Goal: Task Accomplishment & Management: Manage account settings

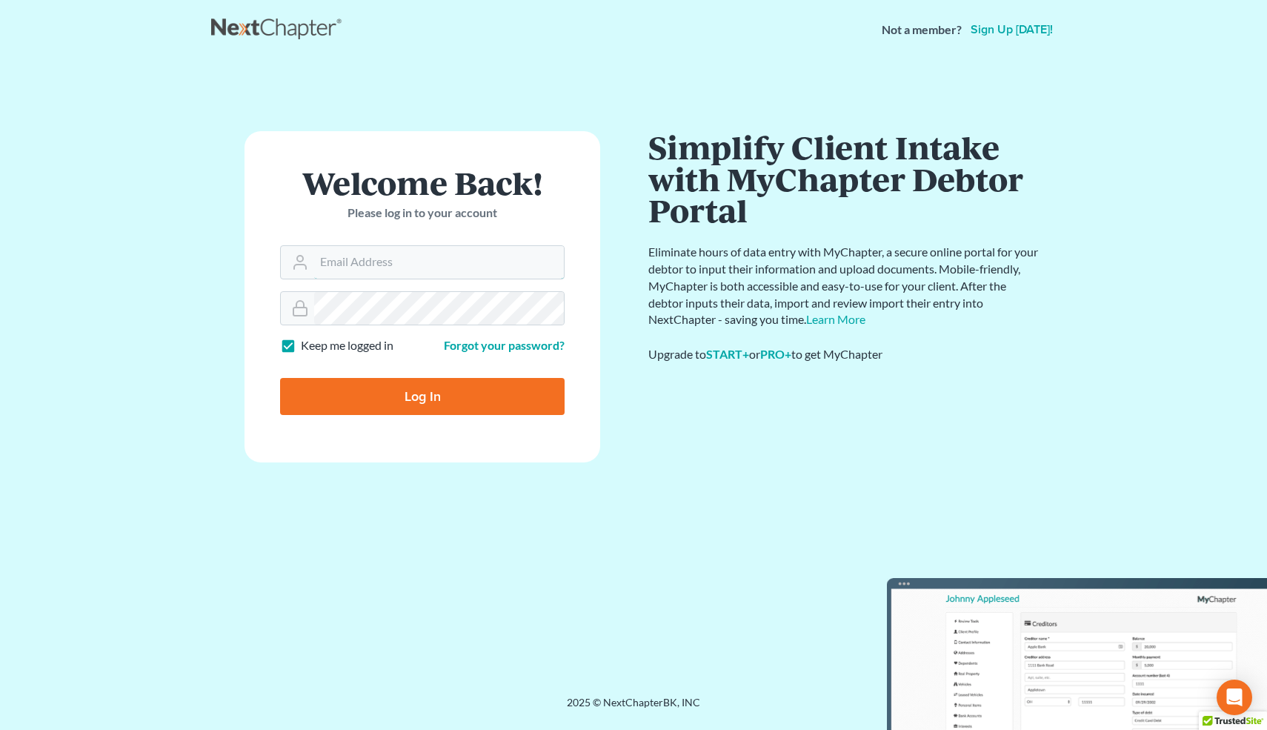
type input "[EMAIL_ADDRESS][DOMAIN_NAME]"
click at [440, 395] on input "Log In" at bounding box center [422, 396] width 284 height 37
type input "Thinking..."
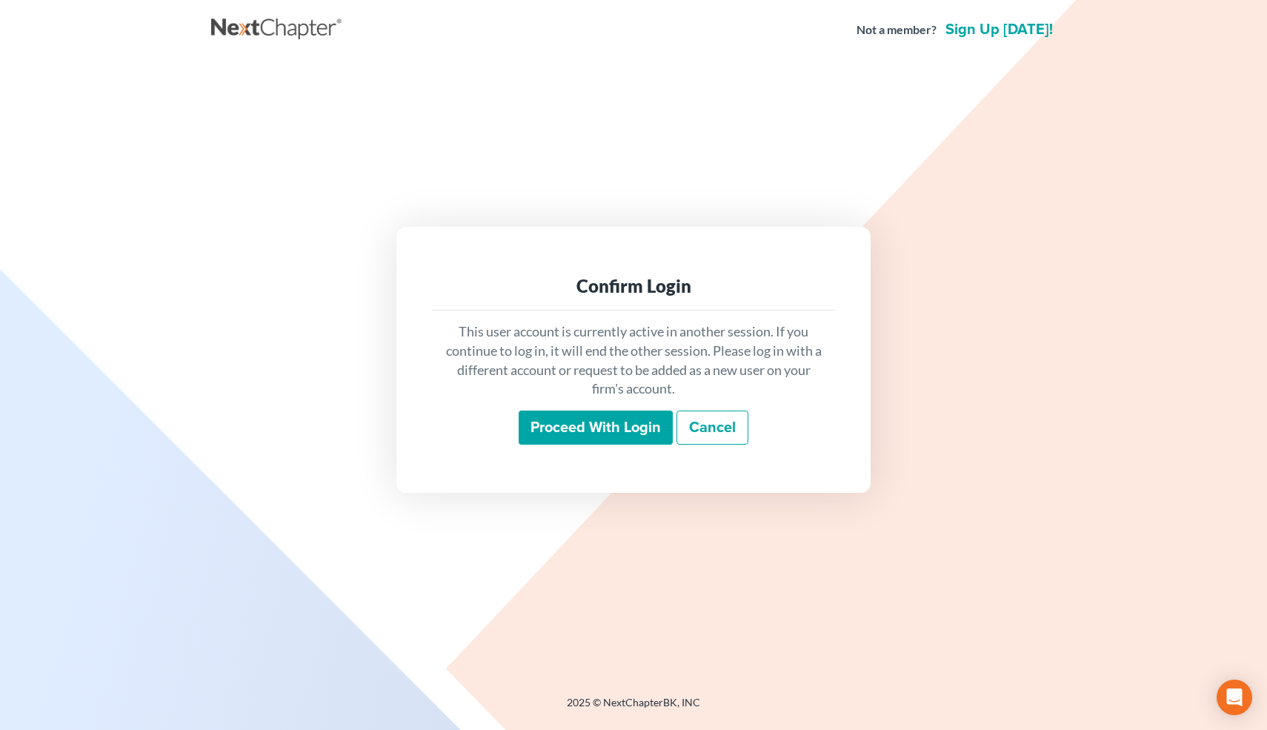
click at [608, 416] on input "Proceed with login" at bounding box center [596, 427] width 154 height 34
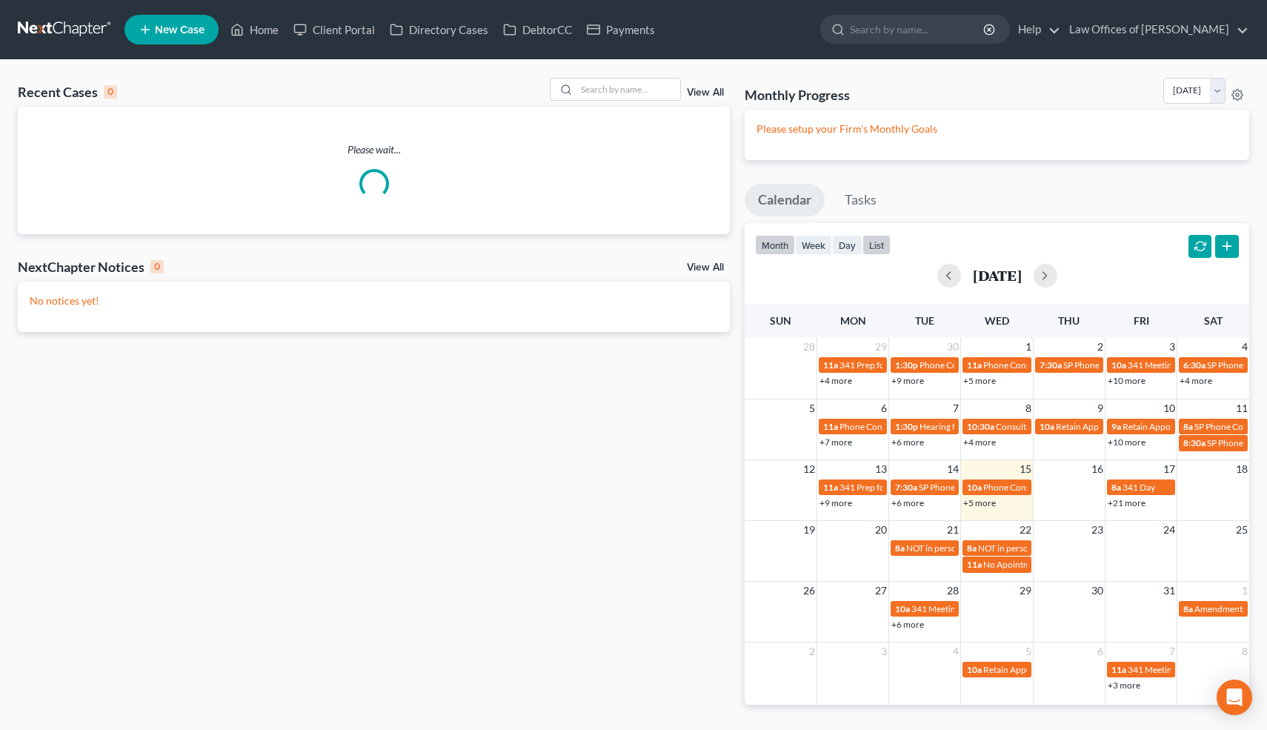
click at [875, 244] on button "list" at bounding box center [876, 245] width 28 height 20
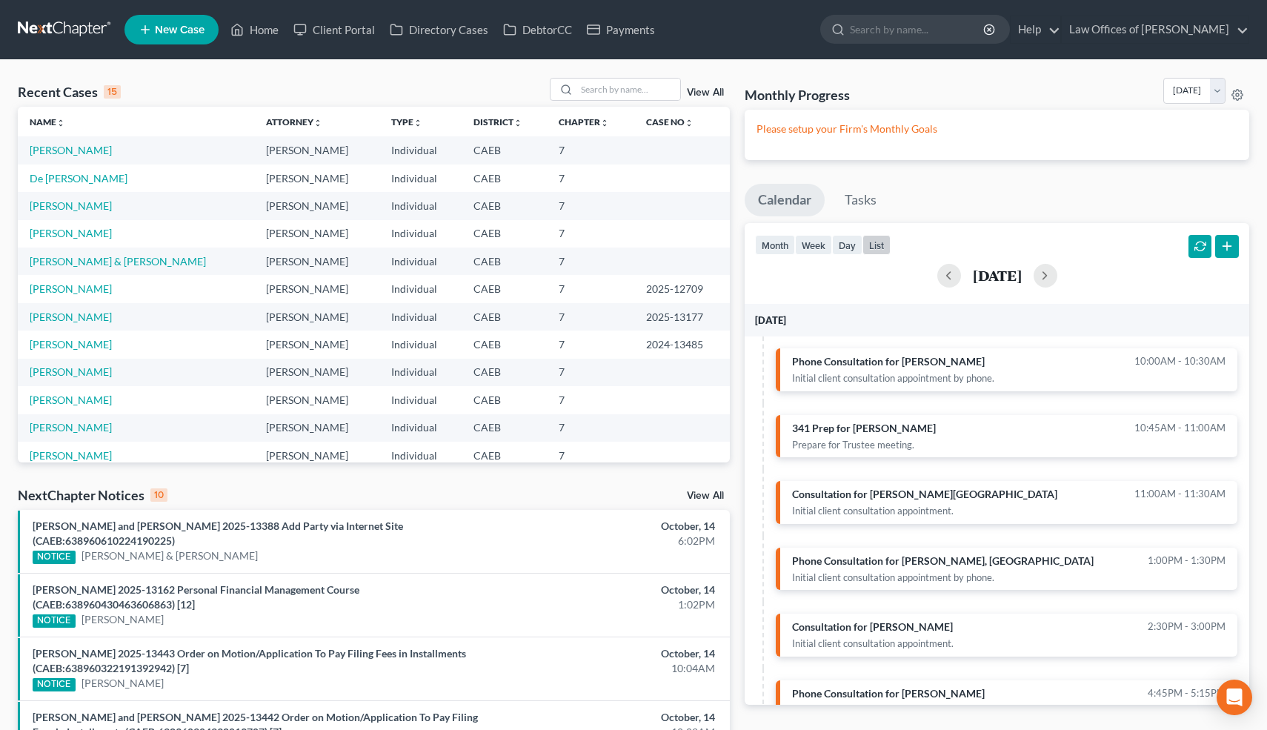
click at [1231, 245] on button "button" at bounding box center [1227, 247] width 24 height 24
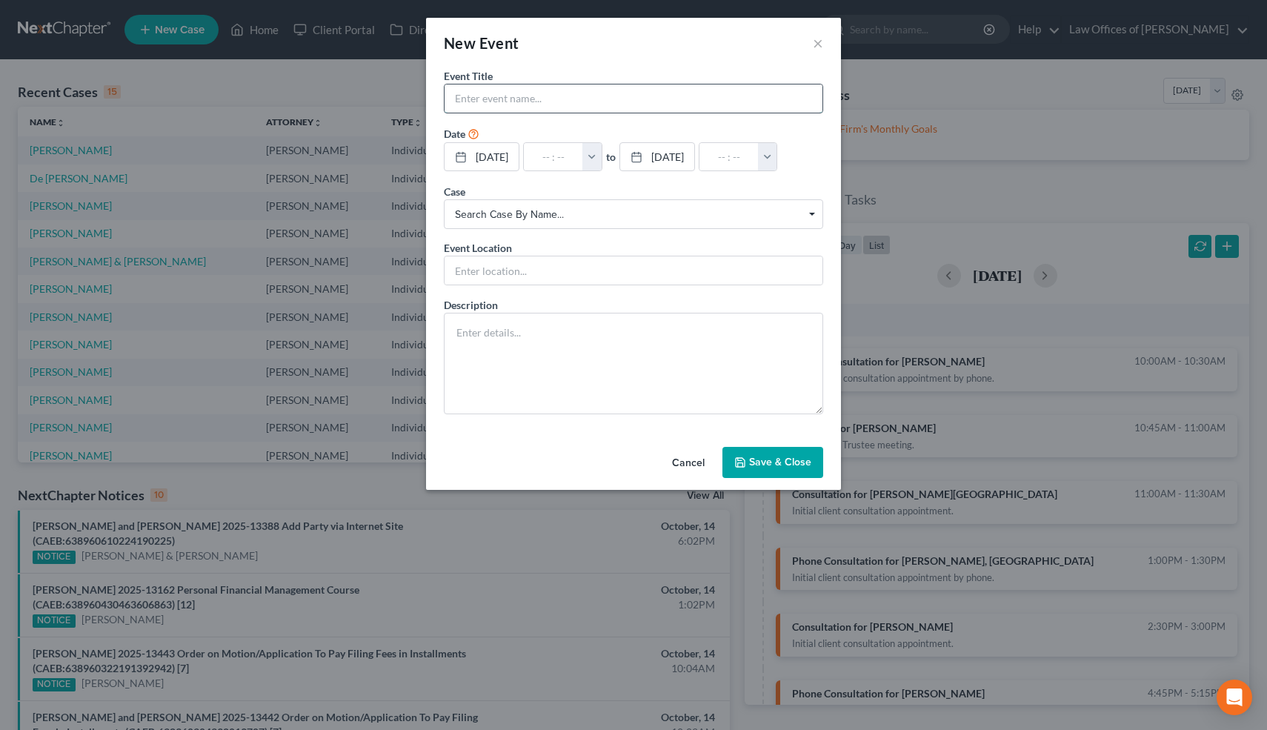
click at [486, 101] on input "text" at bounding box center [634, 98] width 378 height 28
type input "[PERSON_NAME]"
click at [602, 158] on button "button" at bounding box center [591, 157] width 19 height 28
click at [639, 311] on link "11:30am" at bounding box center [623, 309] width 83 height 25
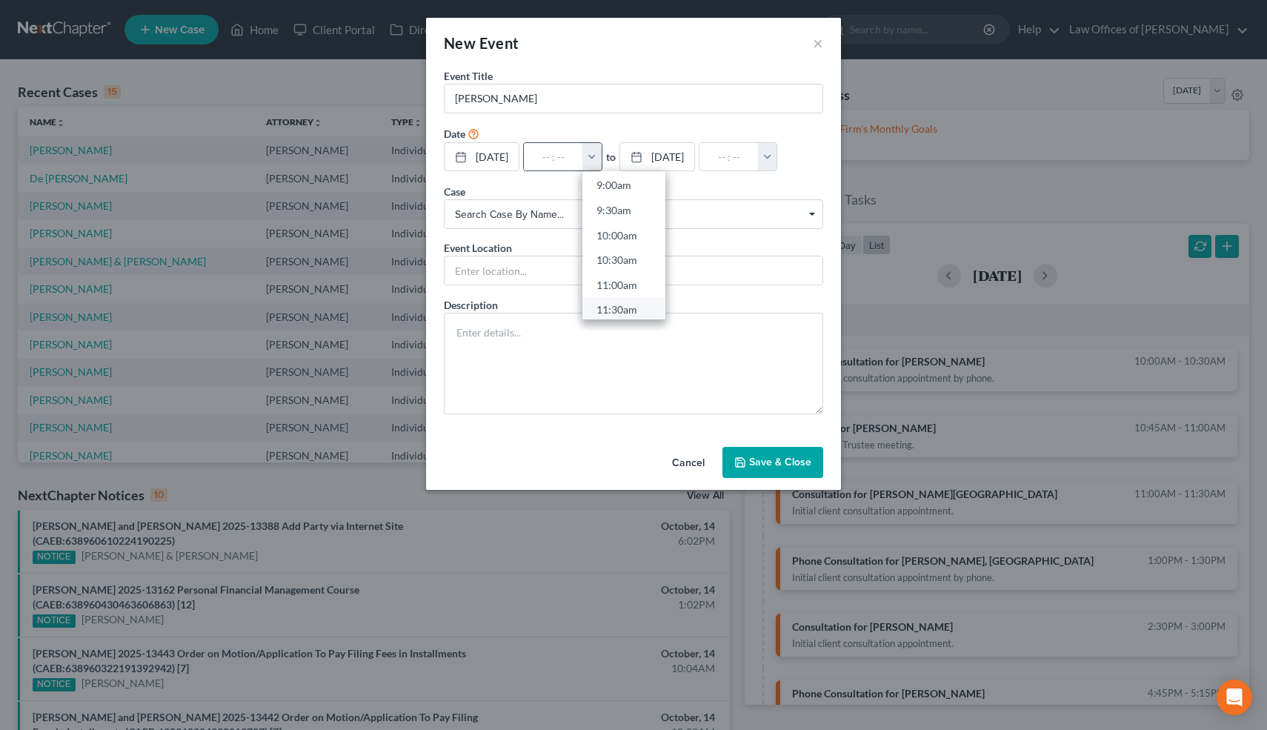
type input "11:30am"
type input "12:30pm"
click at [785, 478] on button "Save & Close" at bounding box center [772, 462] width 101 height 31
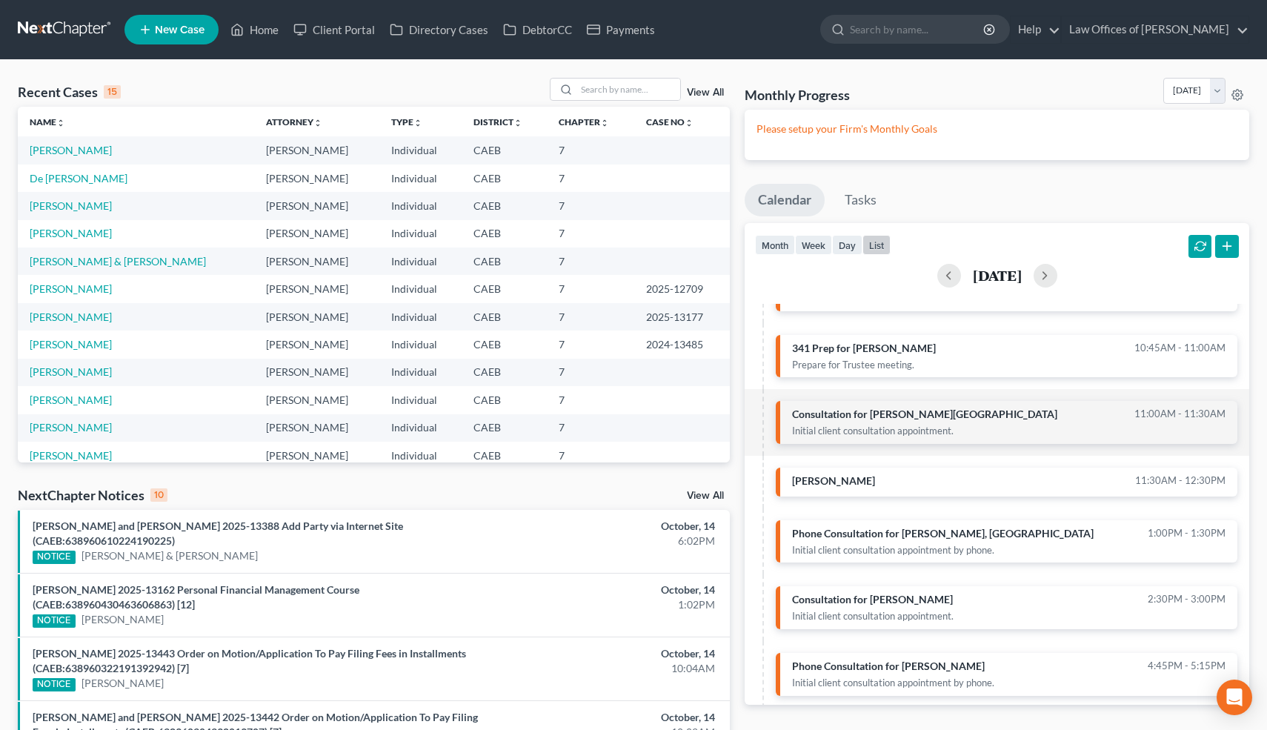
scroll to position [0, 0]
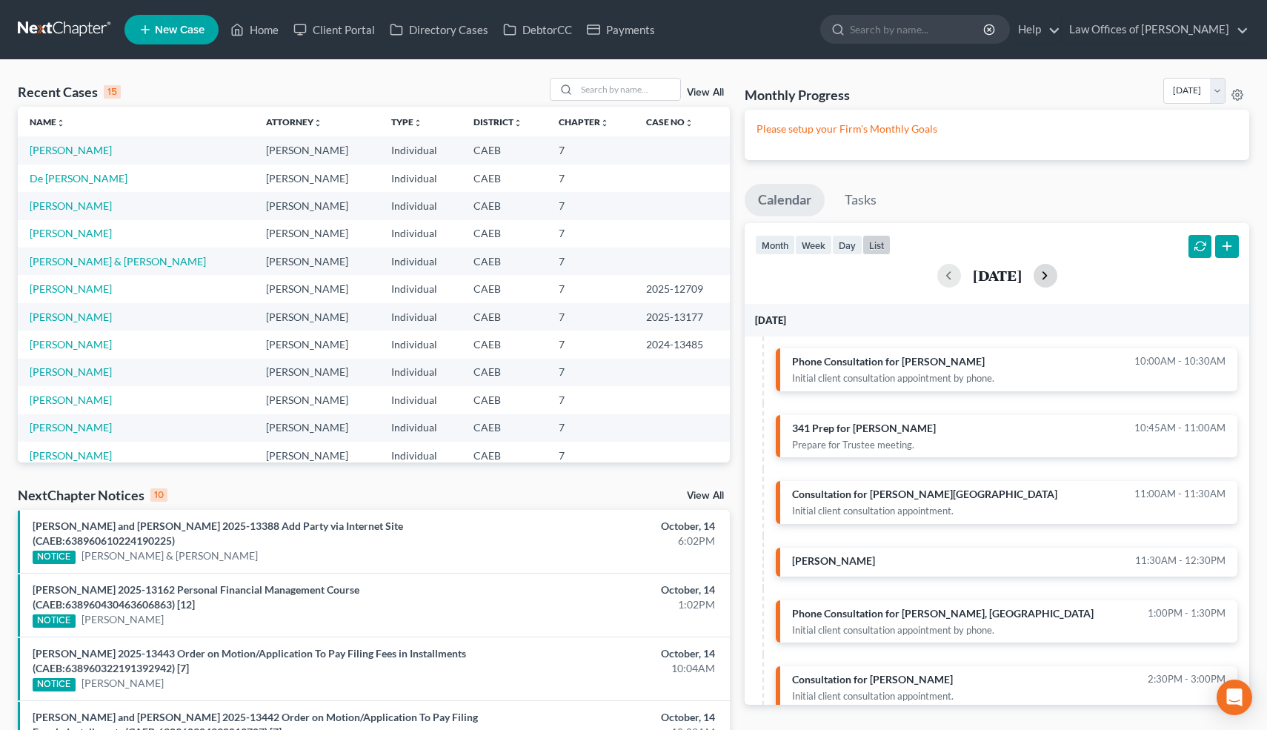
click at [1057, 281] on button "button" at bounding box center [1046, 276] width 24 height 24
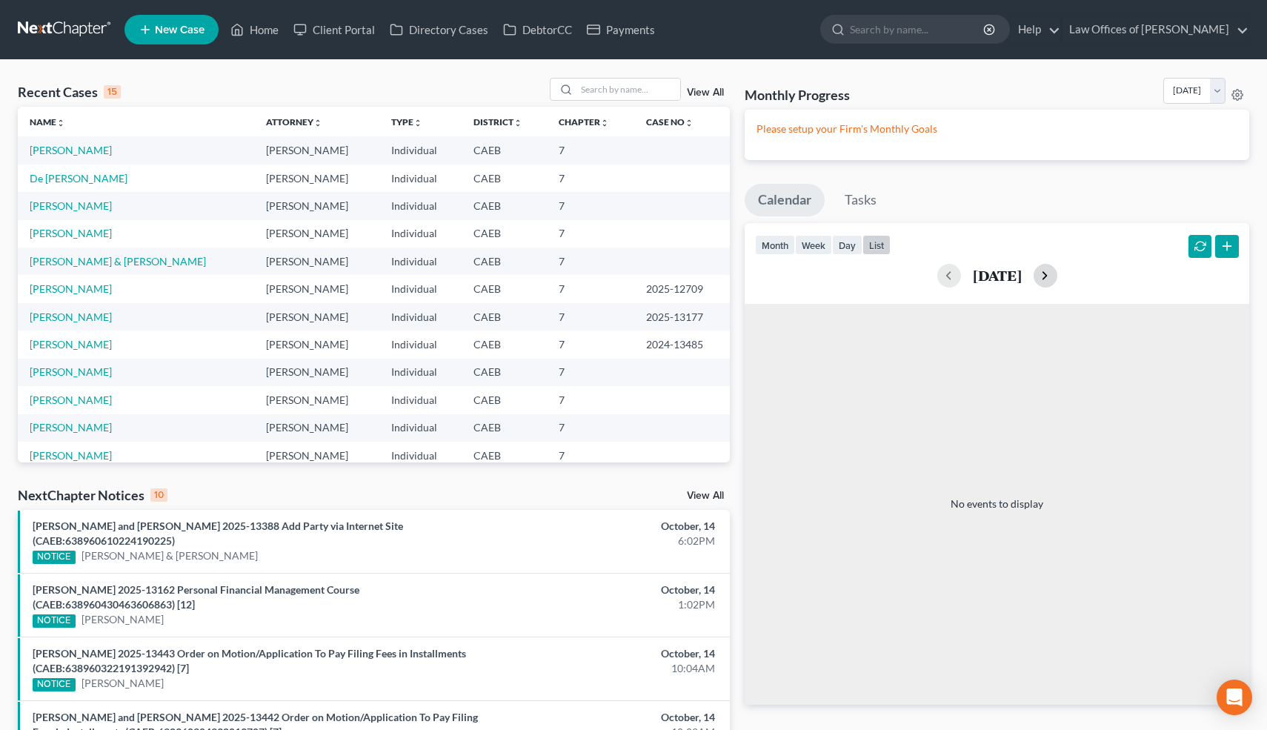
click at [1057, 281] on button "button" at bounding box center [1046, 276] width 24 height 24
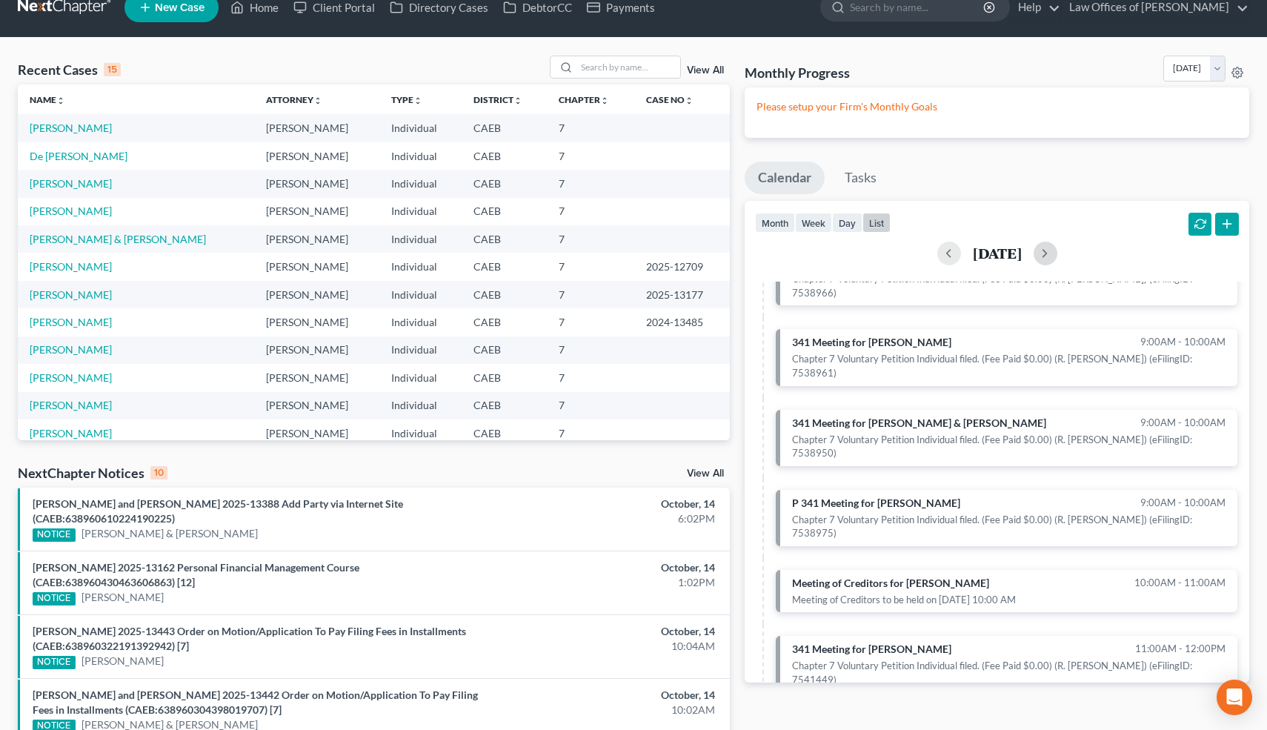
scroll to position [202, 0]
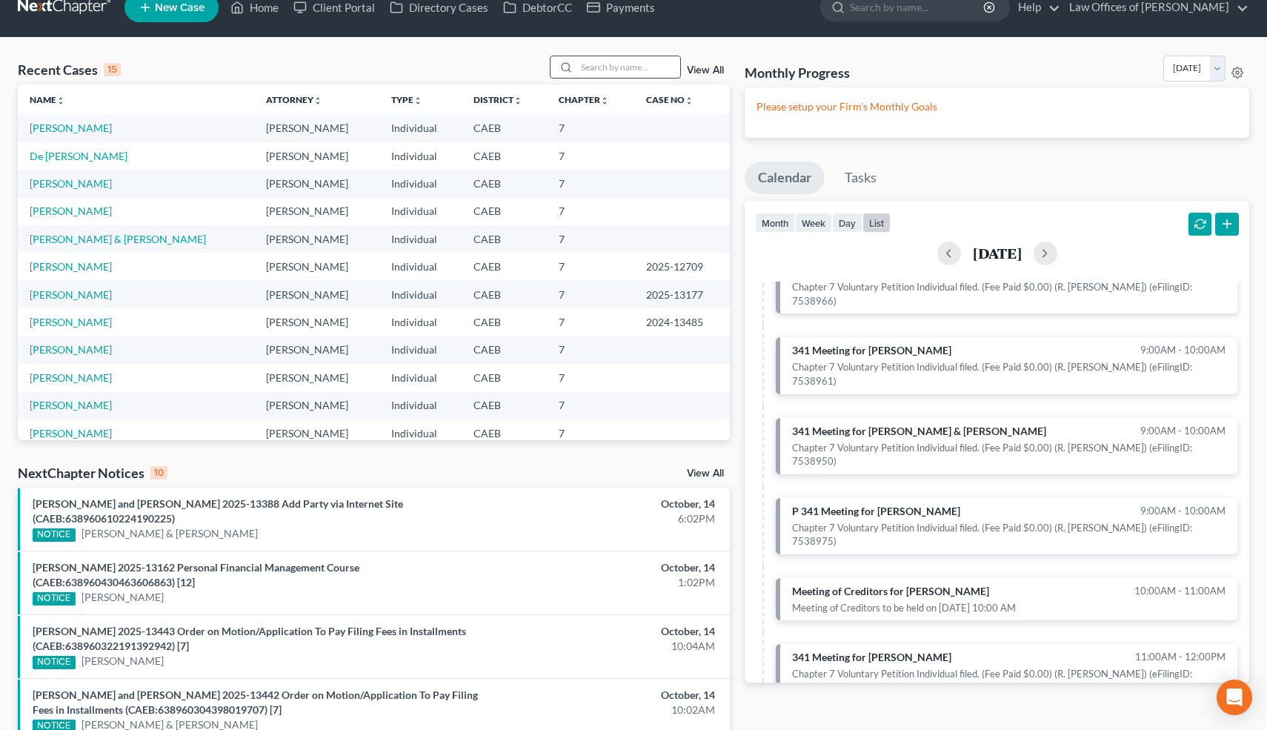
click at [629, 70] on input "search" at bounding box center [628, 66] width 104 height 21
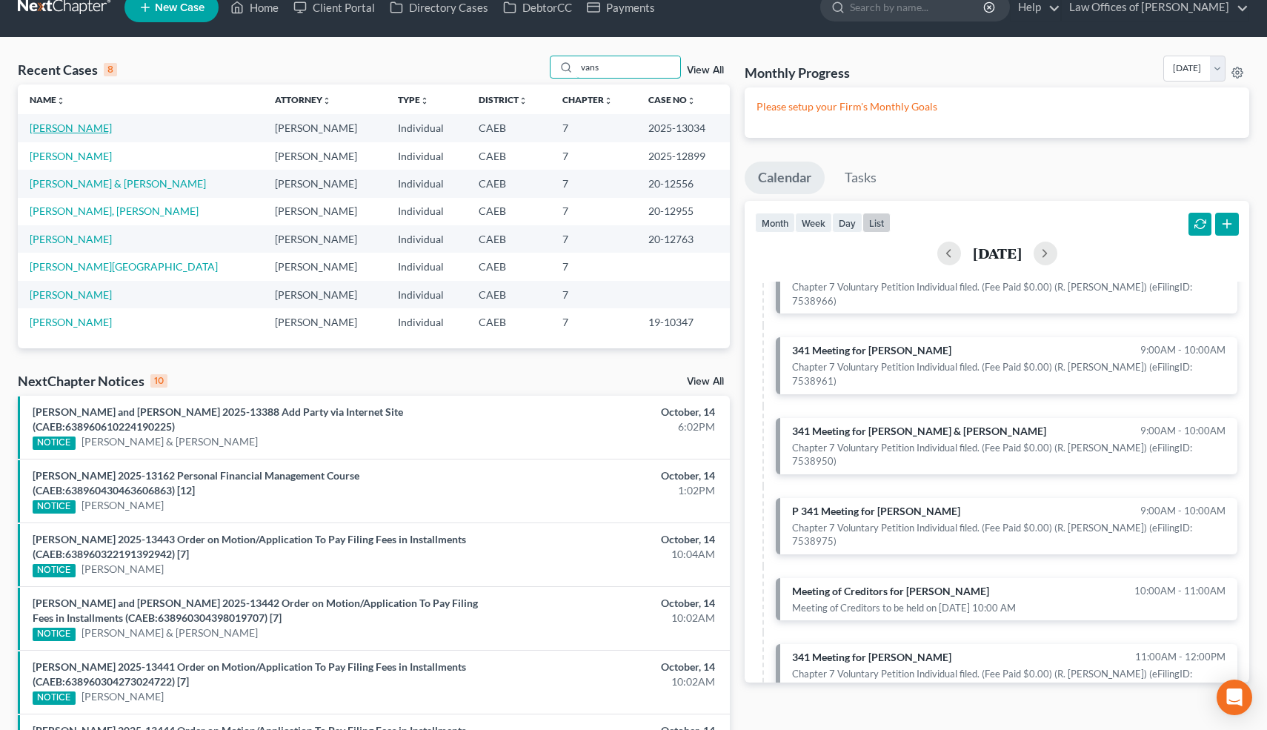
type input "vans"
click at [84, 130] on link "Vansan, Simon" at bounding box center [71, 128] width 82 height 13
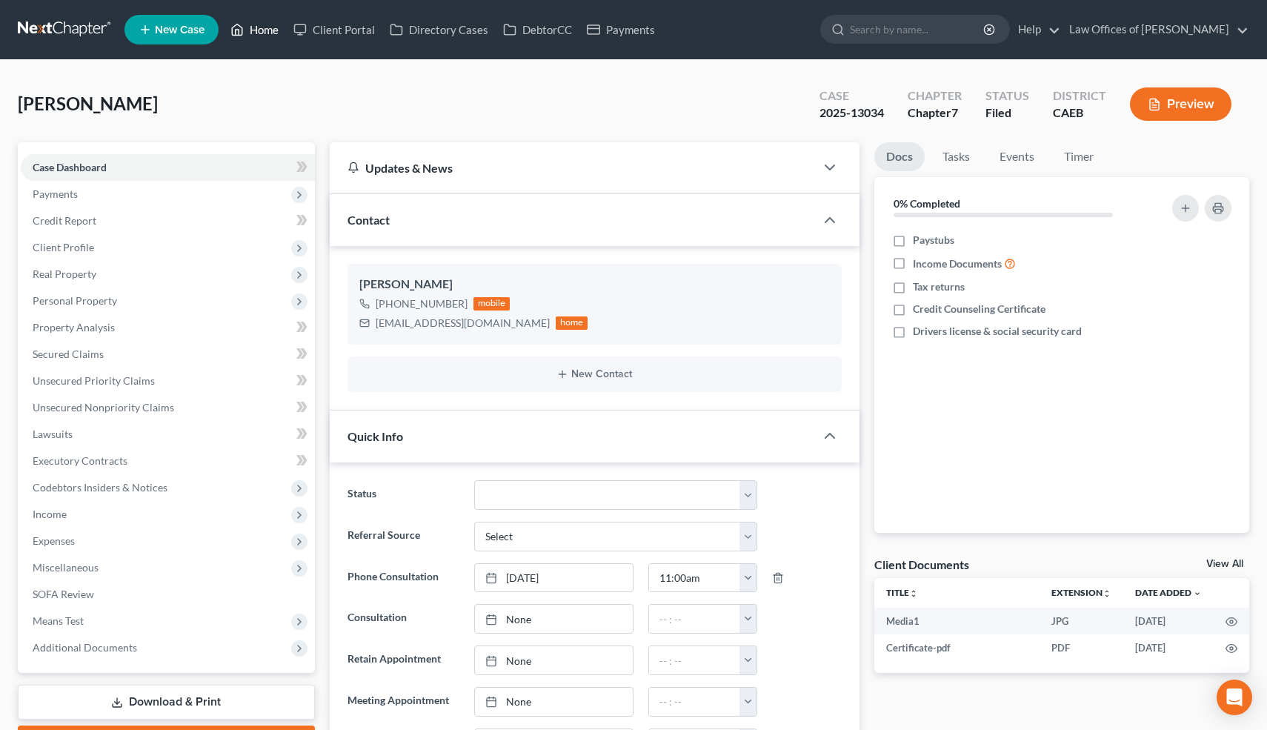
click at [268, 31] on link "Home" at bounding box center [254, 29] width 63 height 27
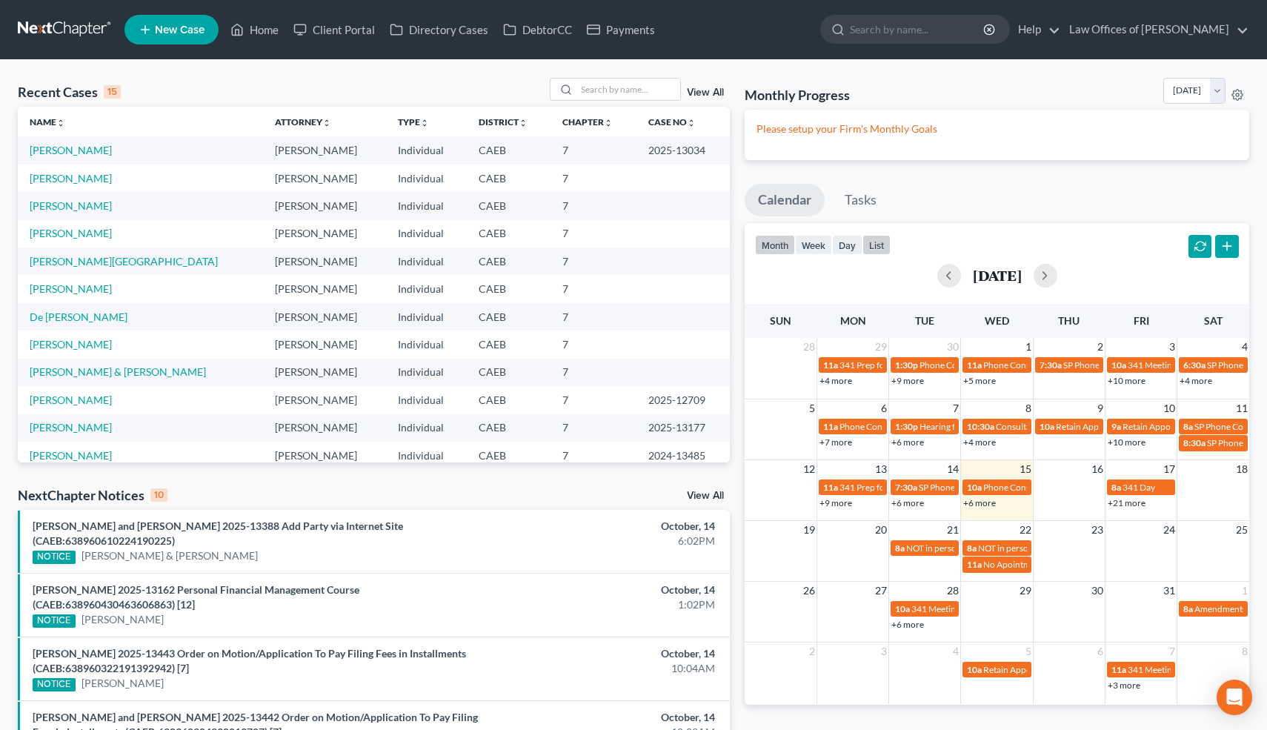
click at [881, 240] on button "list" at bounding box center [876, 245] width 28 height 20
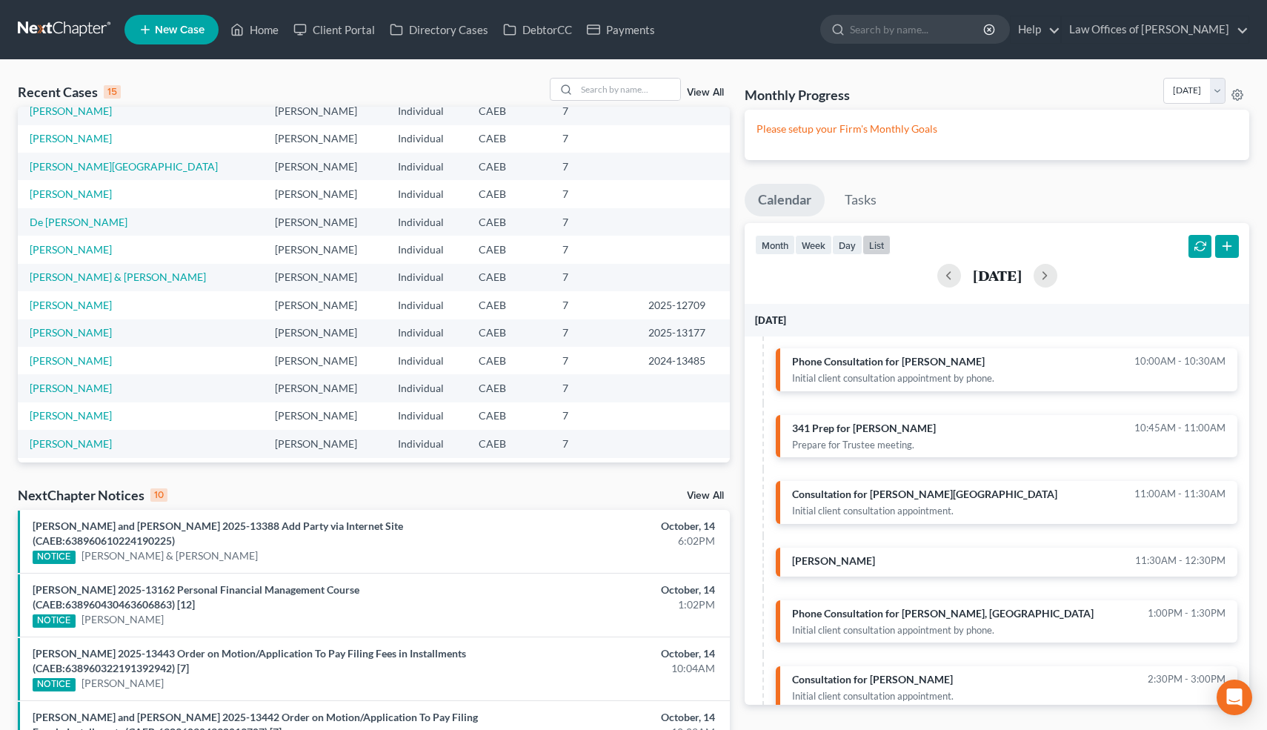
scroll to position [102, 0]
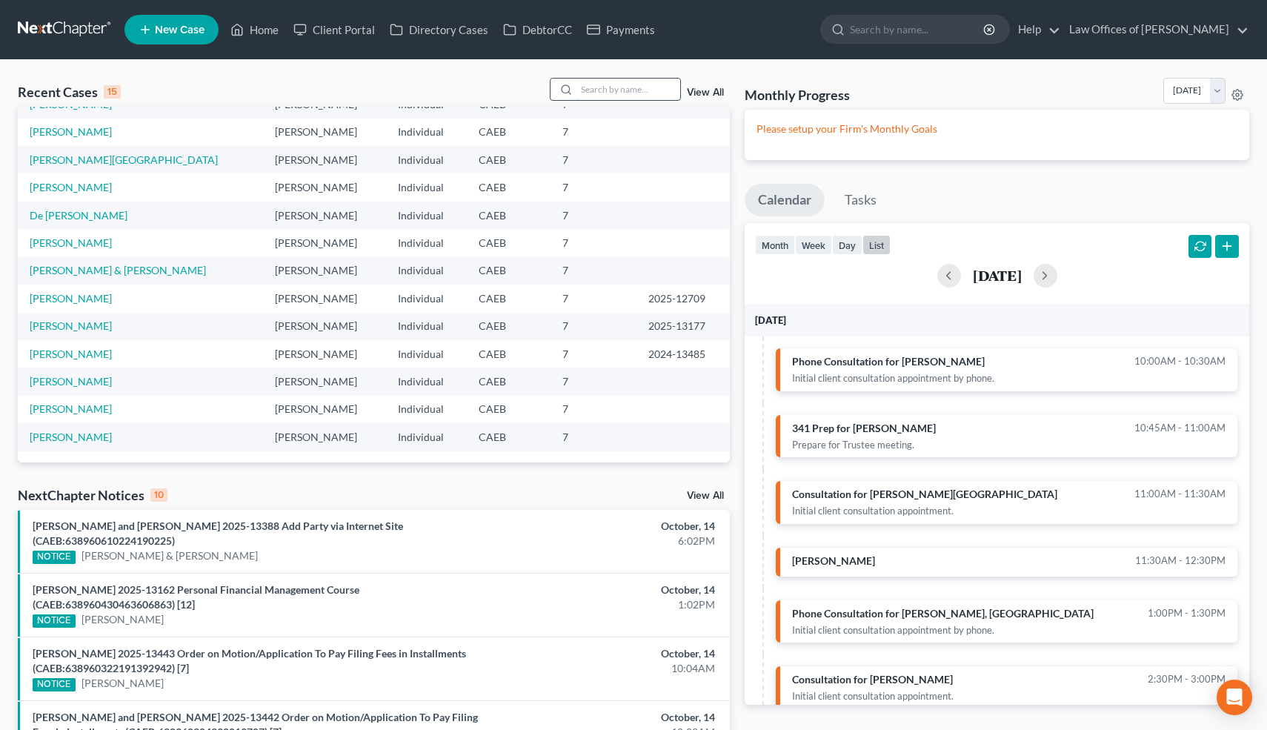
click at [631, 91] on input "search" at bounding box center [628, 89] width 104 height 21
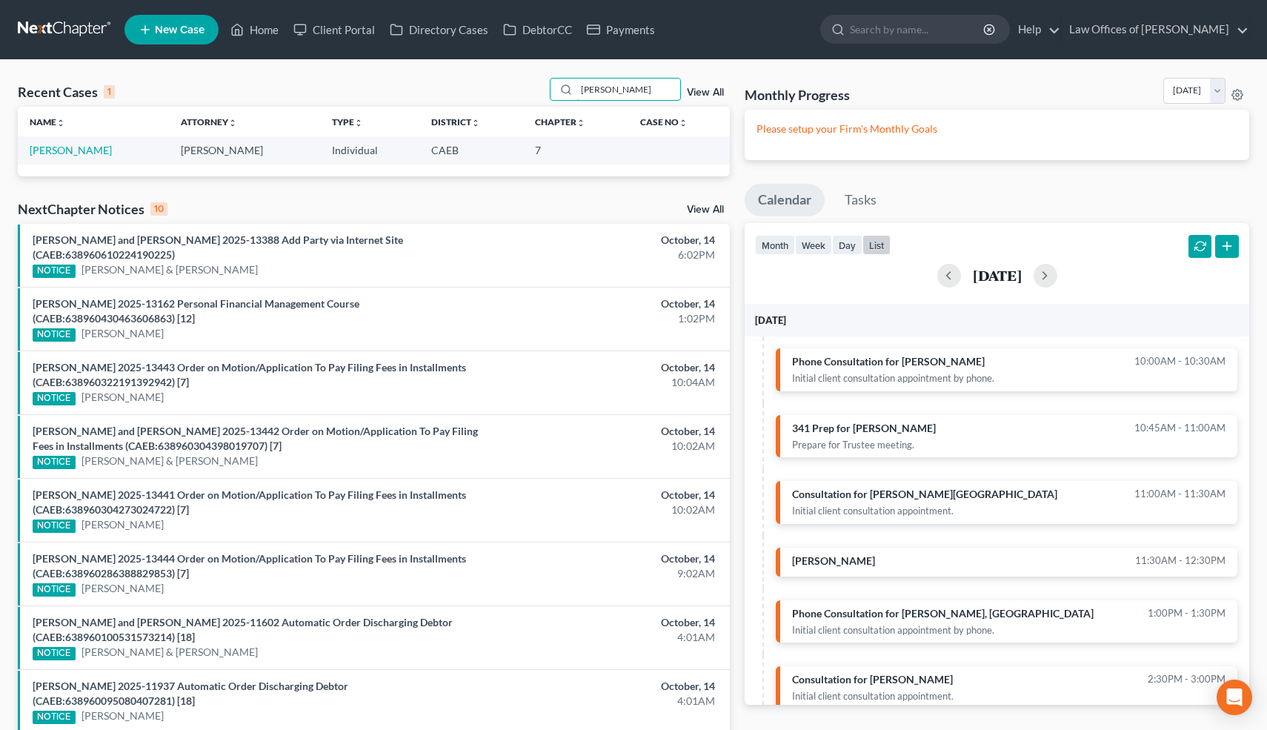
scroll to position [0, 0]
type input "morado"
click at [91, 148] on link "[PERSON_NAME]" at bounding box center [71, 150] width 82 height 13
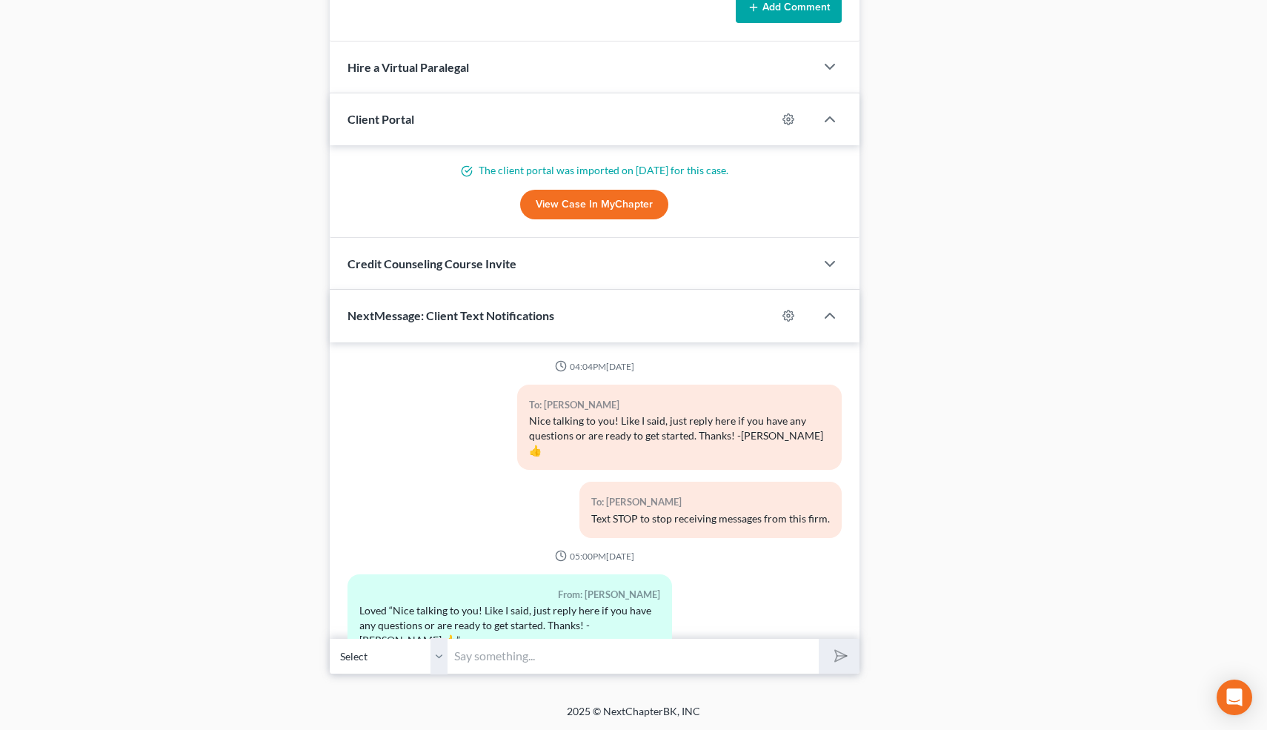
scroll to position [9855, 0]
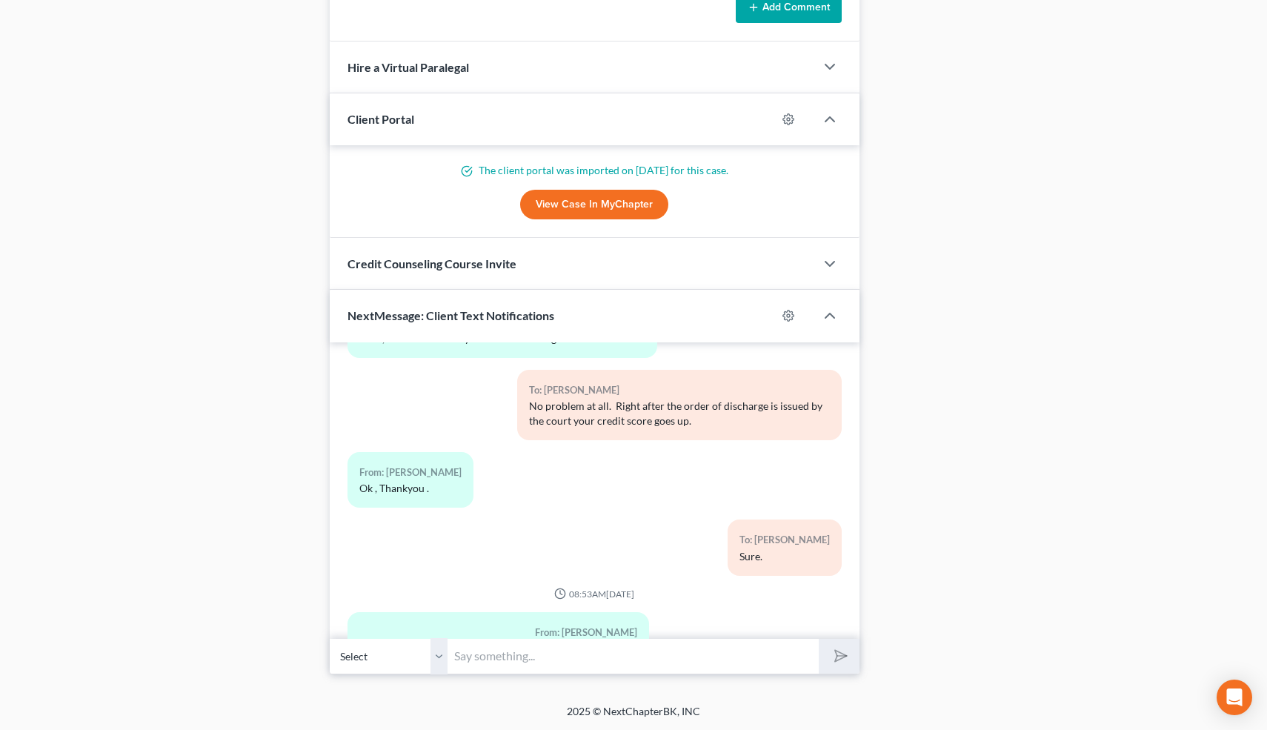
click at [584, 656] on input "text" at bounding box center [633, 656] width 371 height 36
type input "[EMAIL_ADDRESS][DOMAIN_NAME]"
click at [845, 648] on button "submit" at bounding box center [839, 656] width 41 height 35
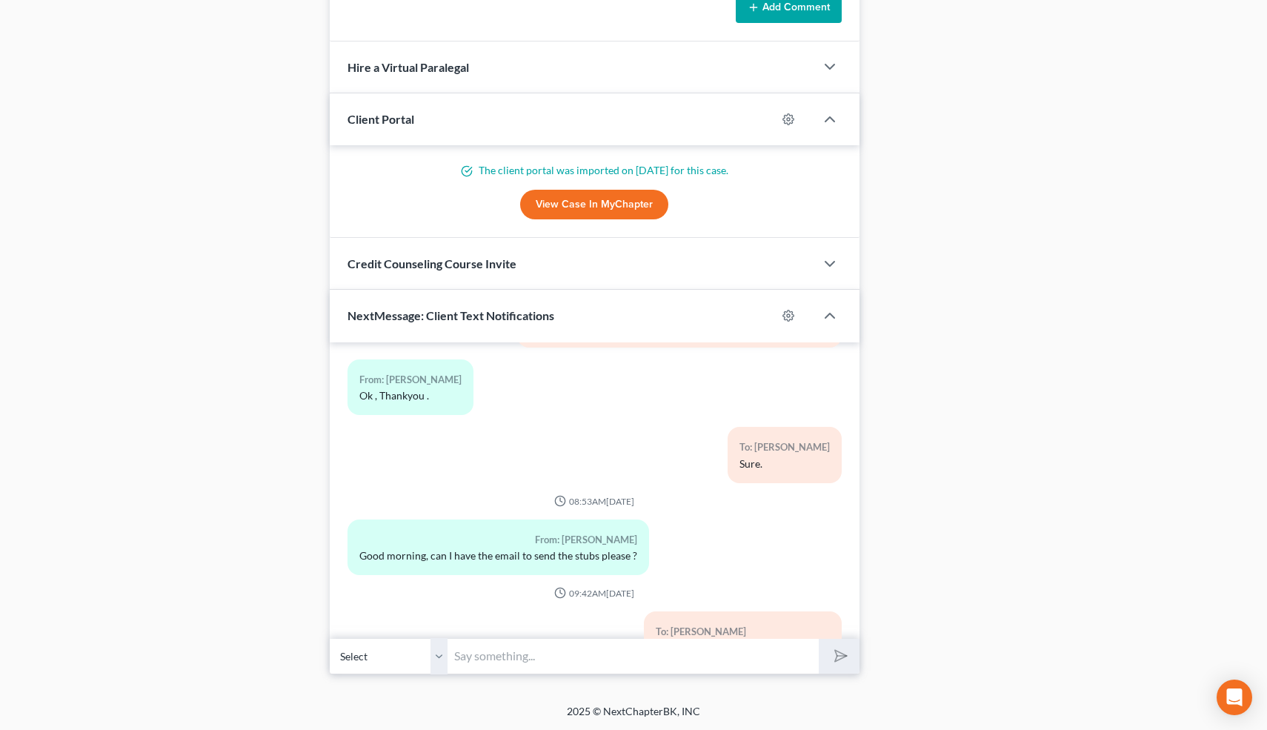
scroll to position [0, 0]
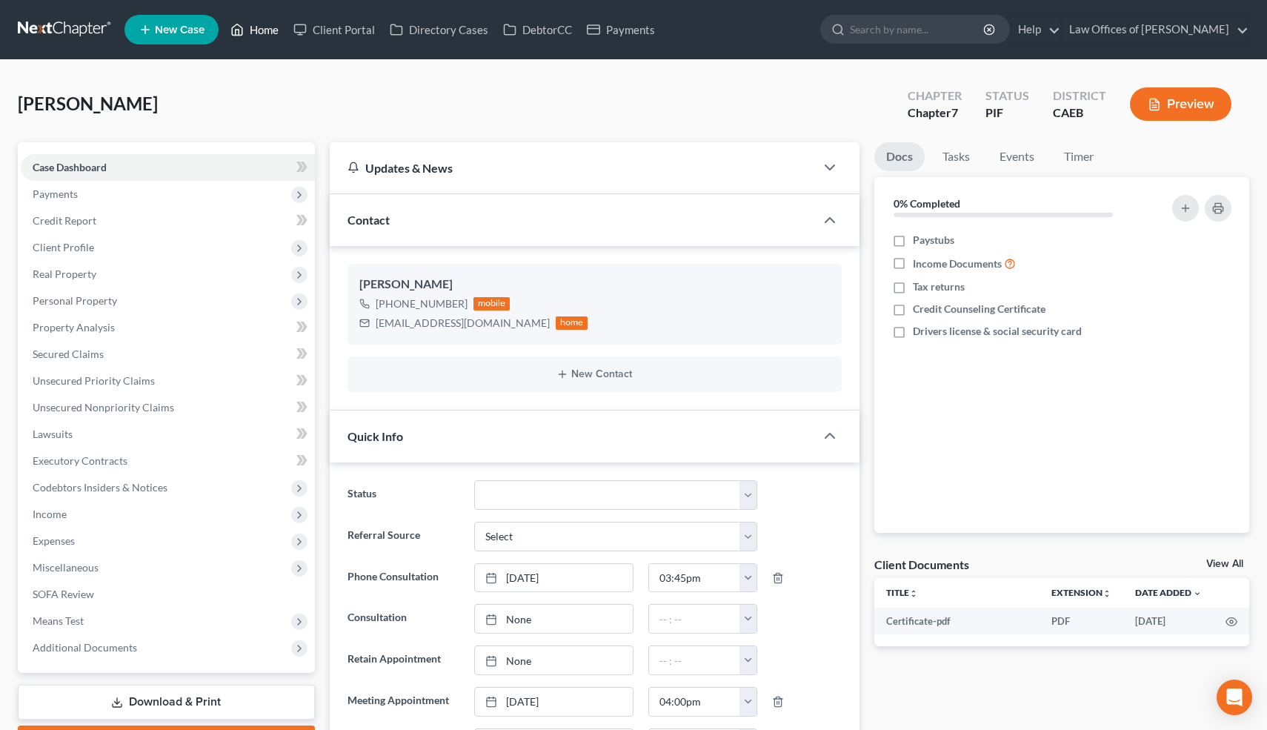
click at [264, 27] on link "Home" at bounding box center [254, 29] width 63 height 27
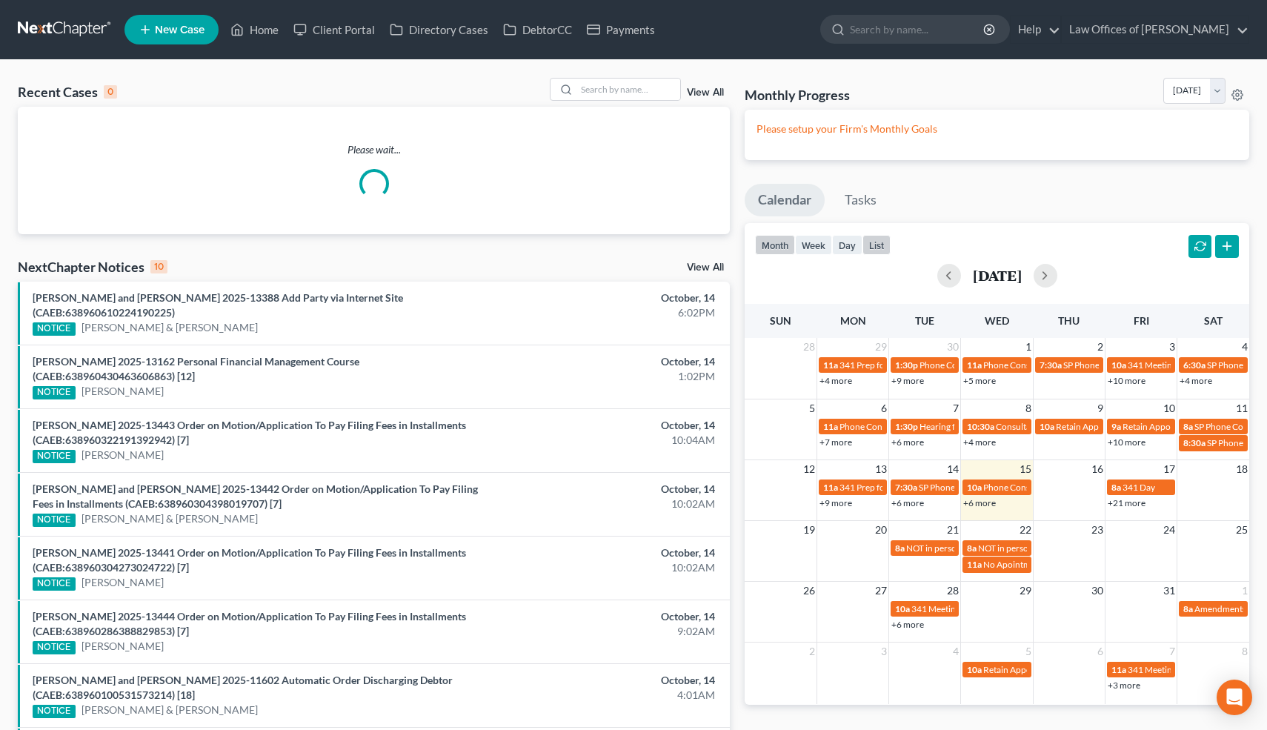
click at [873, 244] on button "list" at bounding box center [876, 245] width 28 height 20
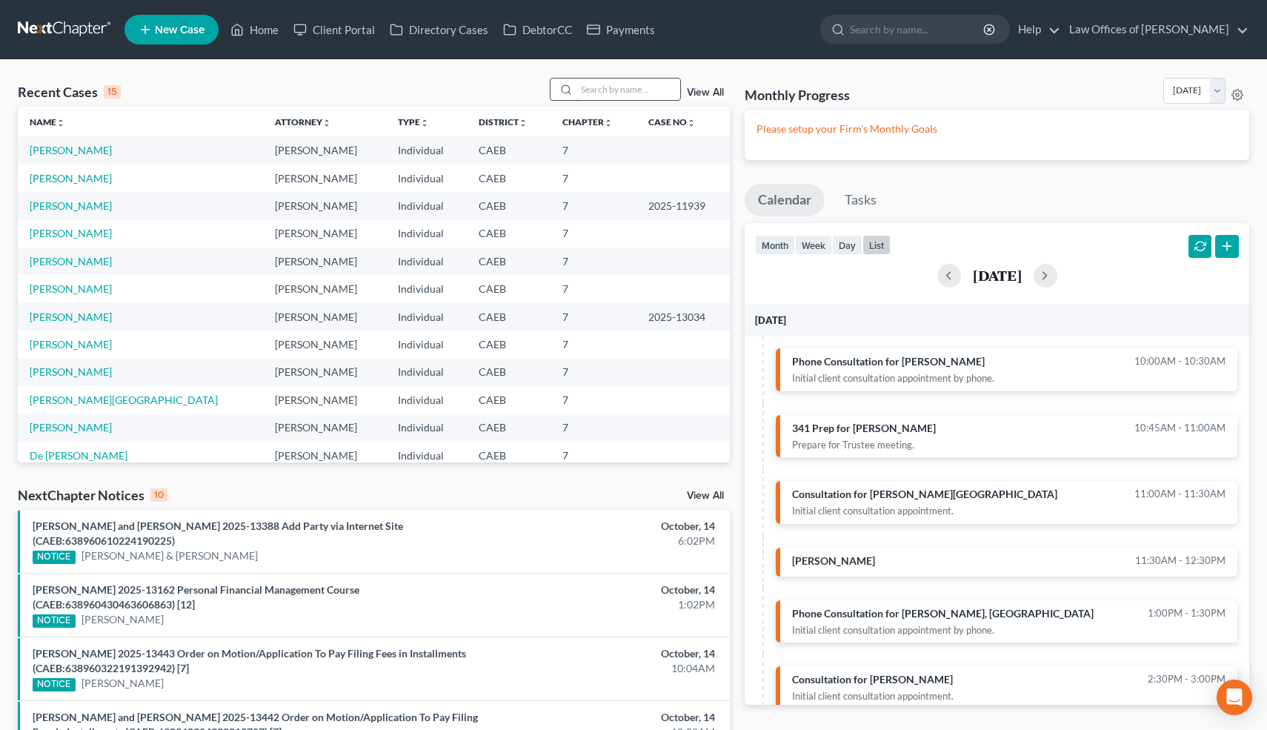
click at [648, 84] on input "search" at bounding box center [628, 89] width 104 height 21
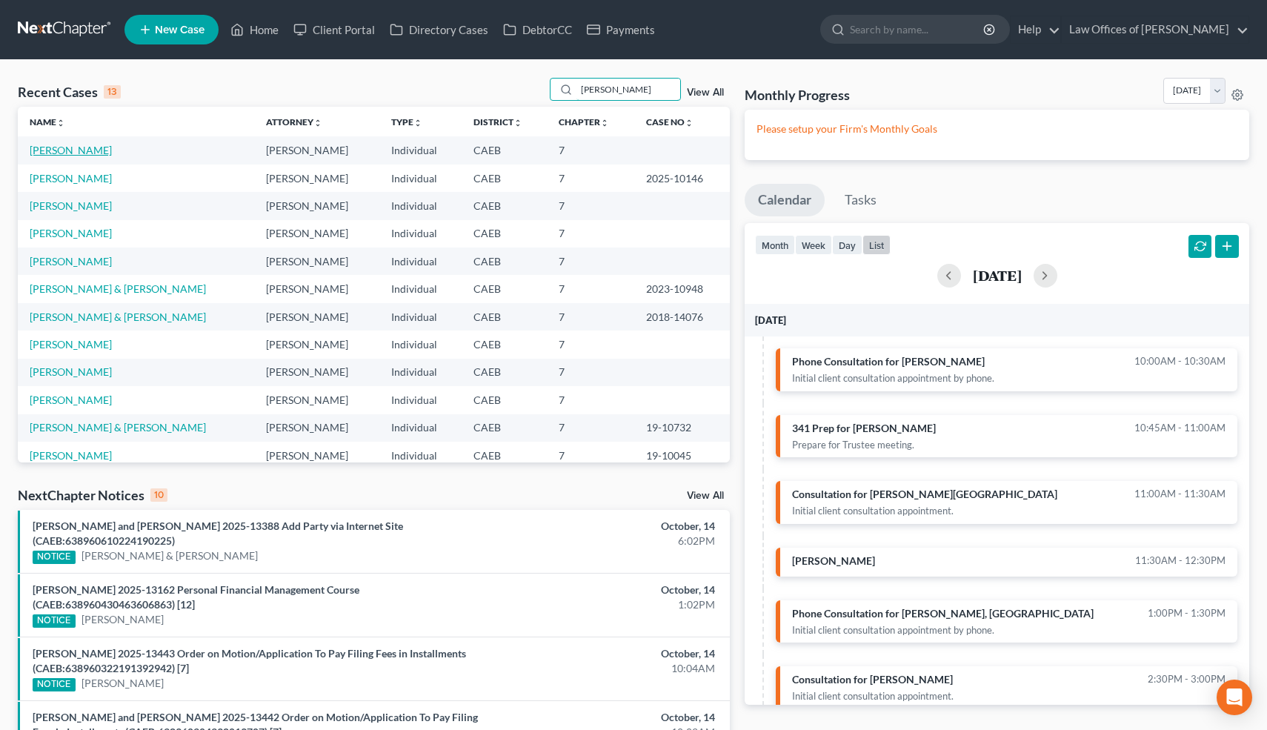
type input "clark"
click at [93, 150] on link "[PERSON_NAME]" at bounding box center [71, 150] width 82 height 13
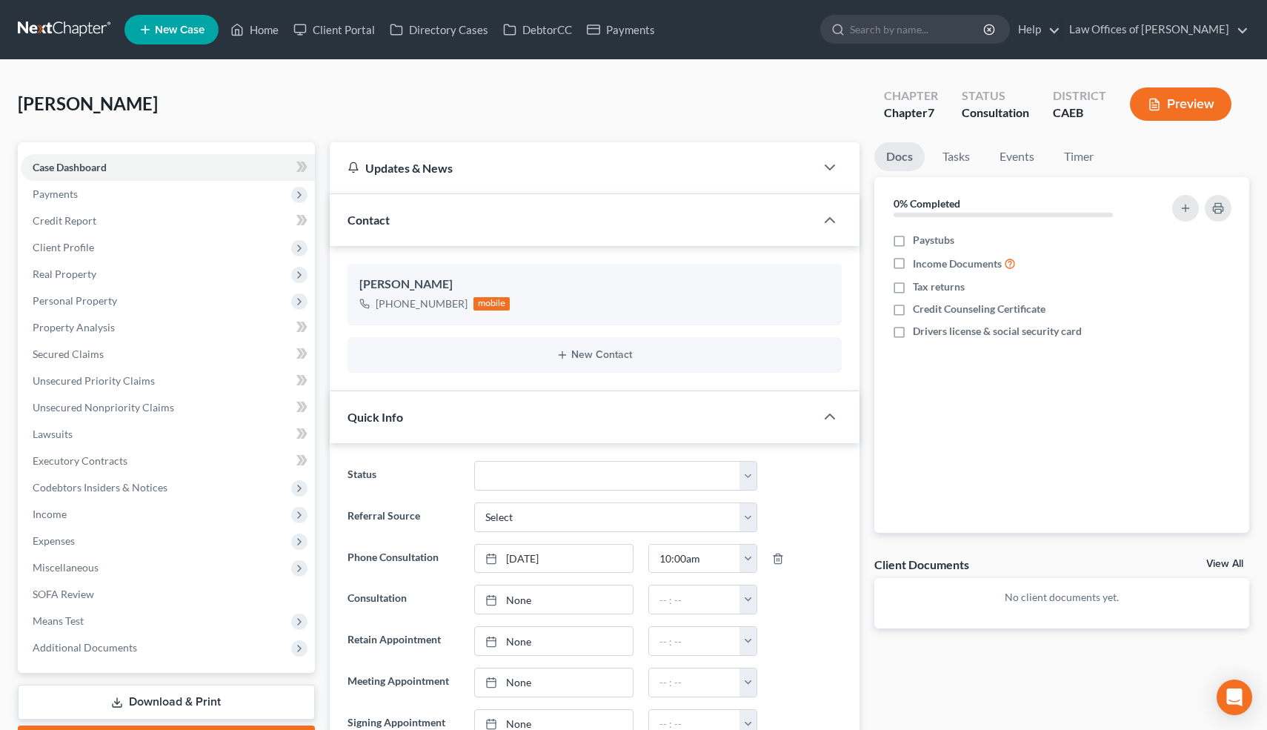
scroll to position [479, 0]
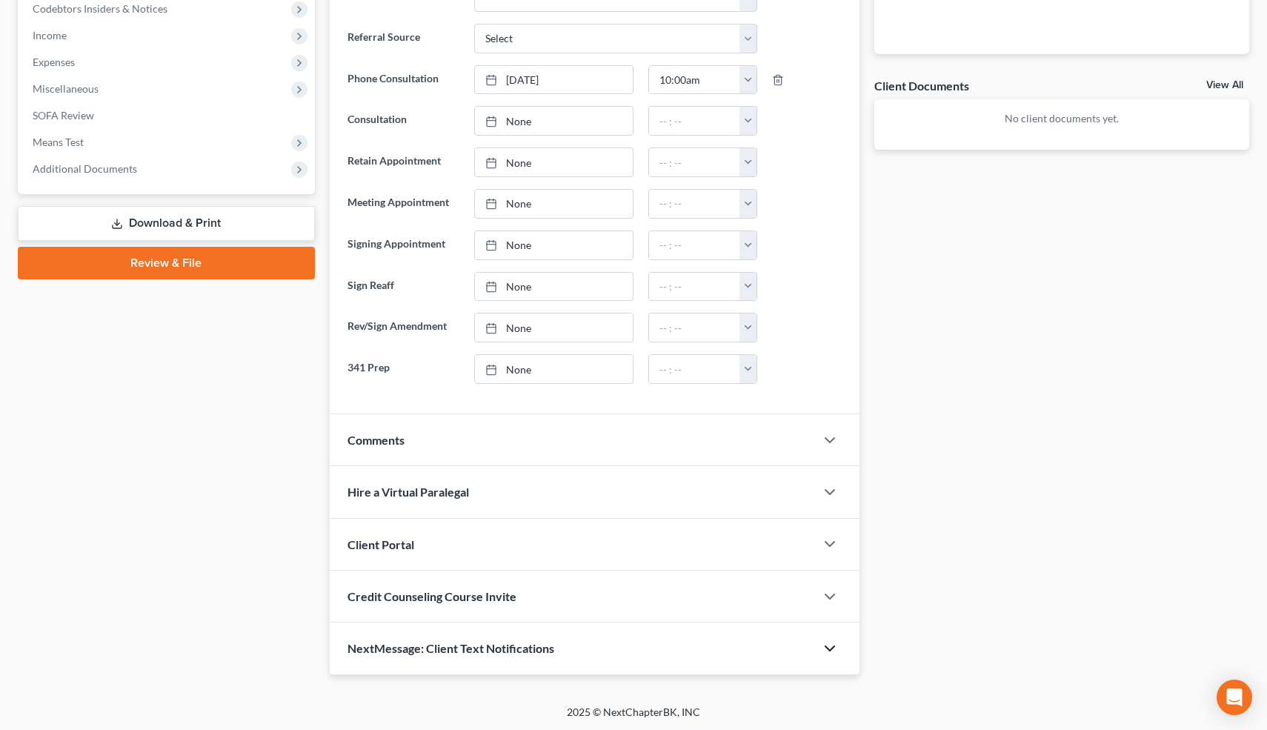
click at [828, 643] on icon "button" at bounding box center [830, 648] width 18 height 18
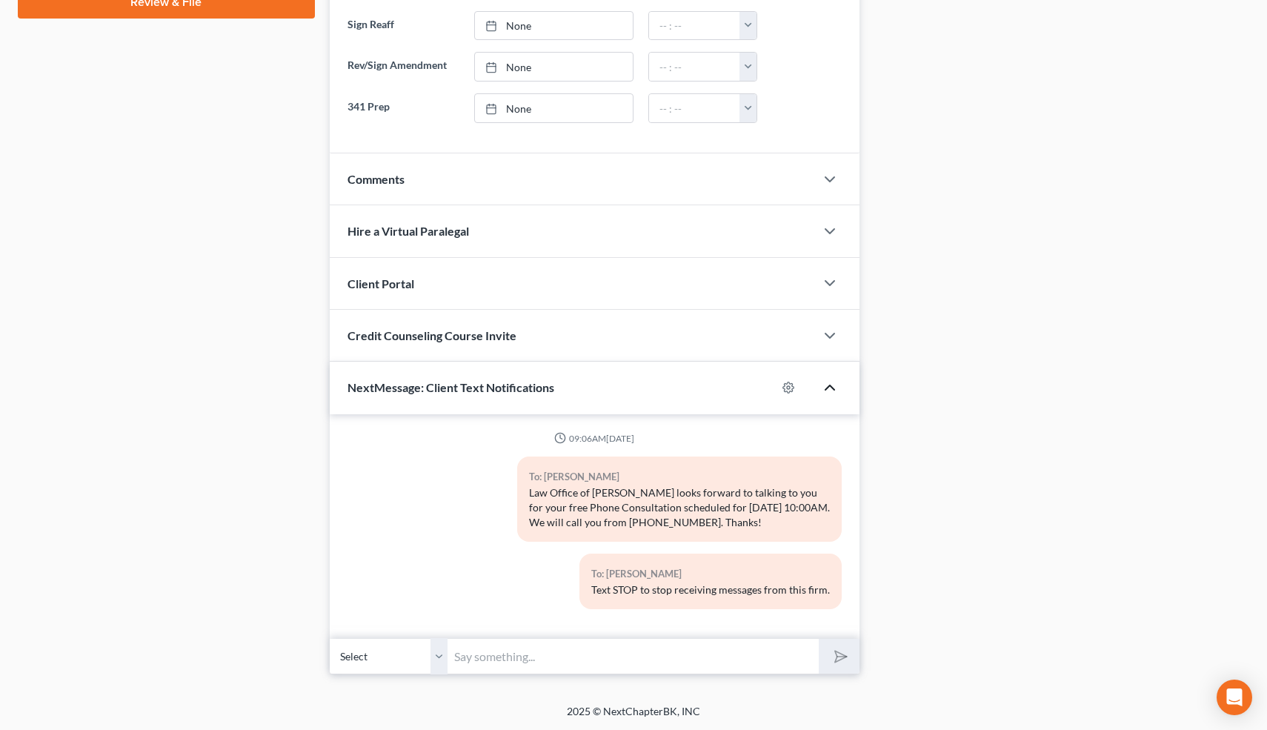
scroll to position [0, 0]
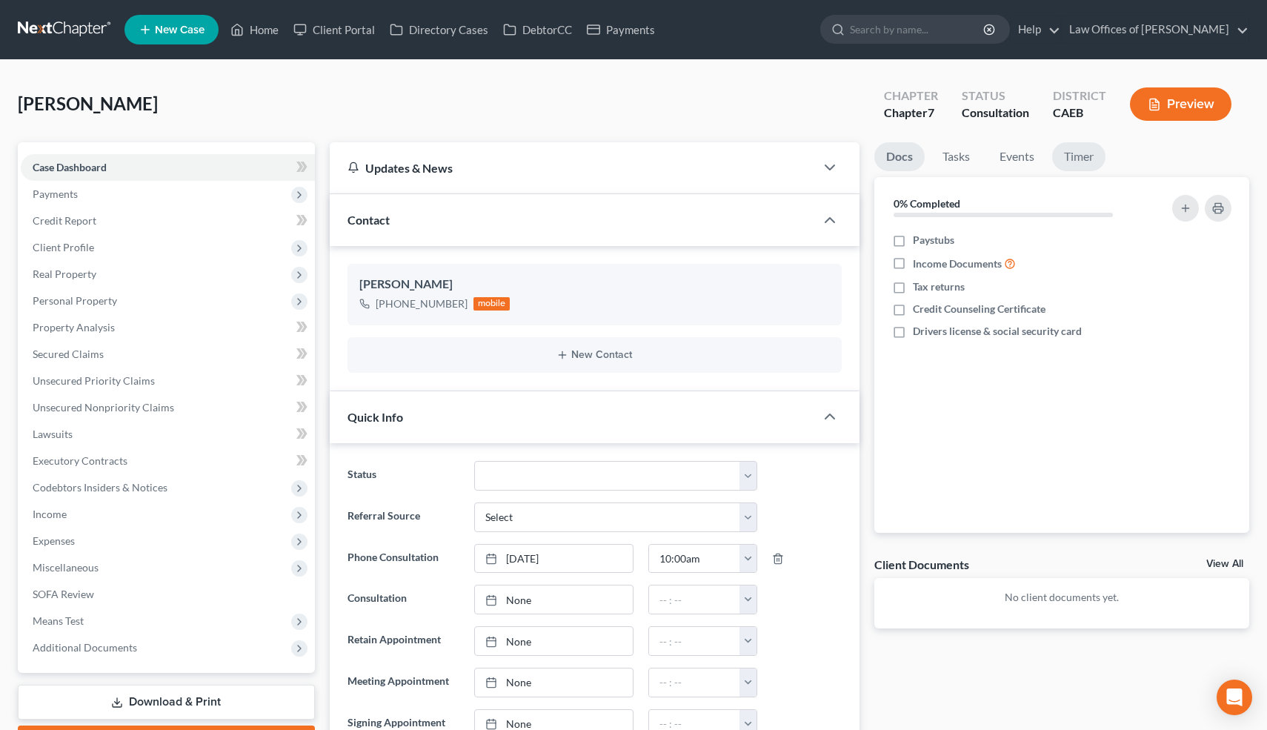
click at [1086, 156] on link "Timer" at bounding box center [1078, 156] width 53 height 29
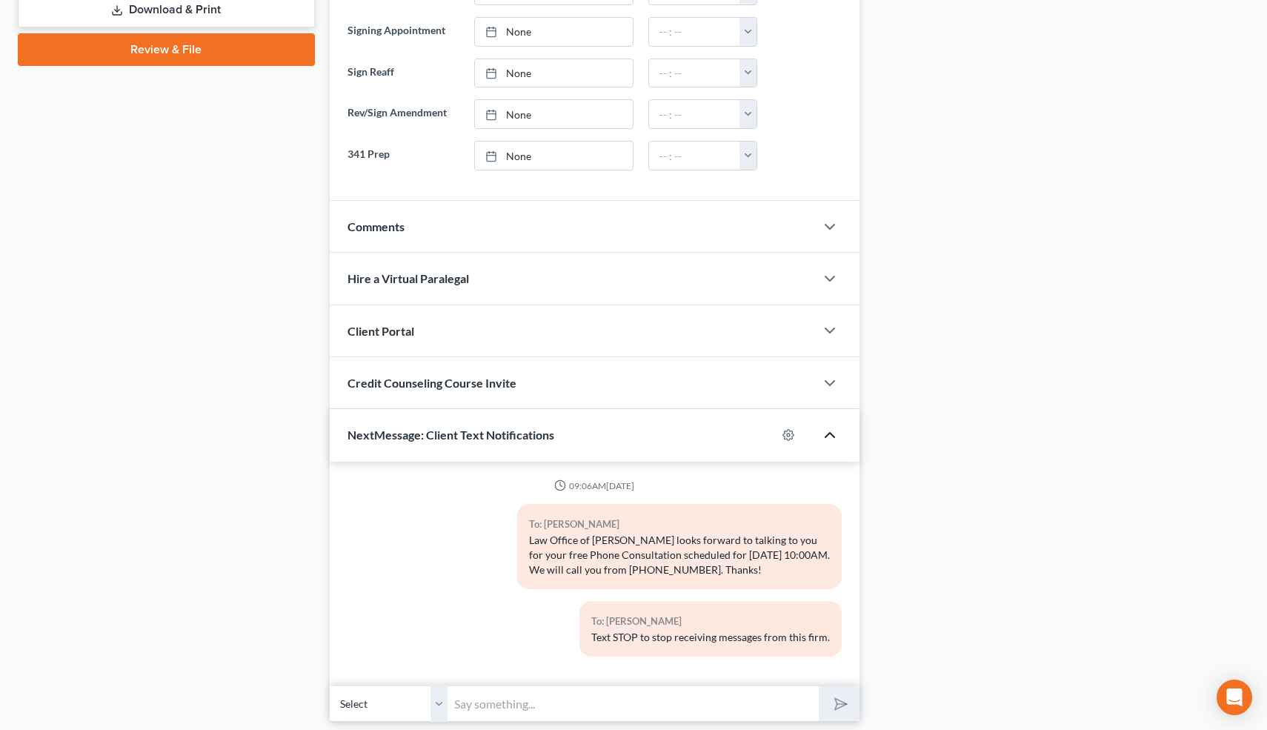
scroll to position [739, 0]
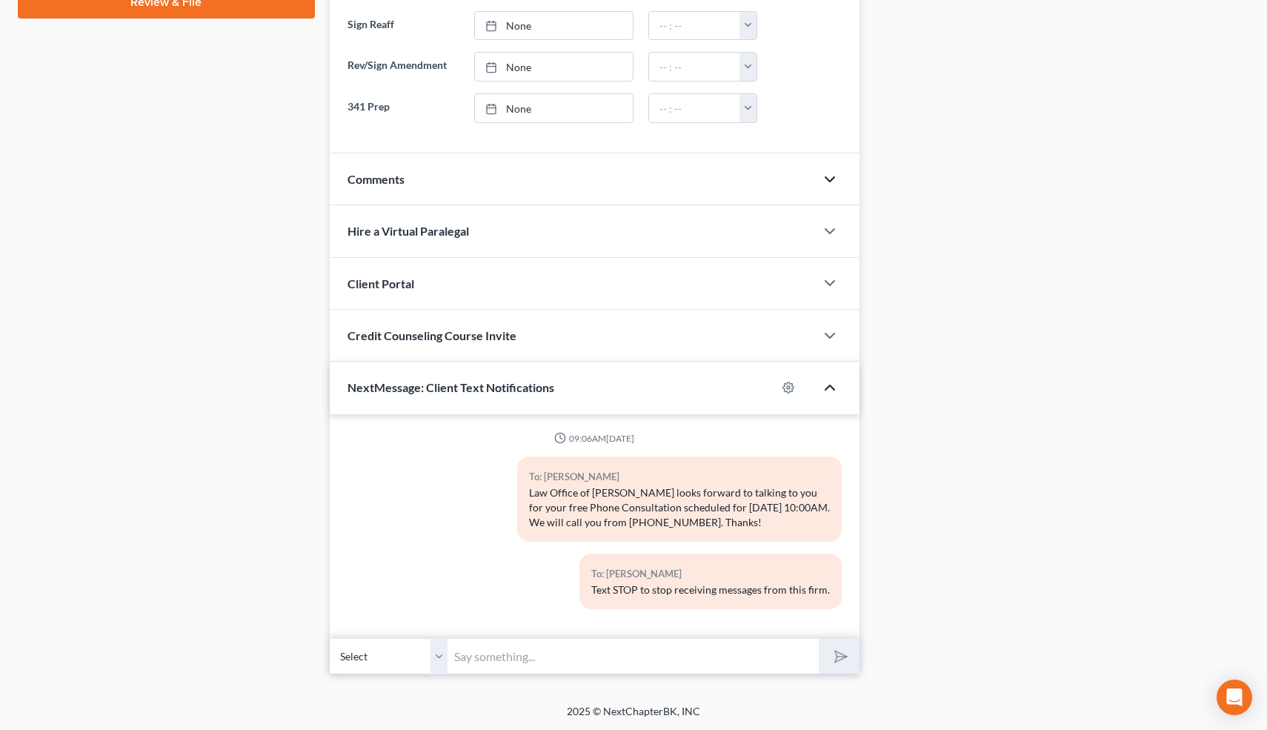
click at [826, 180] on icon "button" at bounding box center [830, 179] width 18 height 18
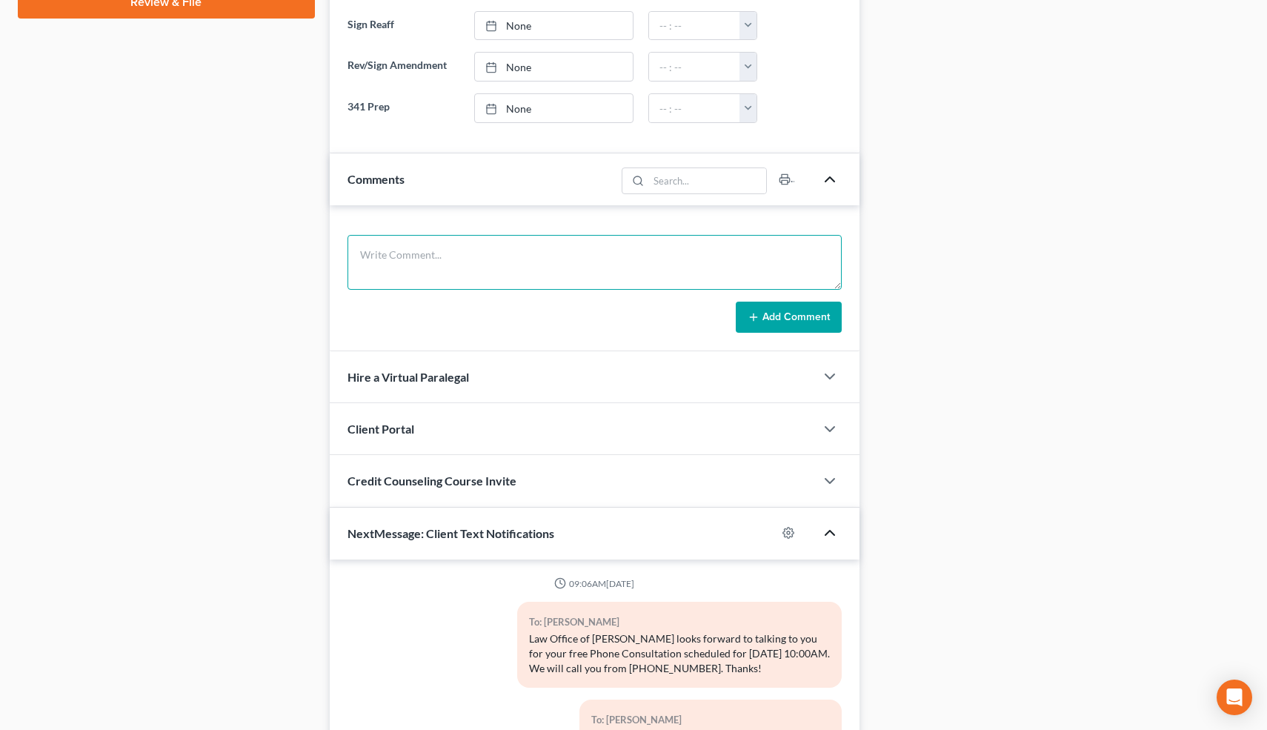
click at [495, 270] on textarea at bounding box center [594, 262] width 495 height 55
paste textarea "11-10790"
click at [608, 243] on textarea "SS Overpayment=4k. Filed 2011 11-10790" at bounding box center [594, 262] width 495 height 55
paste textarea "01/25/2011"
click at [642, 258] on textarea "01/25/2011.SS Overpayment=4k. Filed 2011 11-10790" at bounding box center [594, 262] width 495 height 55
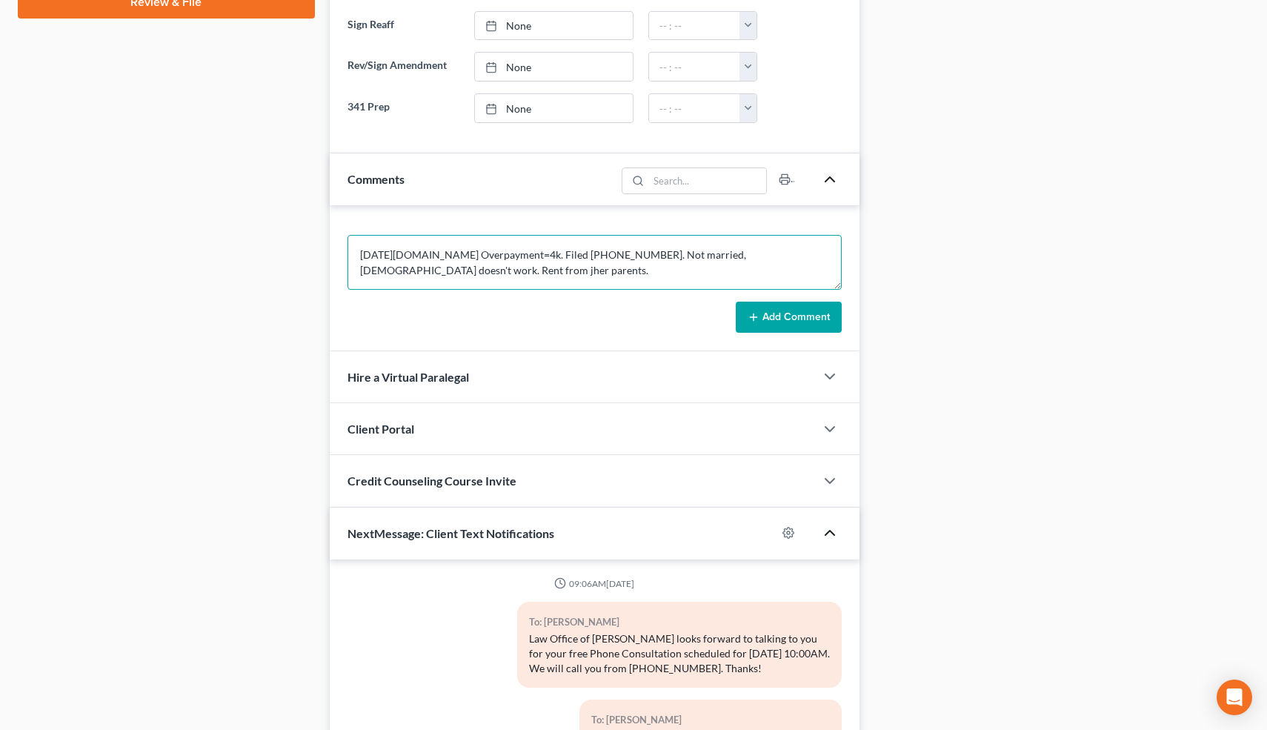
click at [387, 270] on textarea "01/25/2011.SS Overpayment=4k. Filed 2011 11-10790. Not married, 19 year old doe…" at bounding box center [594, 262] width 495 height 55
click at [455, 267] on textarea "01/25/2011.SS Overpayment=4k. Filed 2011 11-10790. Not married, 19 year old doe…" at bounding box center [594, 262] width 495 height 55
click at [522, 269] on textarea "01/25/2011.SS Overpayment=4k. Filed 2011 11-10790. Not married, 19 year old doe…" at bounding box center [594, 262] width 495 height 55
click at [420, 247] on textarea "01/25/2011.SS Overpayment=4k. Filed 2011 11-10790. Not married, 19 year old doe…" at bounding box center [594, 262] width 495 height 55
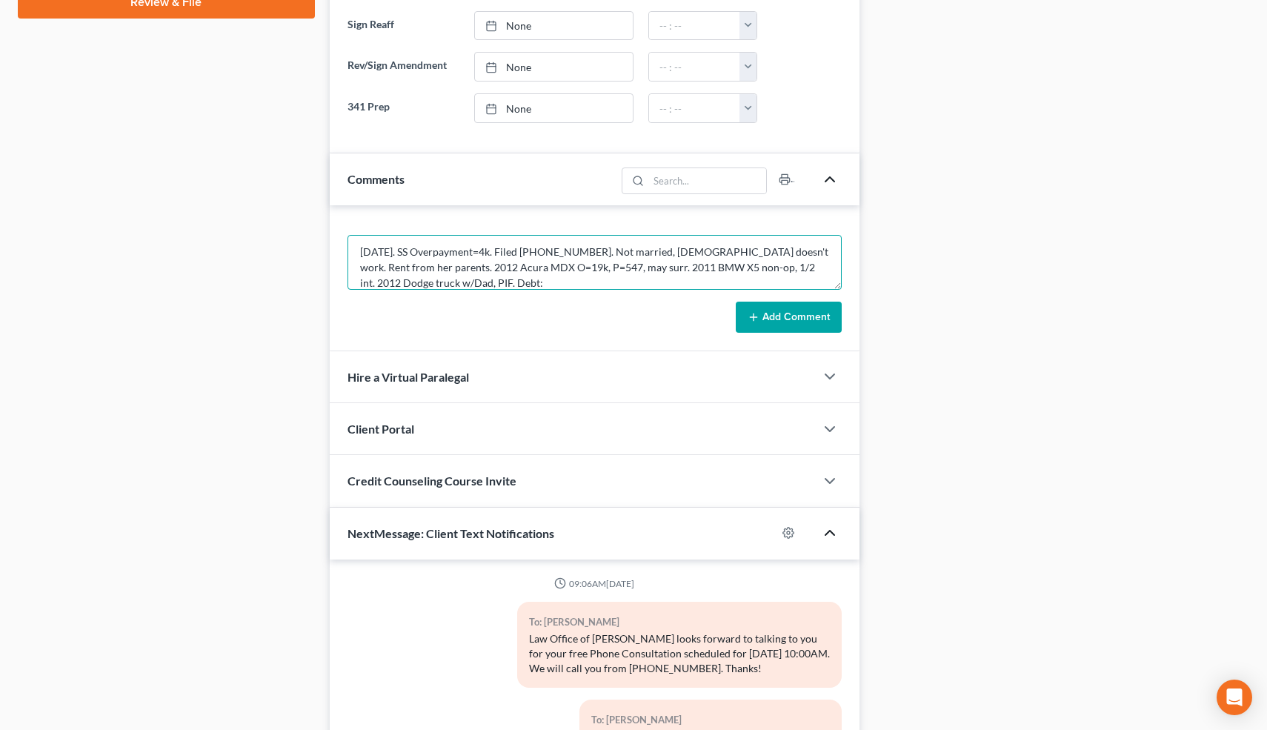
click at [510, 267] on textarea "01/25/2011. SS Overpayment=4k. Filed 2011 11-10790. Not married, 19 year old do…" at bounding box center [594, 262] width 495 height 55
click at [510, 282] on textarea "01/25/2011. SS Overpayment=4k. Filed 2011 11-10790. Not married, 19 year old do…" at bounding box center [594, 262] width 495 height 55
type textarea "01/25/2011. SS Overpayment=4k. Filed 2011 11-10790. Not married, 19 year old do…"
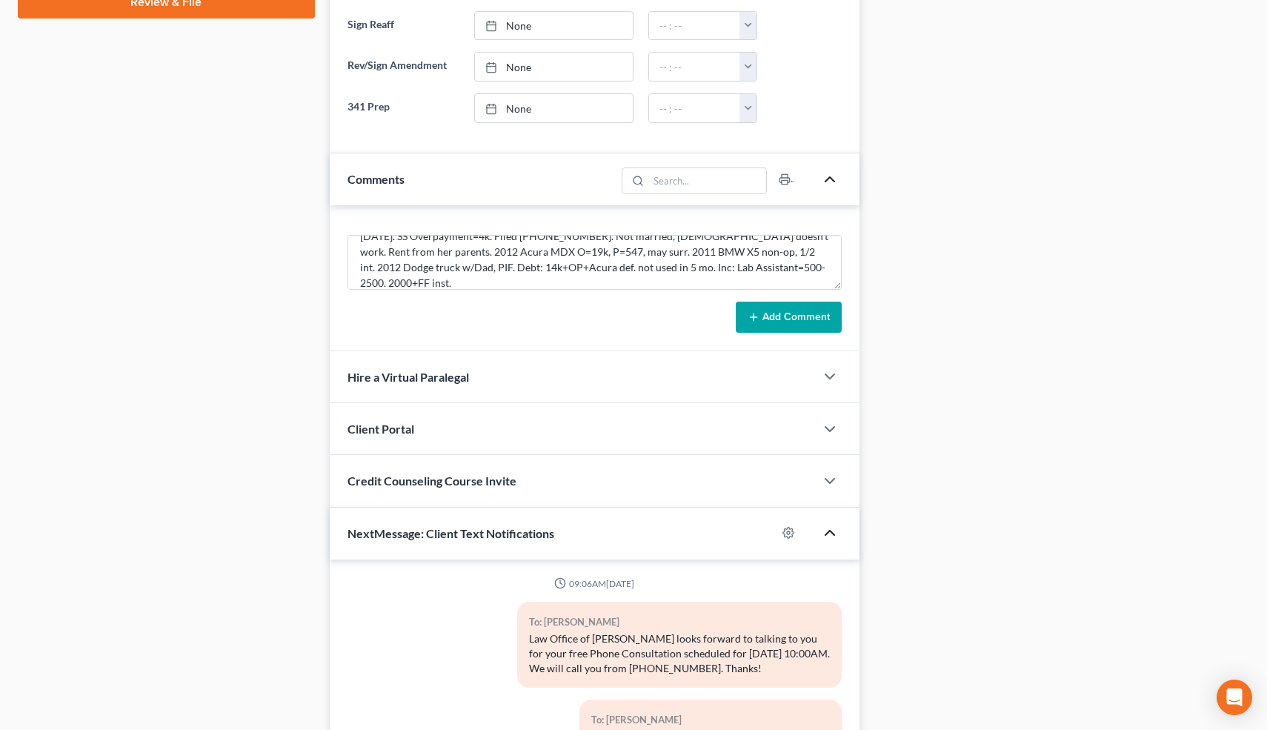
click at [822, 316] on button "Add Comment" at bounding box center [789, 317] width 106 height 31
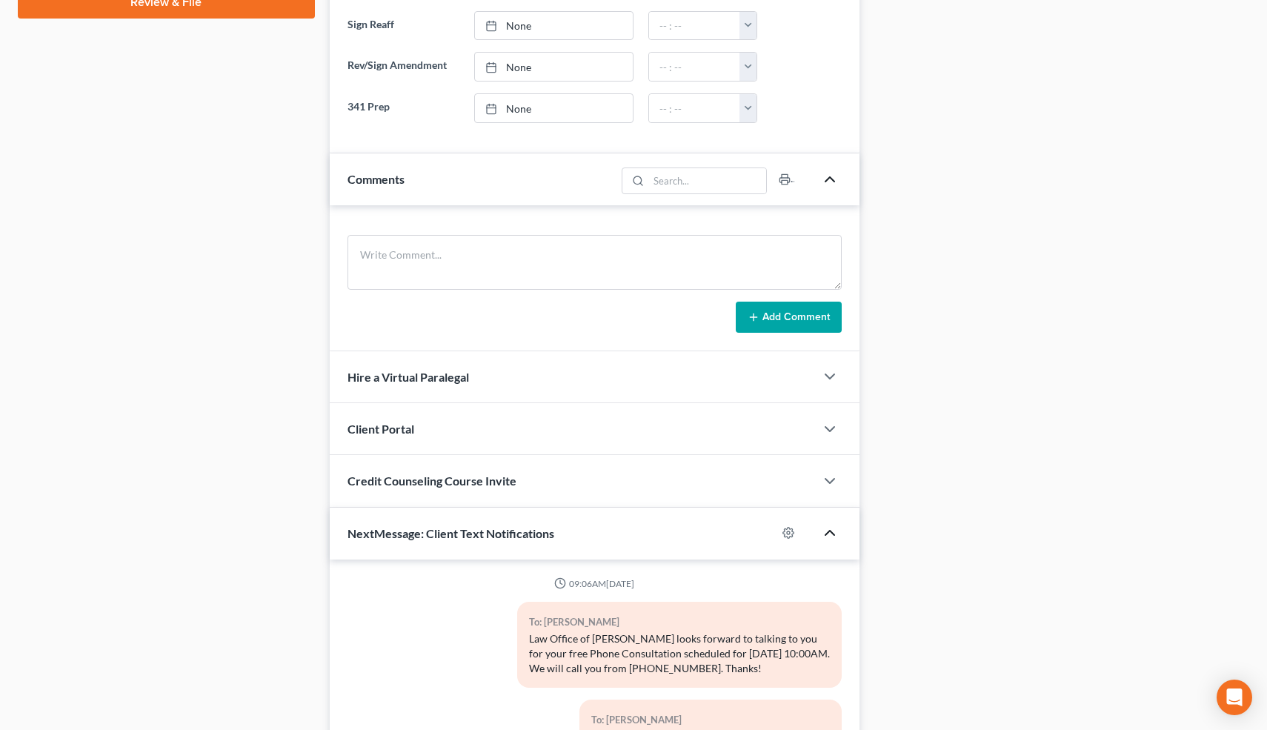
scroll to position [0, 0]
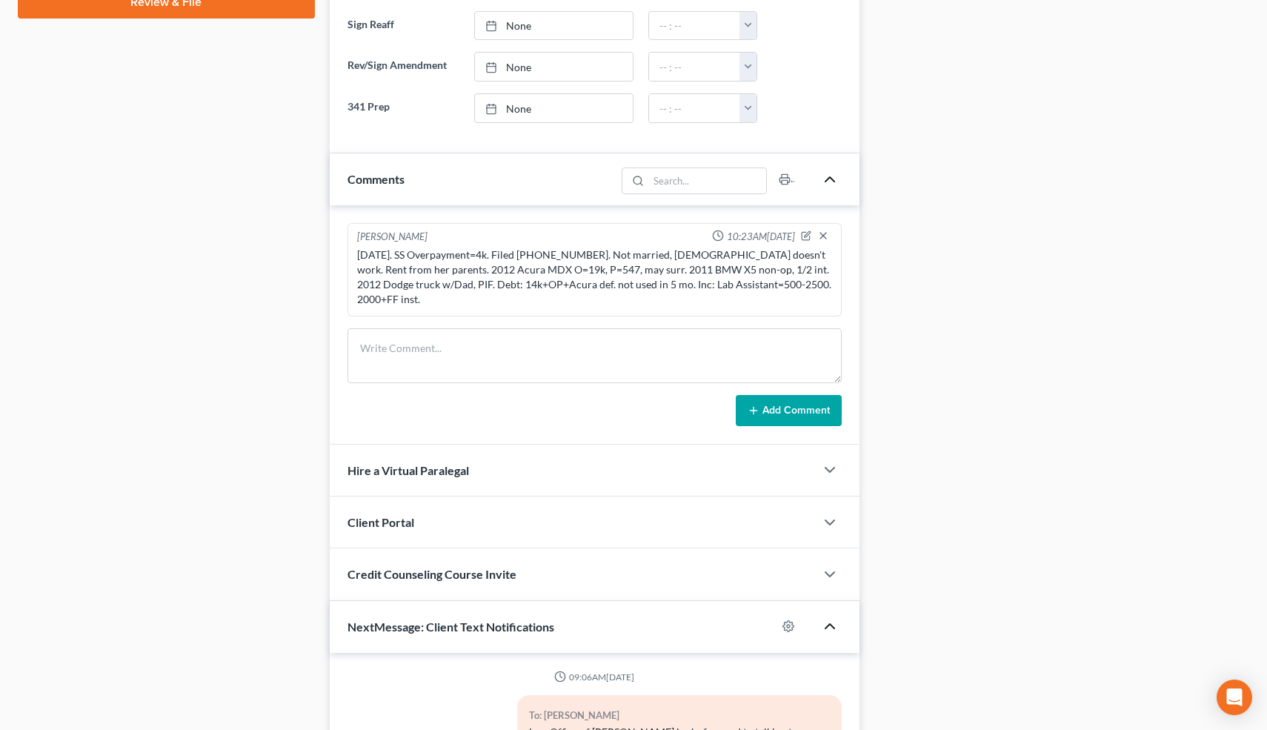
click at [895, 259] on div "Docs Tasks Events Timer 0% Completed Nothing here yet! Paystubs Income Document…" at bounding box center [1062, 158] width 390 height 1511
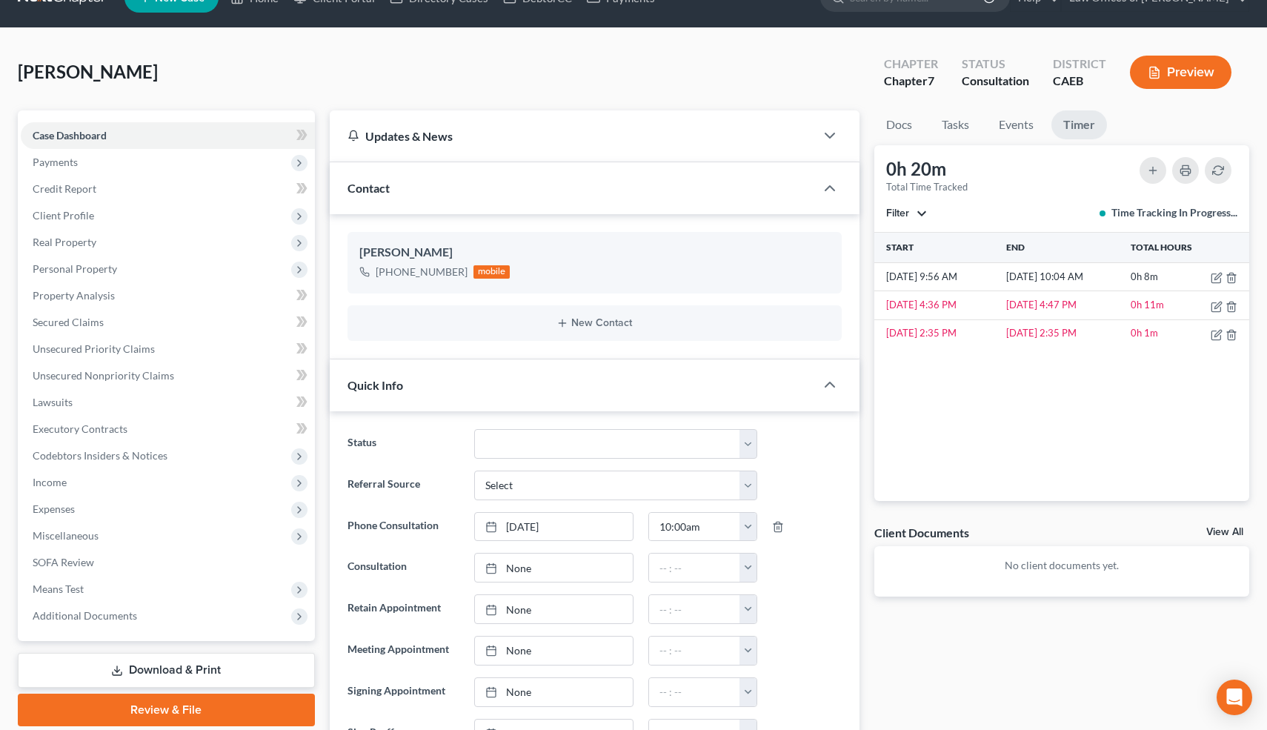
scroll to position [31, 0]
click at [805, 282] on icon "button" at bounding box center [806, 282] width 12 height 12
select select "0"
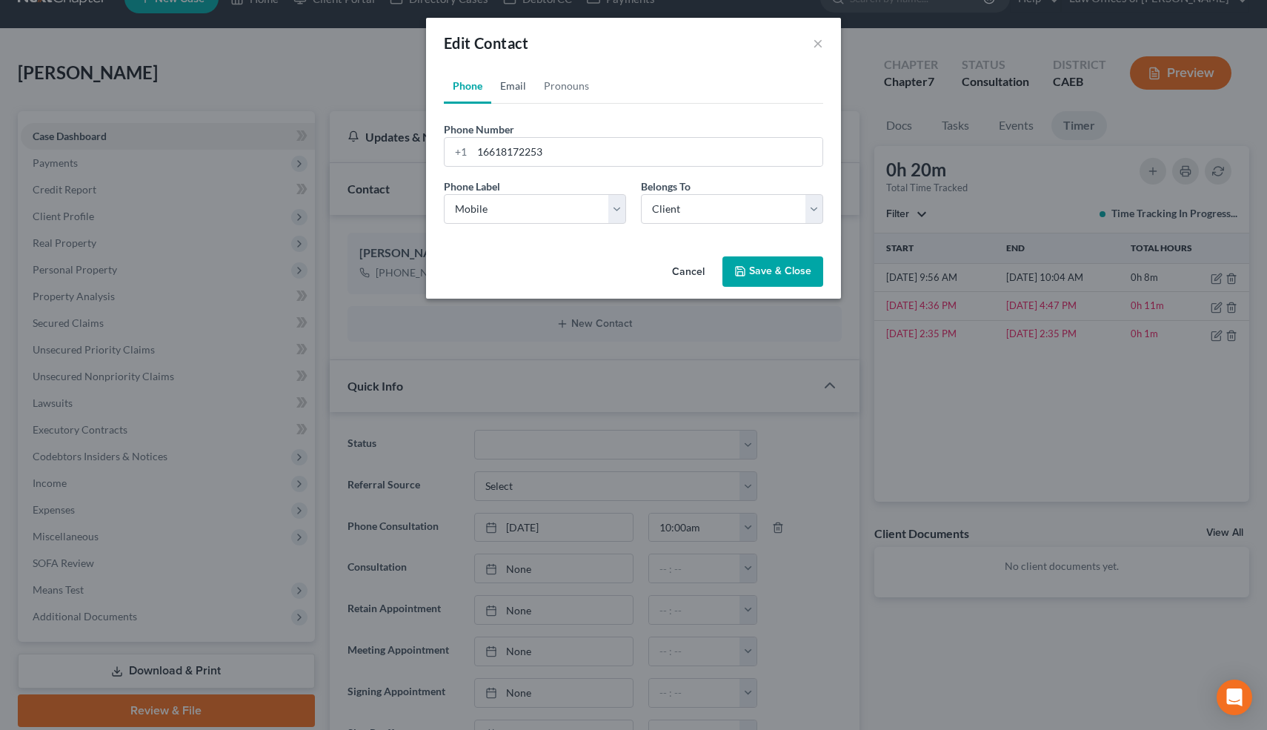
click at [512, 87] on link "Email" at bounding box center [513, 86] width 44 height 36
click at [509, 153] on input "email" at bounding box center [647, 152] width 350 height 28
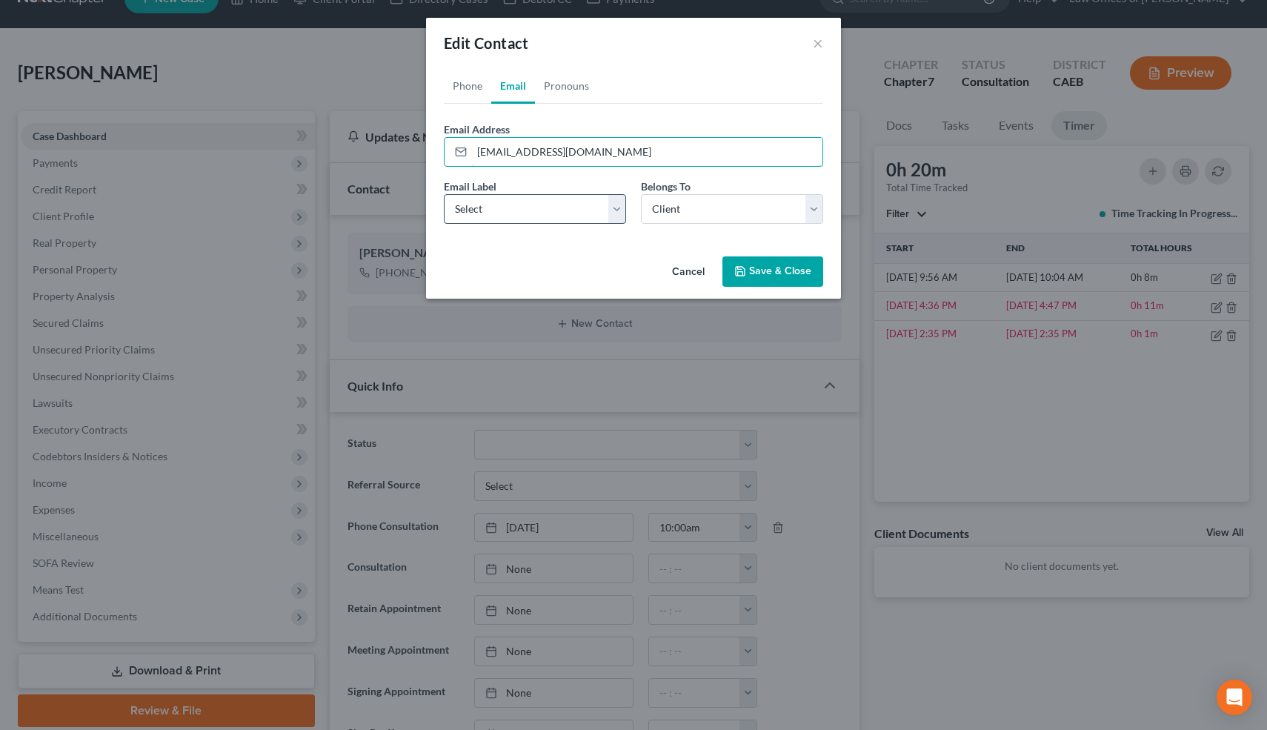
type input "chrclk25@yahoo.com"
click at [518, 202] on select "Select Home Work Other" at bounding box center [535, 209] width 182 height 30
select select "0"
click at [444, 194] on select "Select Home Work Other" at bounding box center [535, 209] width 182 height 30
click at [776, 268] on button "Save & Close" at bounding box center [772, 271] width 101 height 31
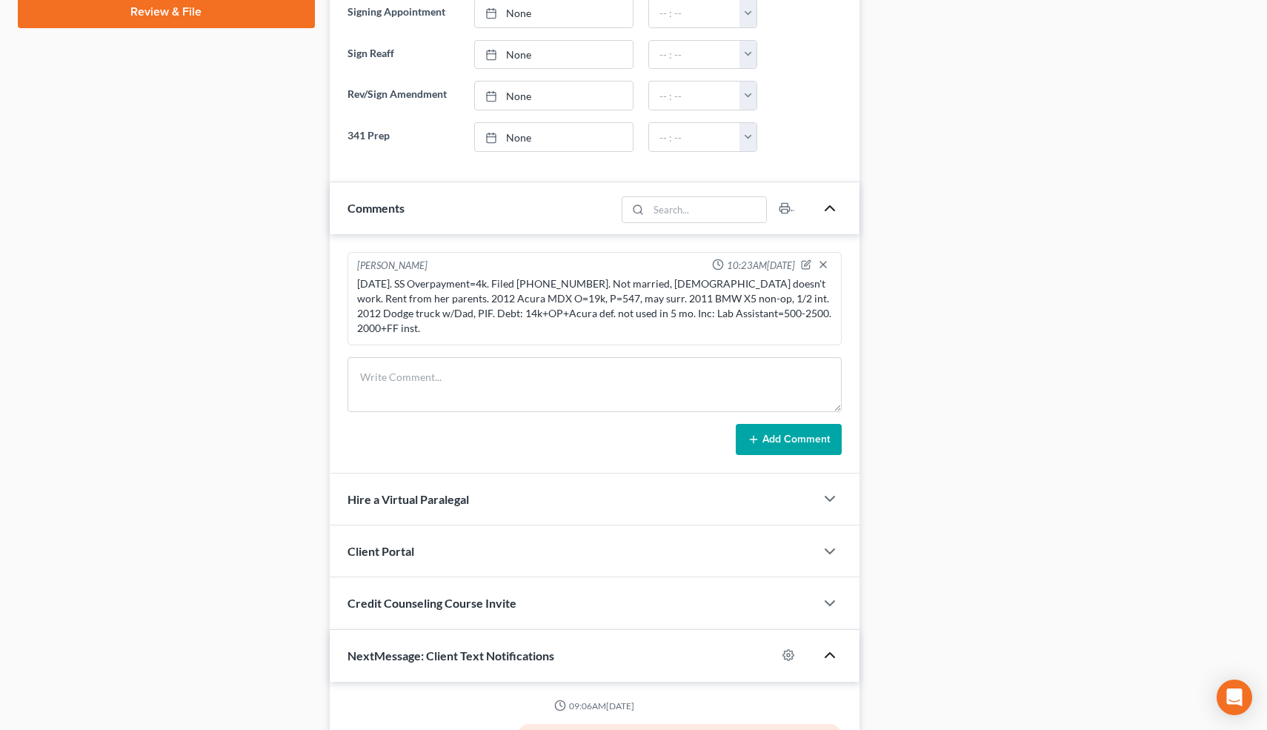
scroll to position [983, 0]
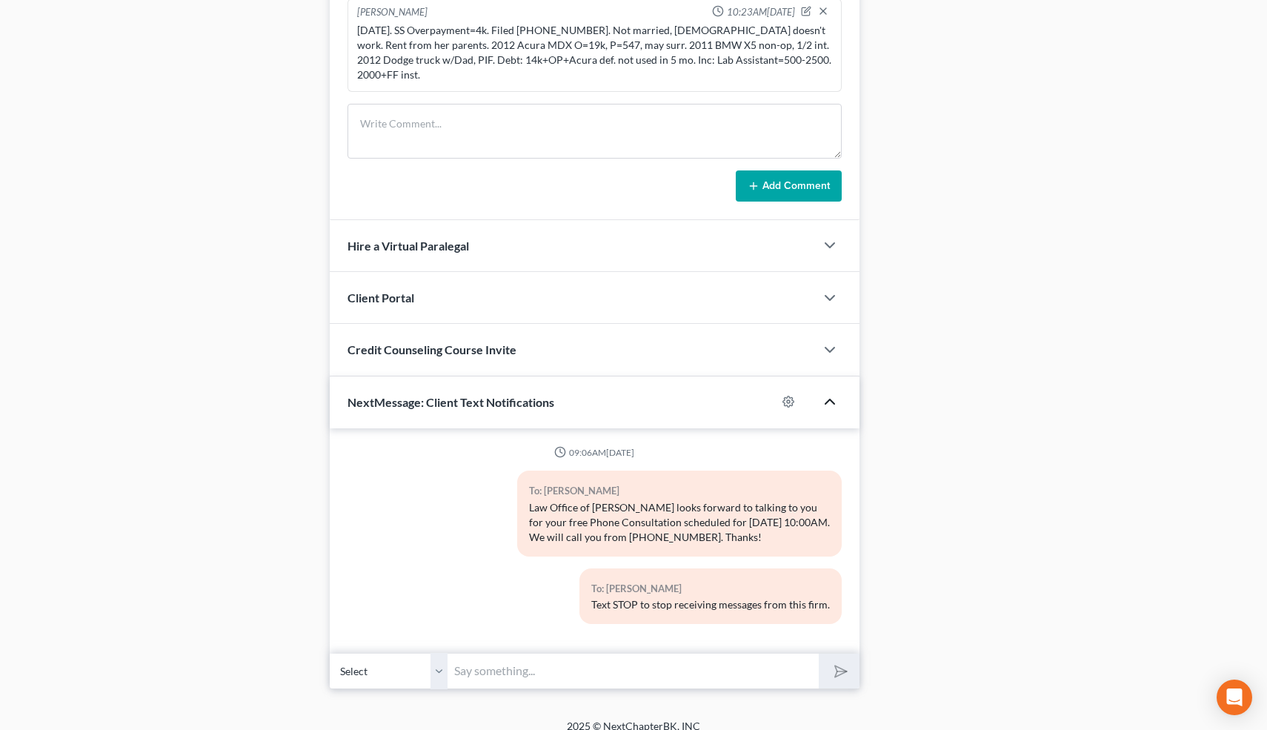
click at [679, 653] on input "text" at bounding box center [633, 671] width 371 height 36
type input "Nice talking to you! Like I said, just reply here if you have any questions or …"
click at [842, 660] on icon "submit" at bounding box center [838, 670] width 21 height 21
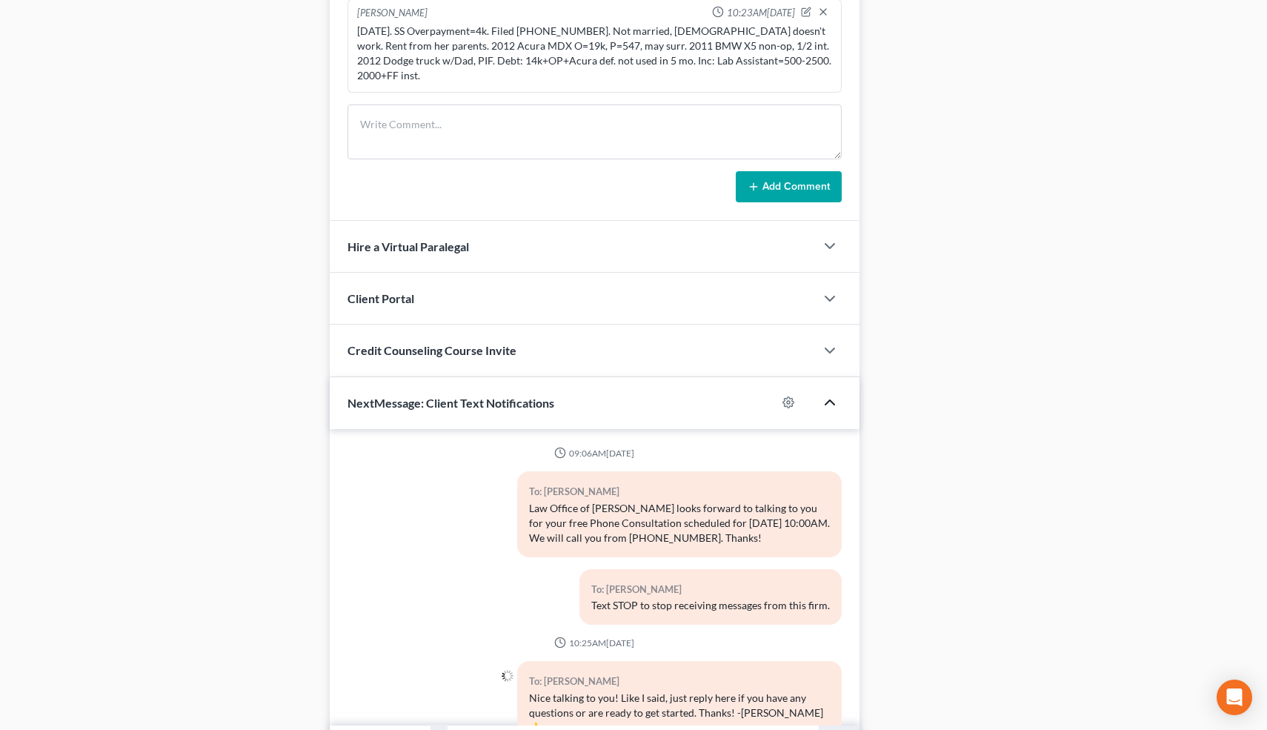
scroll to position [0, 0]
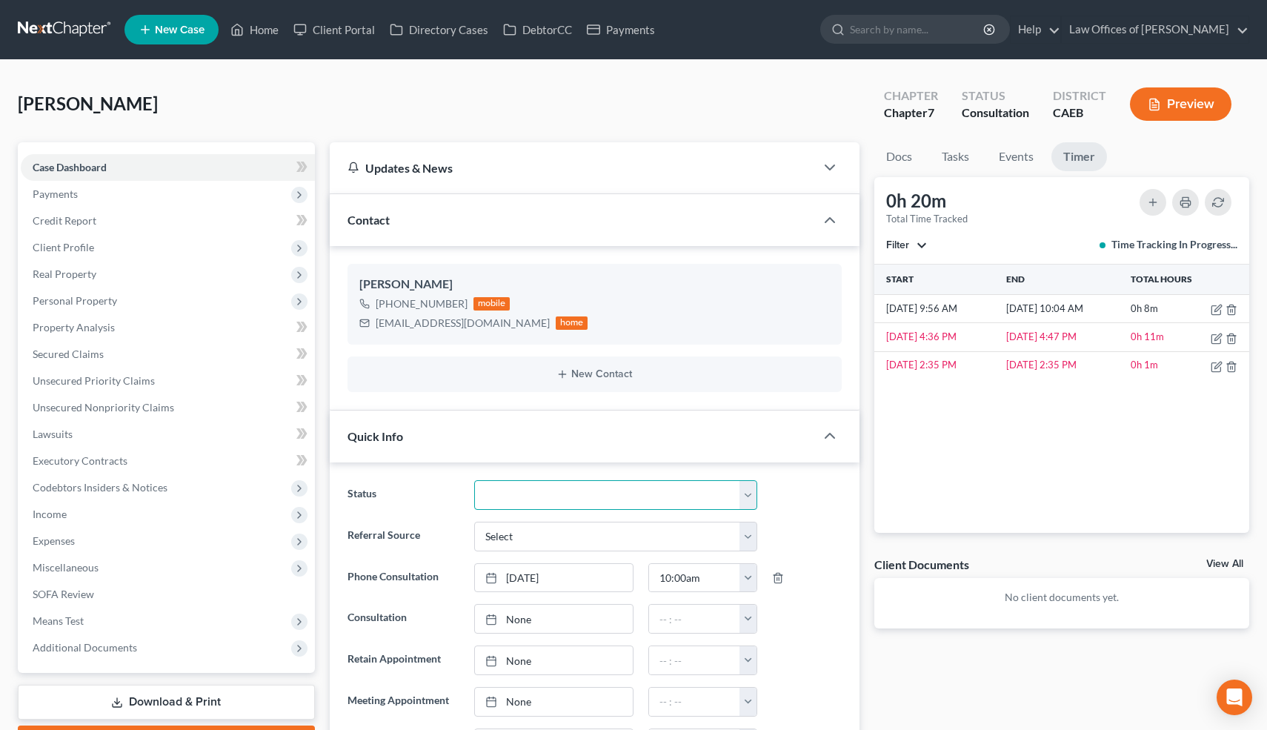
click at [586, 490] on select "Cancelled/Refund Closed Consultation Declined Discharged Filed Income Check In …" at bounding box center [615, 495] width 282 height 30
select select "10"
click at [474, 480] on select "Cancelled/Refund Closed Consultation Declined Discharged Filed Income Check In …" at bounding box center [615, 495] width 282 height 30
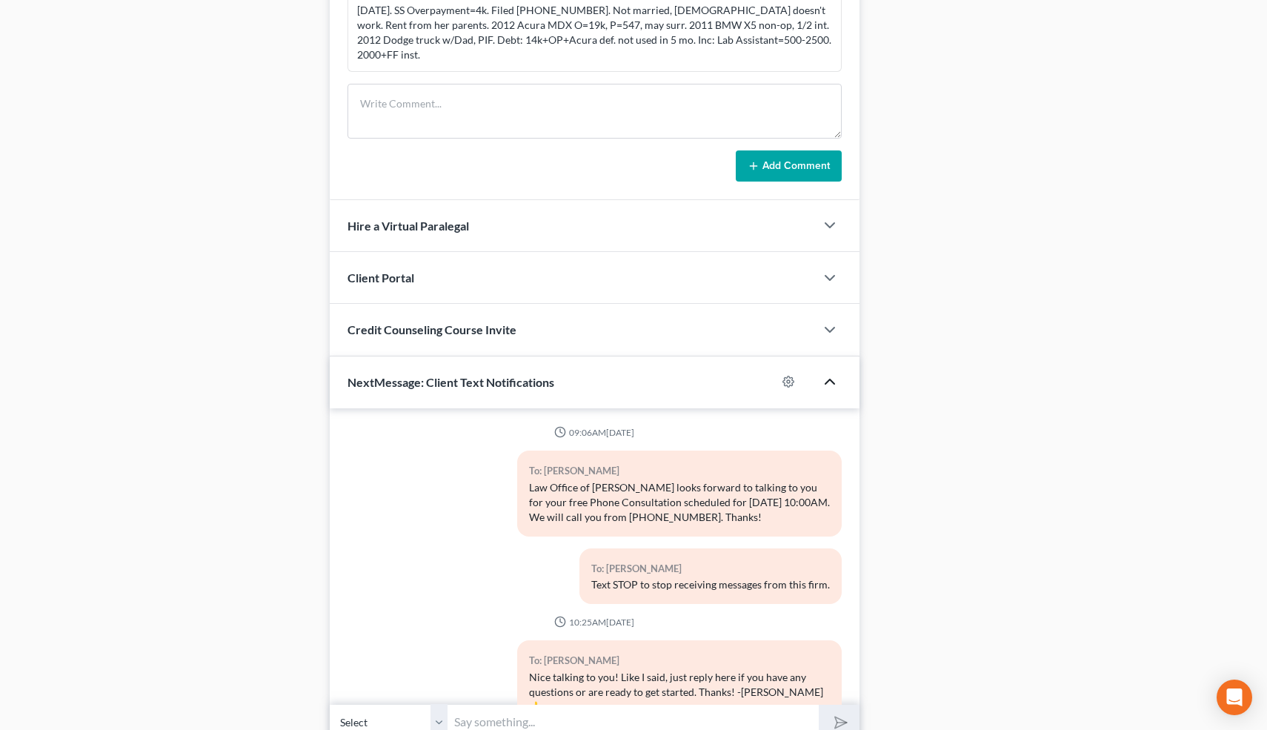
scroll to position [36, 0]
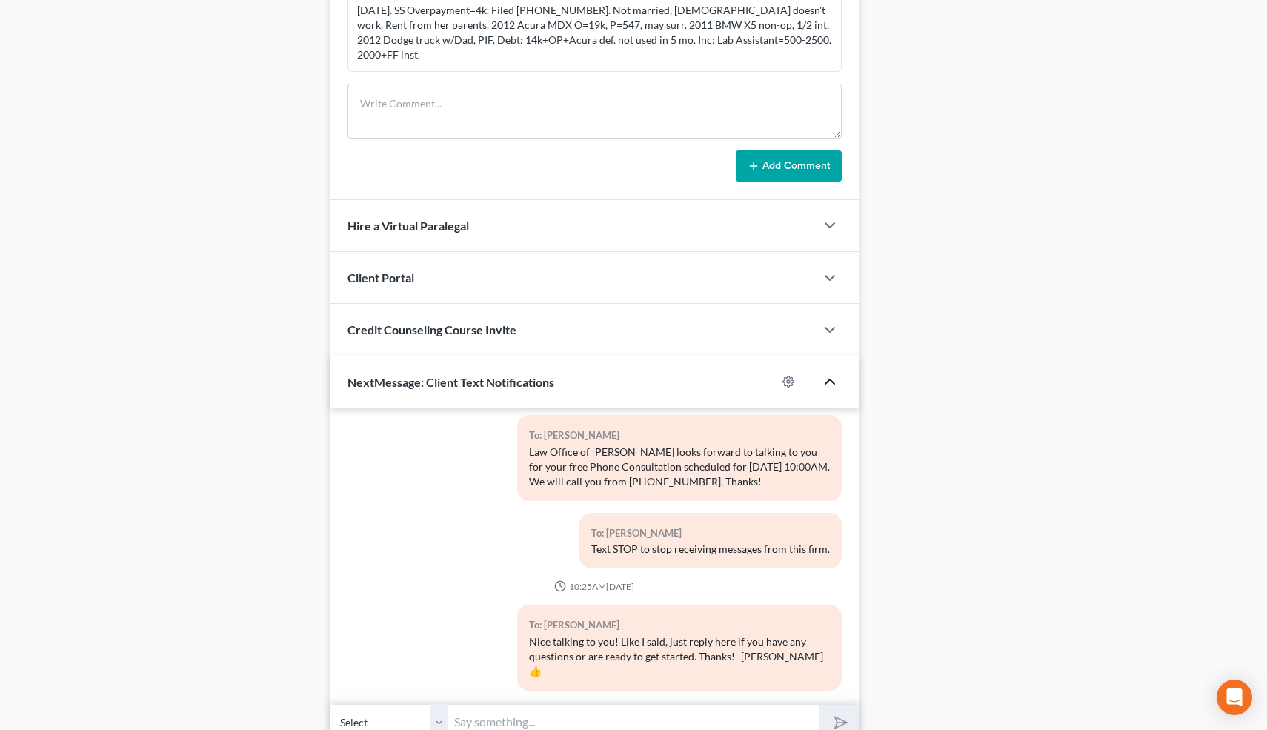
click at [505, 704] on input "text" at bounding box center [633, 722] width 371 height 36
type input "Also, if your parents want to give us a call they can call us at 661-243-1737 👍"
click at [842, 713] on polygon "submit" at bounding box center [838, 722] width 18 height 18
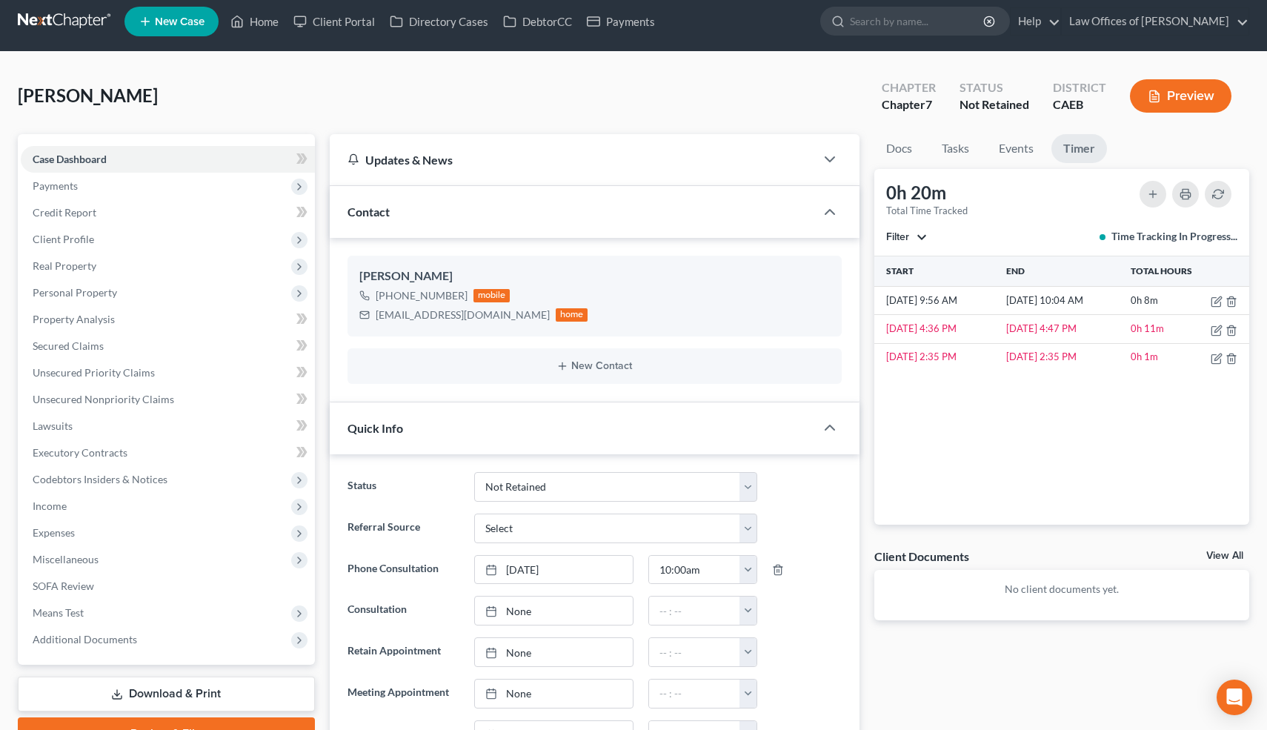
scroll to position [0, 0]
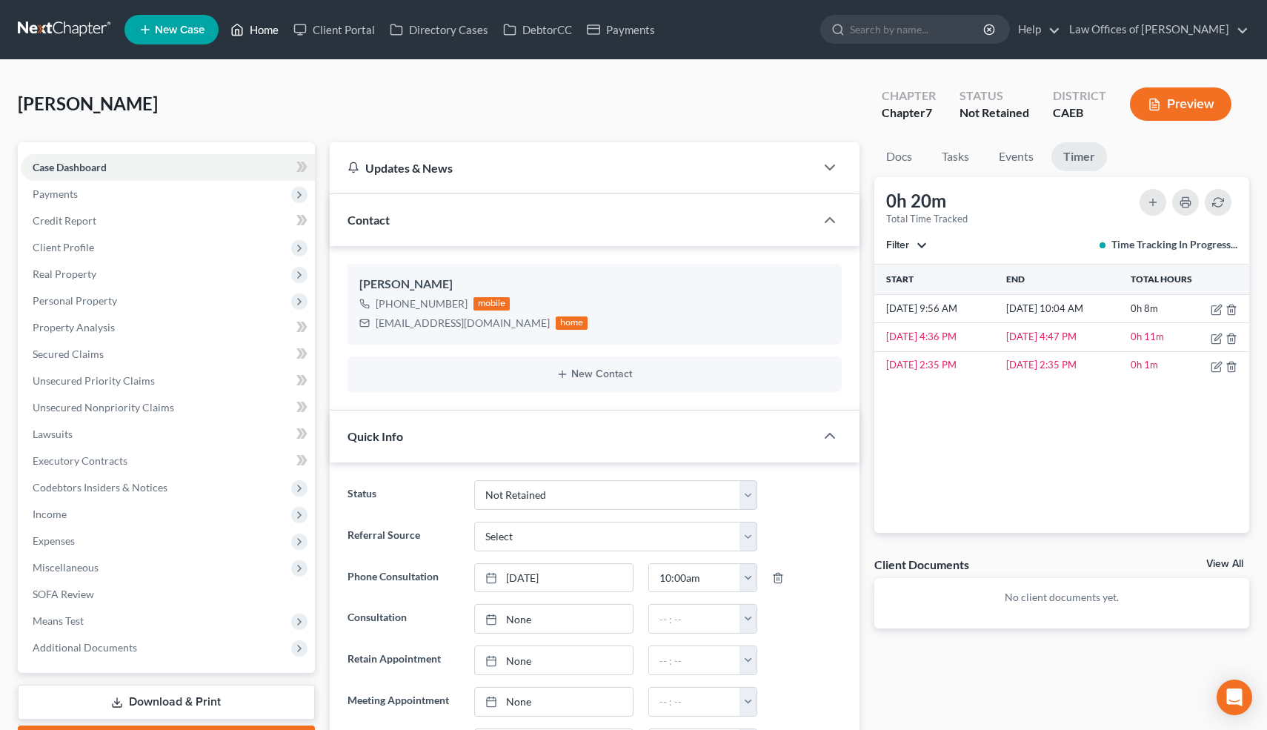
click at [269, 27] on link "Home" at bounding box center [254, 29] width 63 height 27
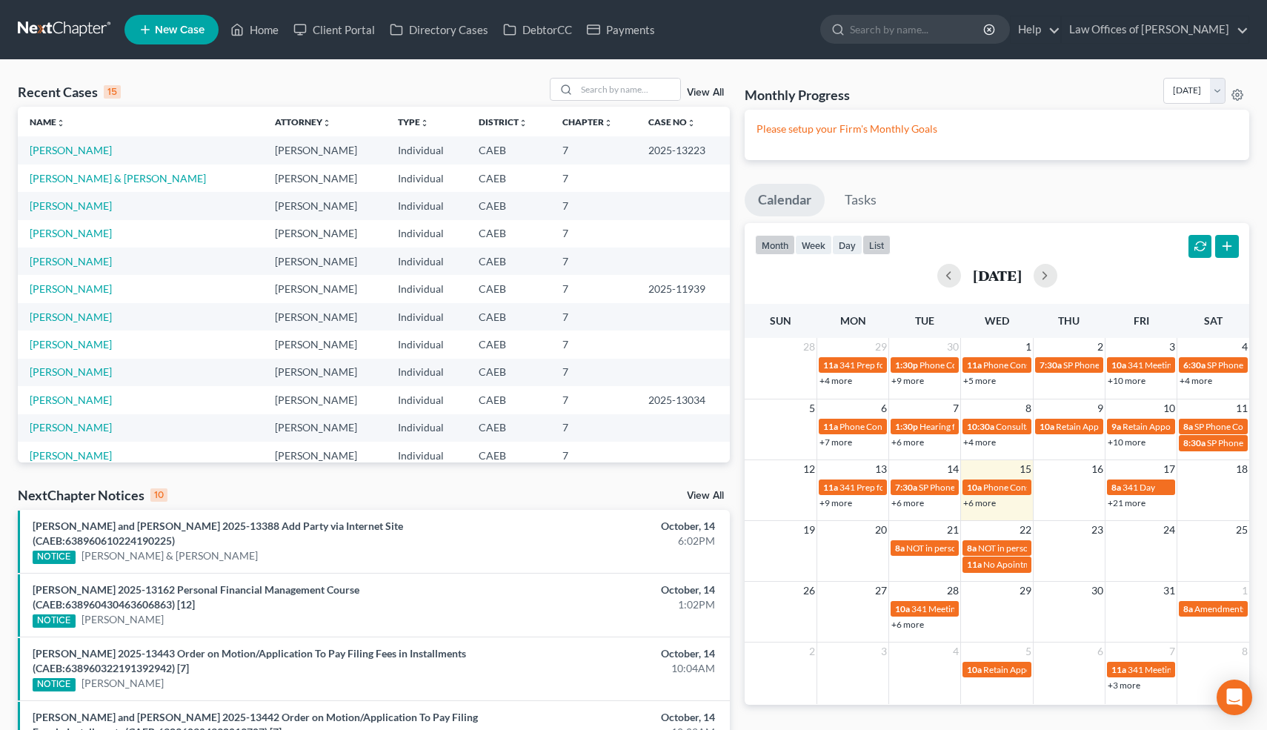
click at [884, 235] on button "list" at bounding box center [876, 245] width 28 height 20
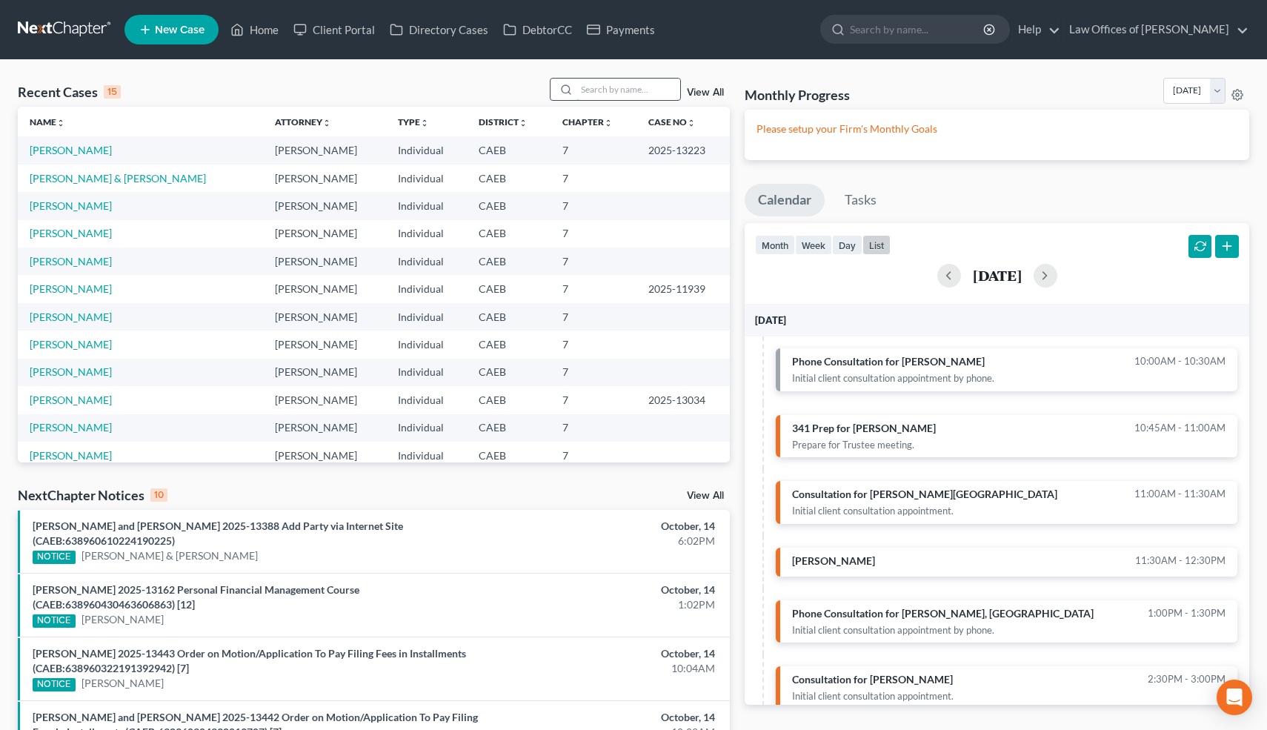
click at [640, 86] on input "search" at bounding box center [628, 89] width 104 height 21
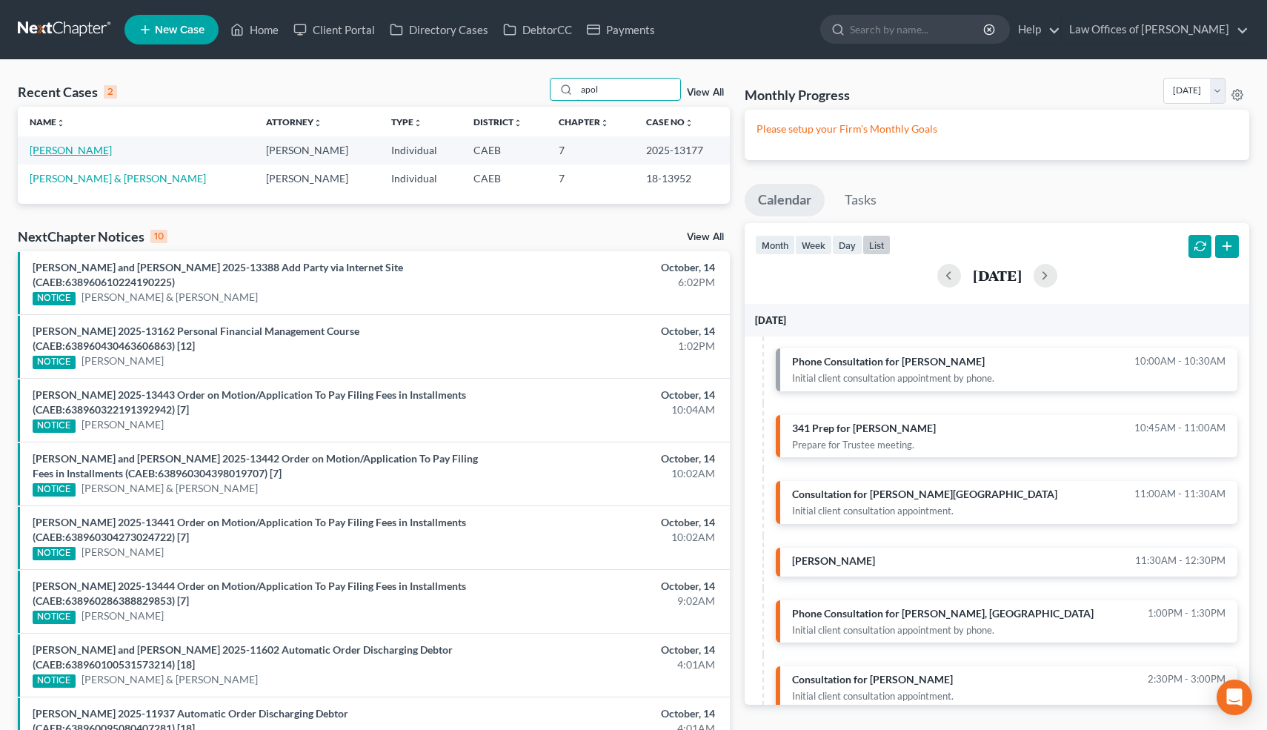
type input "apol"
click at [112, 150] on link "[PERSON_NAME]" at bounding box center [71, 150] width 82 height 13
select select "6"
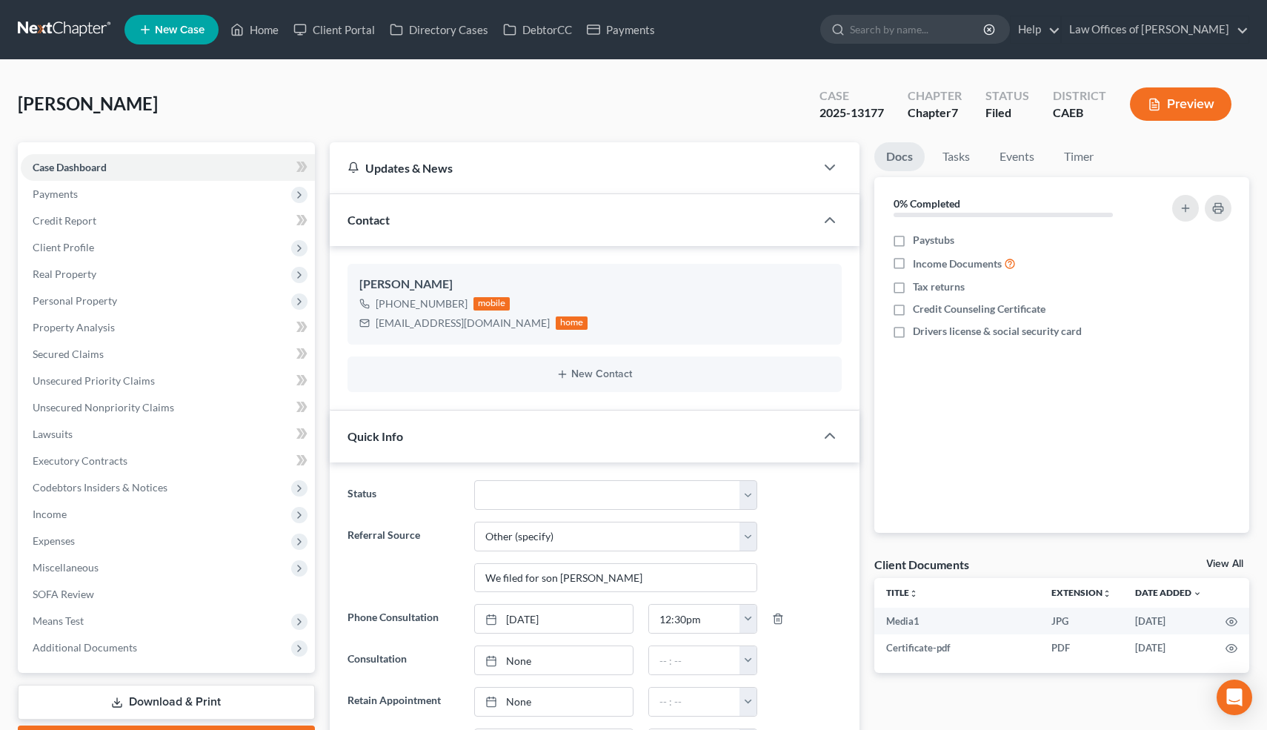
scroll to position [2366, 0]
click at [268, 34] on link "Home" at bounding box center [254, 29] width 63 height 27
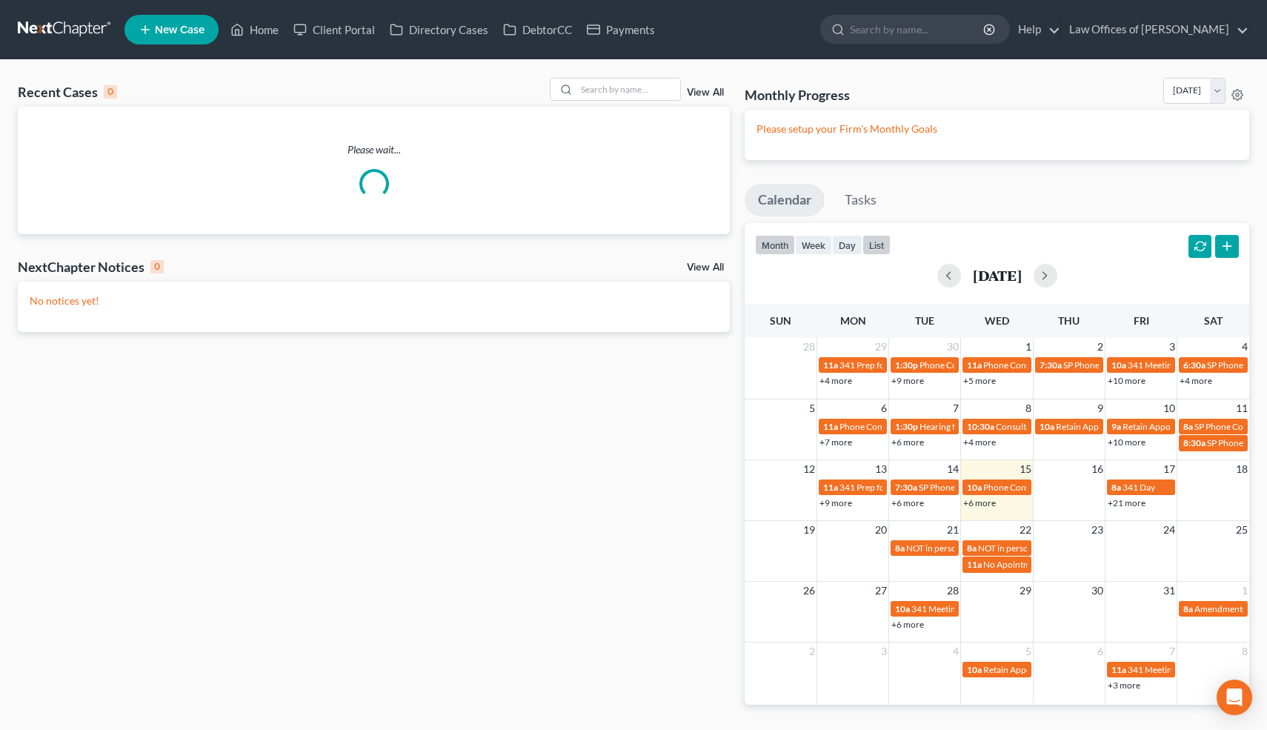
click at [882, 244] on button "list" at bounding box center [876, 245] width 28 height 20
click at [876, 242] on button "list" at bounding box center [876, 245] width 28 height 20
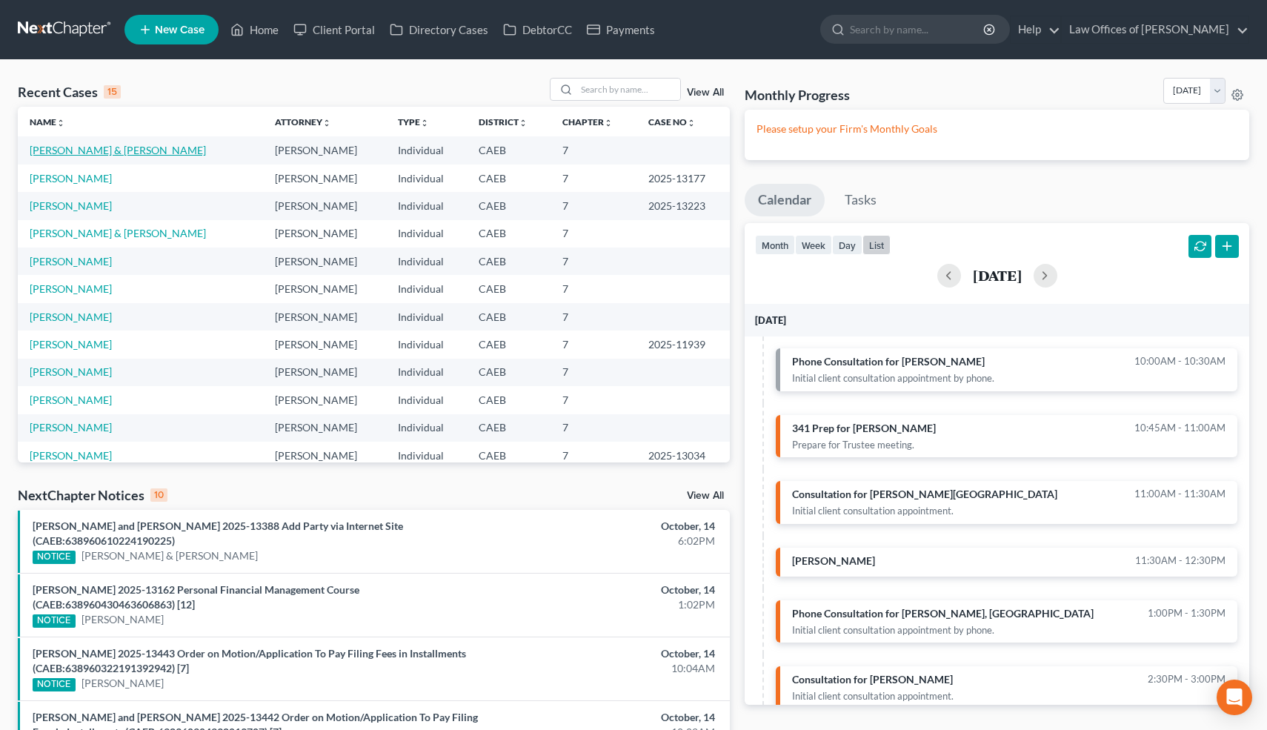
click at [135, 153] on link "[PERSON_NAME] & [PERSON_NAME]" at bounding box center [118, 150] width 176 height 13
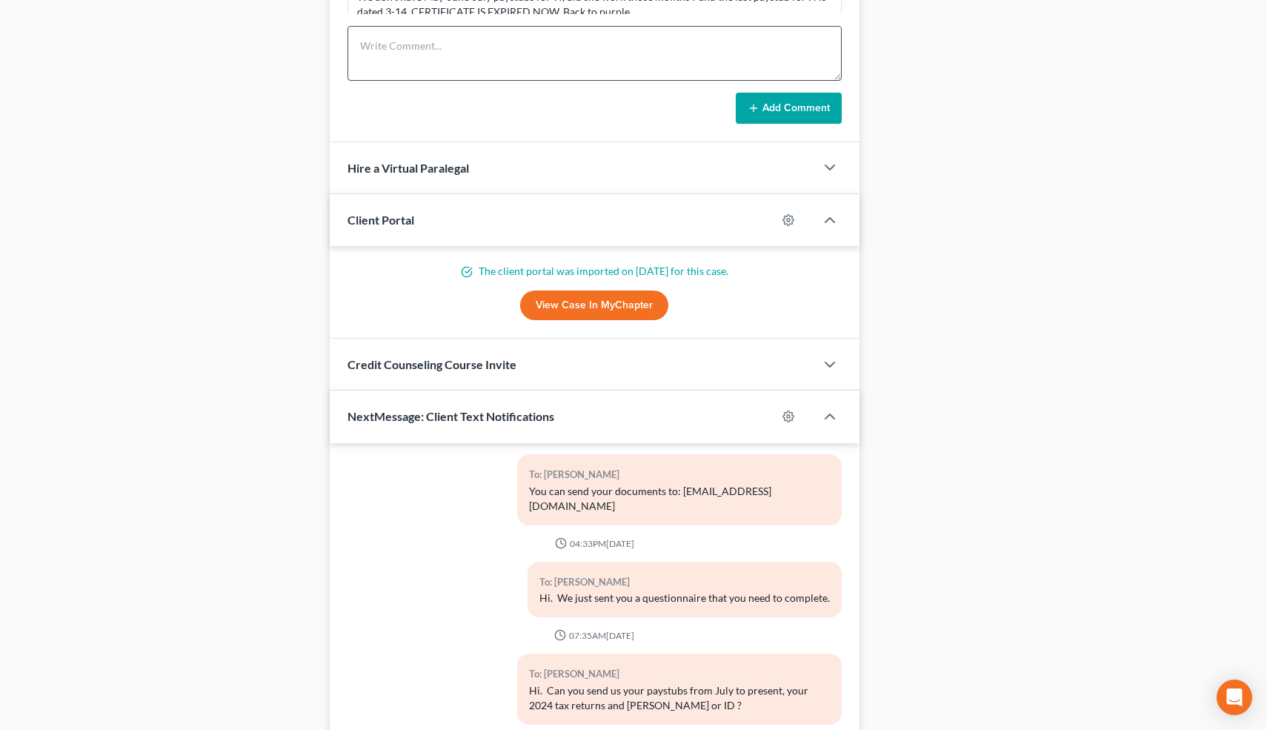
scroll to position [1305, 0]
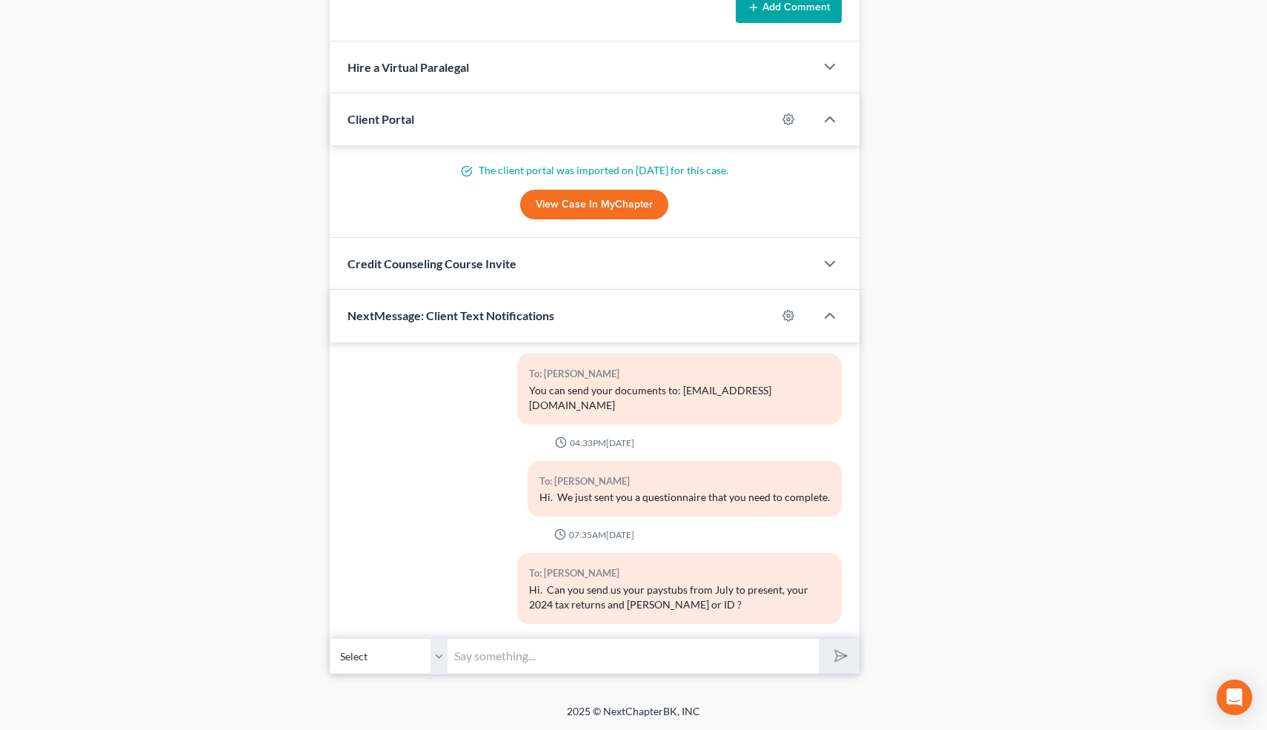
click at [436, 655] on select "Select +1 (661) 472-9866 - Fidencio Suarez-Vega" at bounding box center [389, 656] width 119 height 36
click at [477, 658] on input "text" at bounding box center [633, 656] width 371 height 36
type input "summitfe.org"
click at [819, 639] on button "submit" at bounding box center [839, 656] width 41 height 35
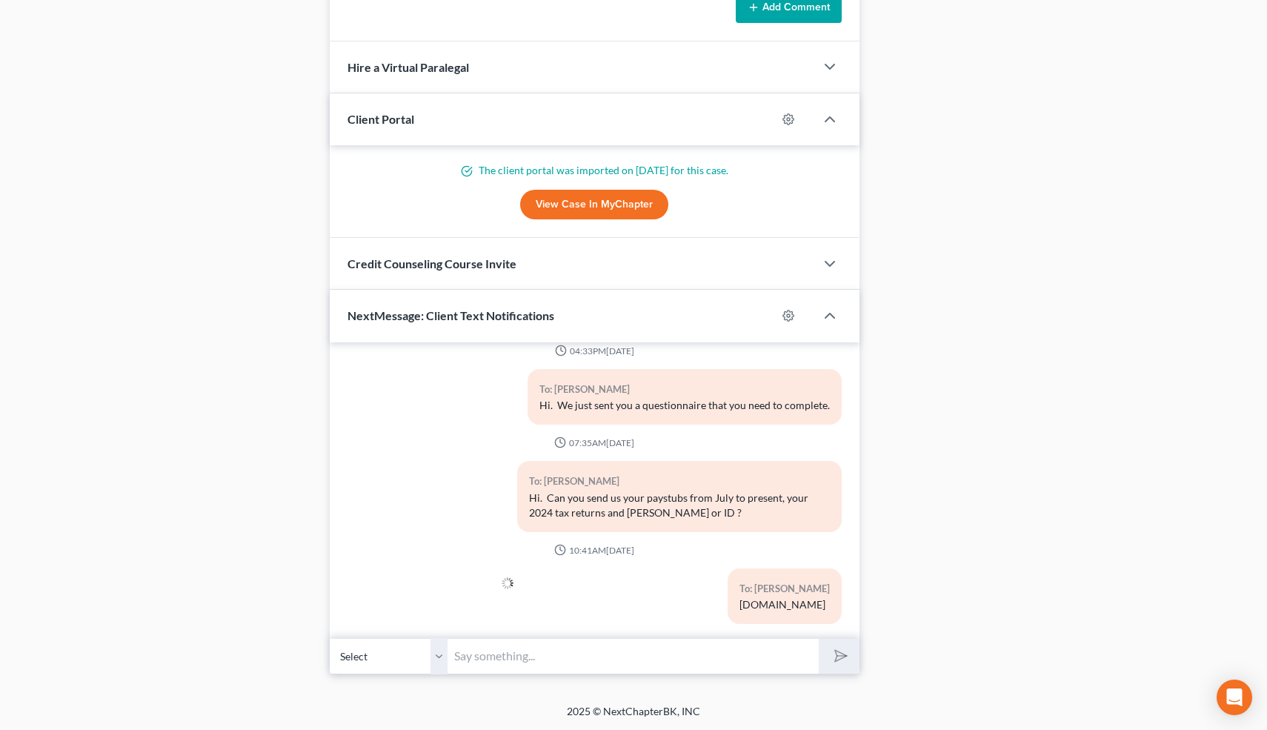
scroll to position [0, 0]
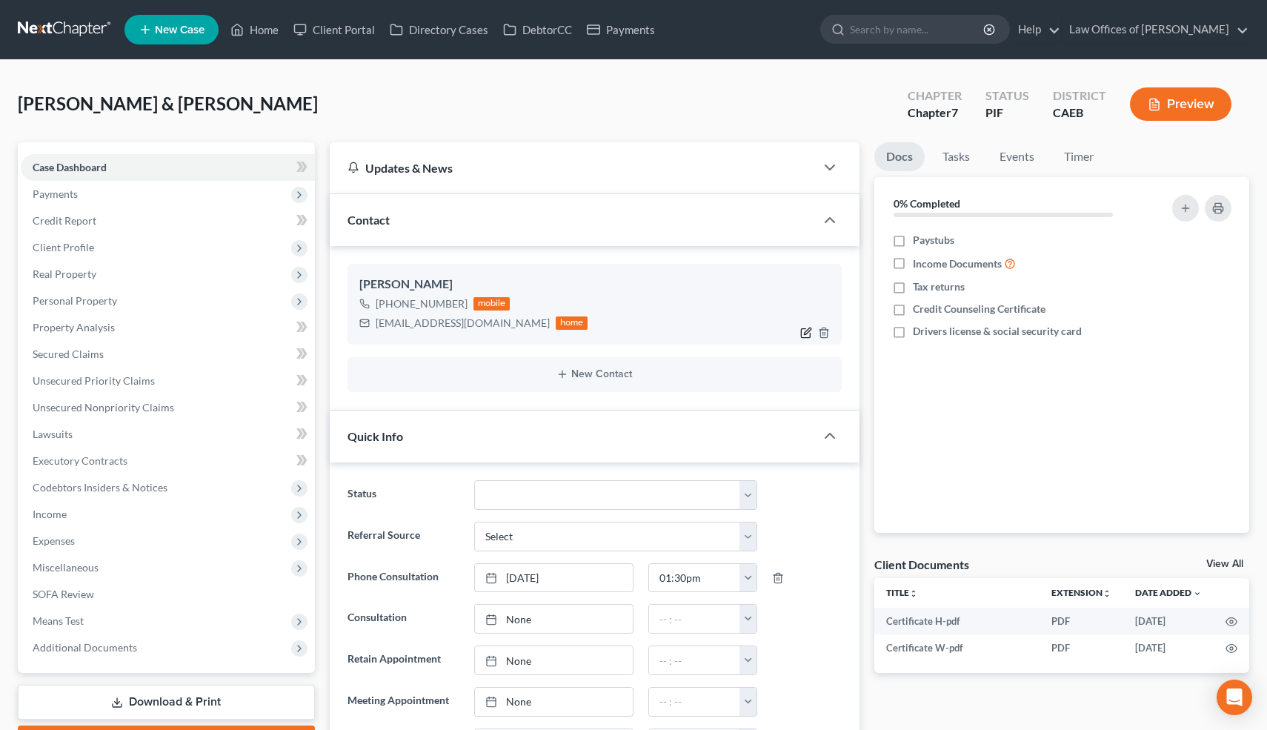
click at [805, 330] on icon "button" at bounding box center [808, 330] width 7 height 7
select select "0"
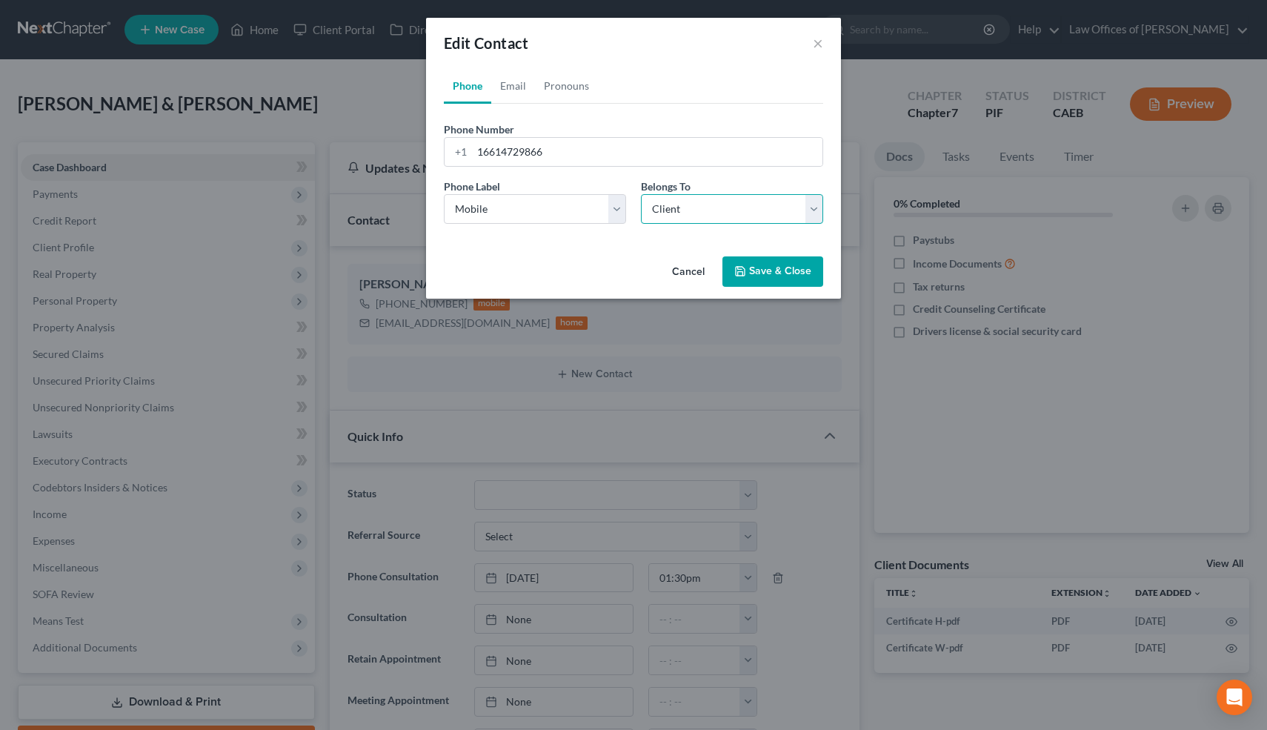
click at [708, 208] on select "Select Client Spouse Other" at bounding box center [732, 209] width 182 height 30
select select "1"
click at [641, 194] on select "Select Client Spouse Other" at bounding box center [732, 209] width 182 height 30
click at [765, 266] on button "Save & Close" at bounding box center [772, 271] width 101 height 31
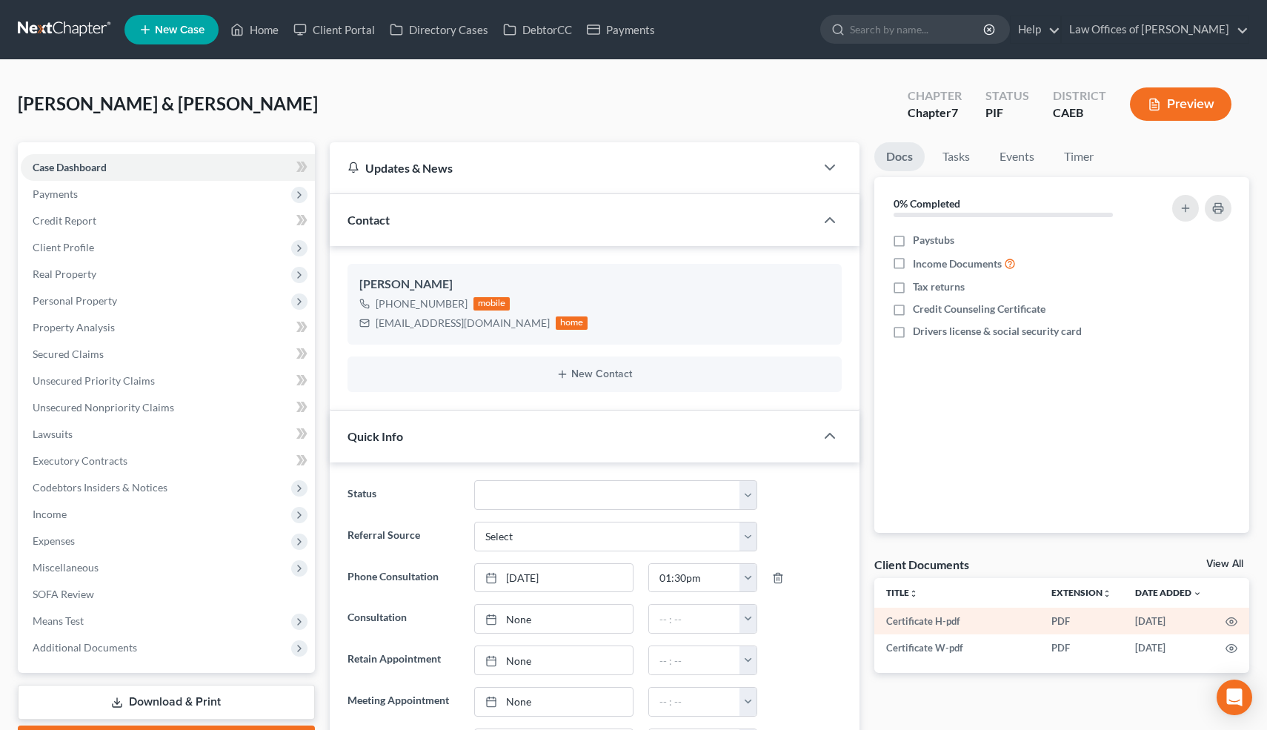
scroll to position [7, 0]
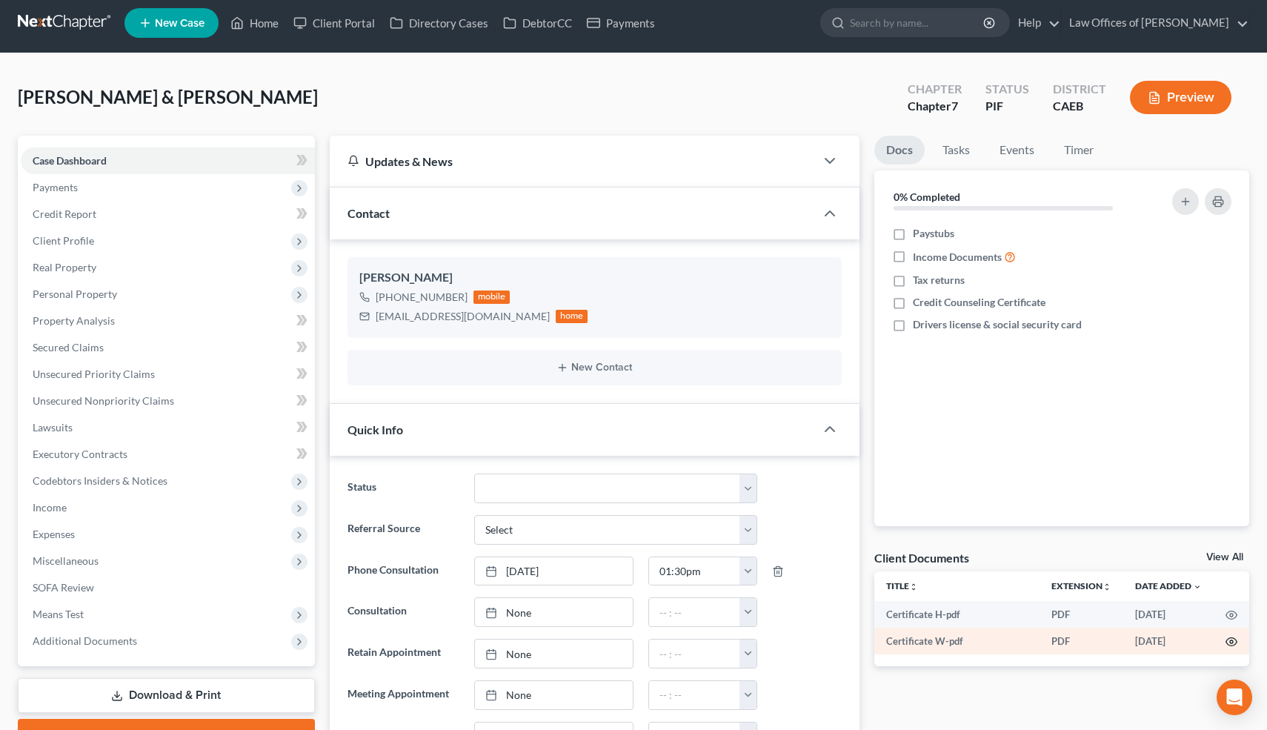
click at [1235, 641] on icon "button" at bounding box center [1231, 642] width 12 height 12
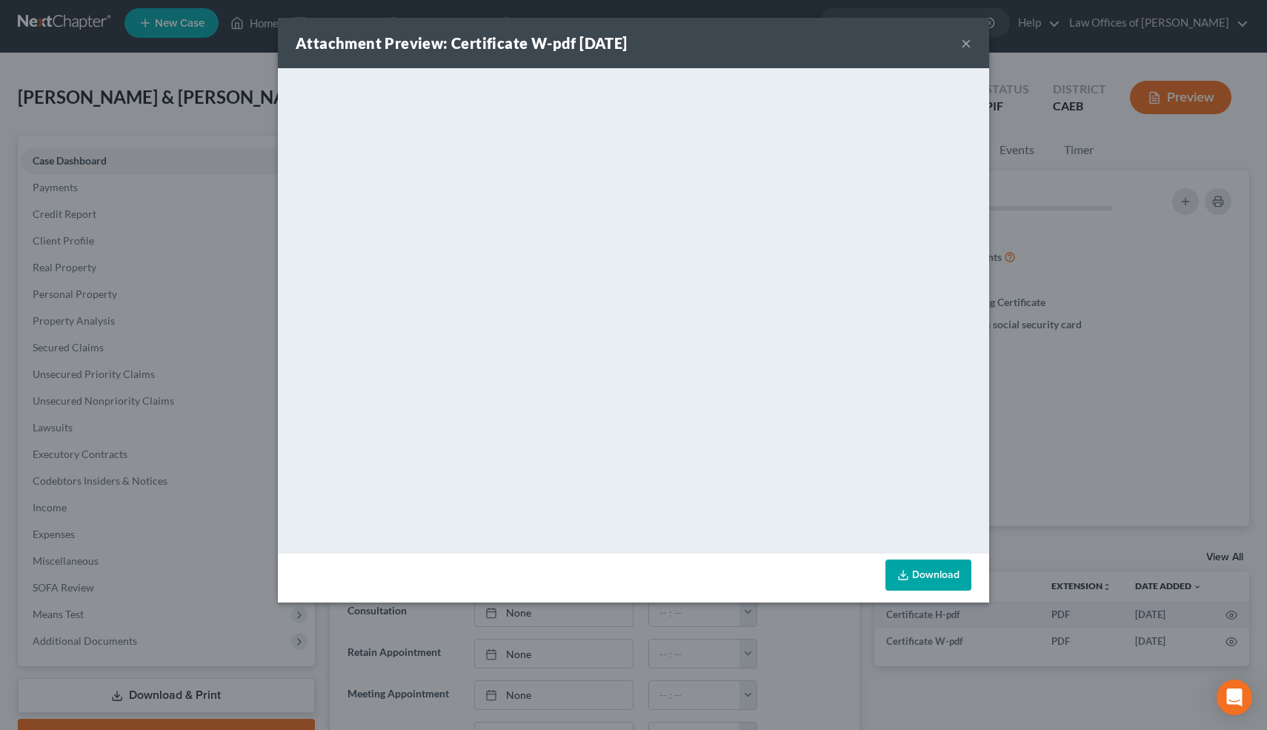
click at [969, 43] on button "×" at bounding box center [966, 43] width 10 height 18
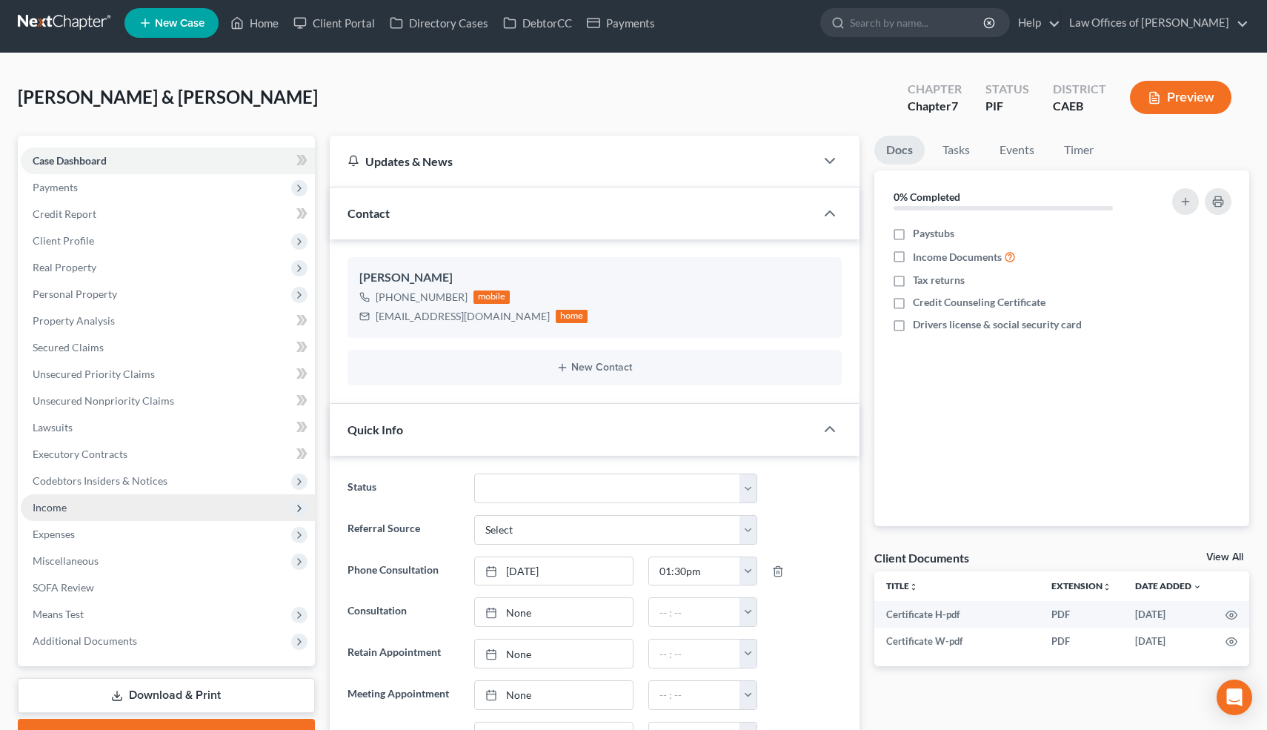
click at [74, 496] on span "Income" at bounding box center [168, 507] width 294 height 27
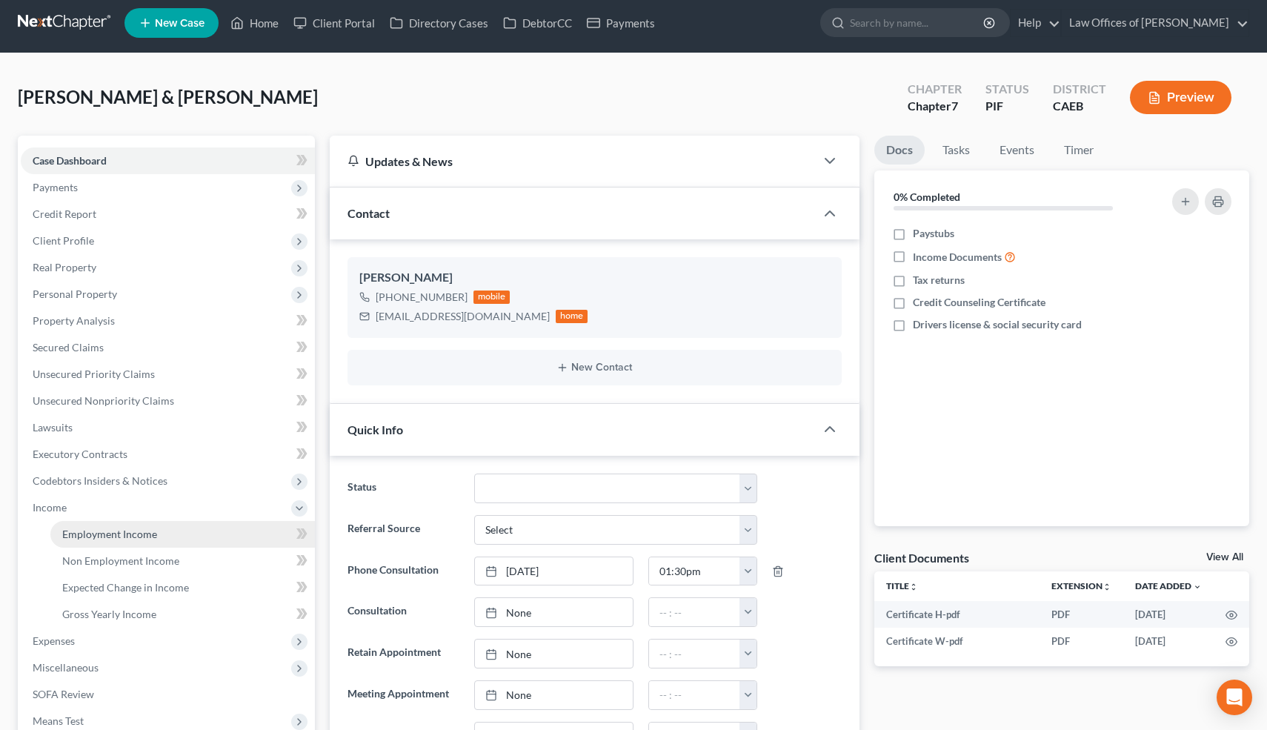
click at [89, 537] on span "Employment Income" at bounding box center [109, 534] width 95 height 13
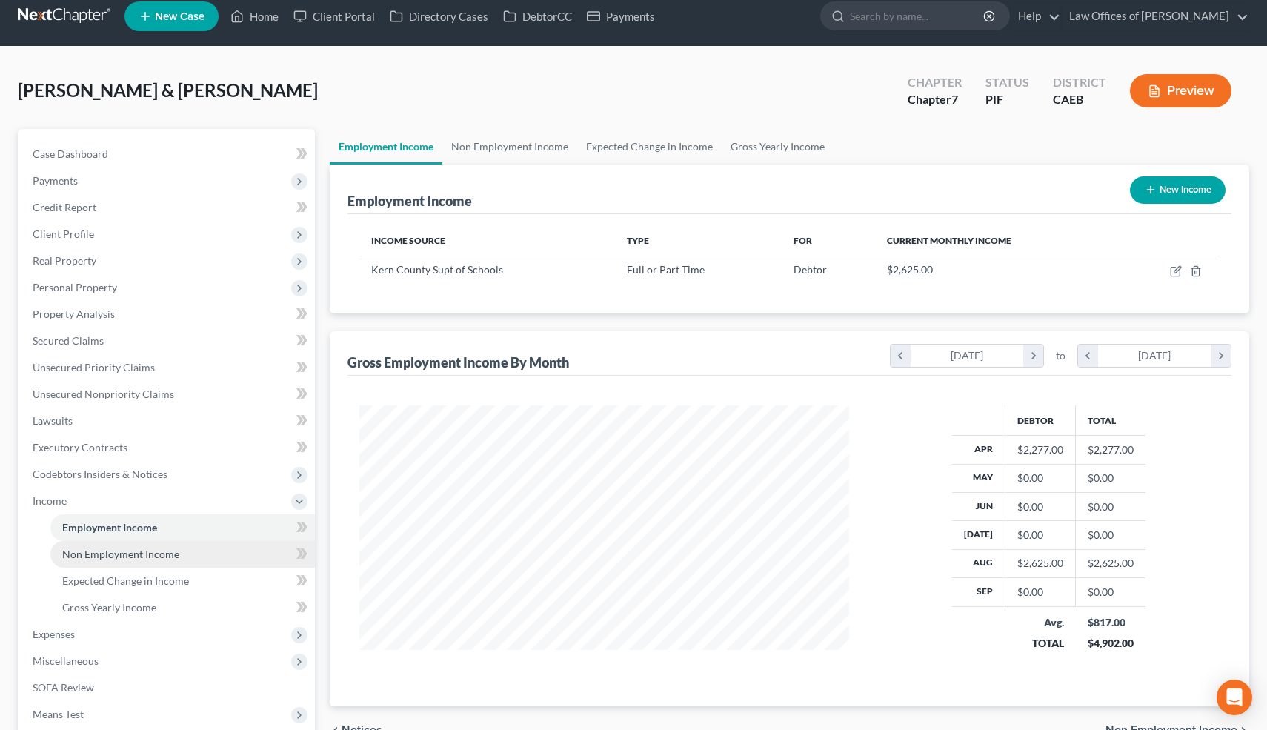
scroll to position [16, 0]
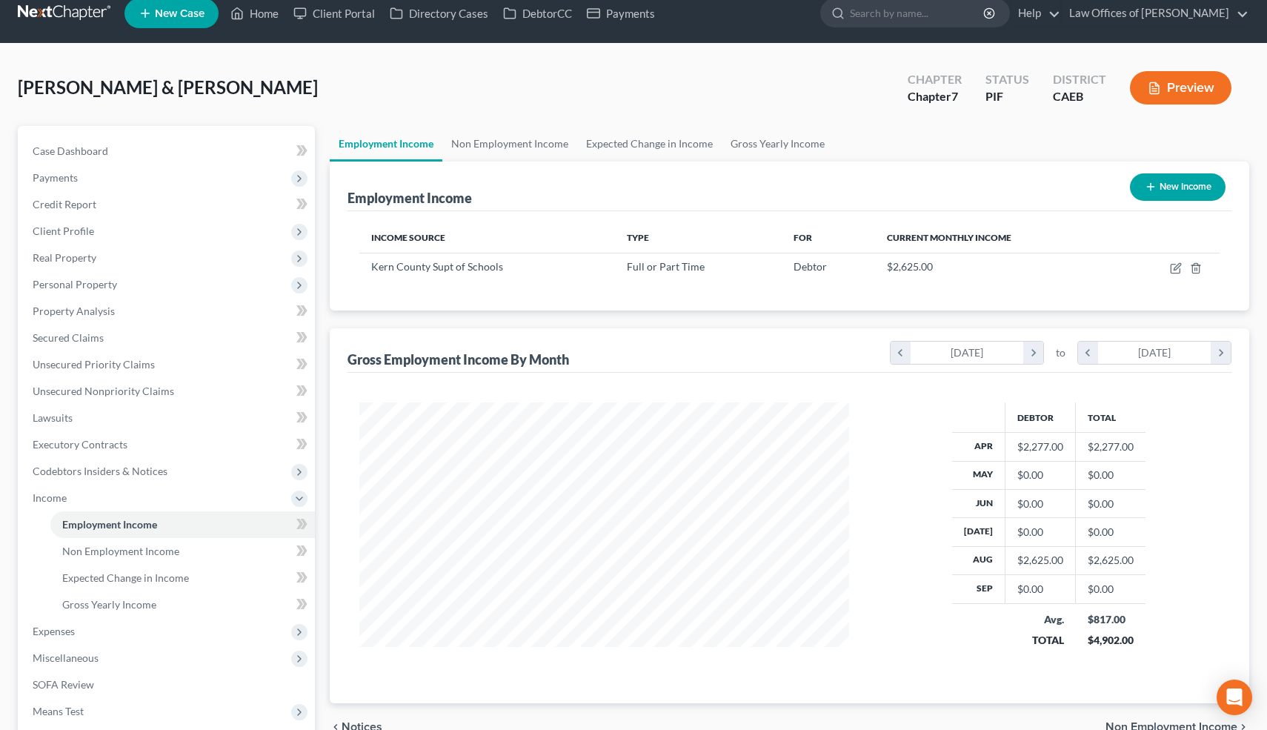
click at [320, 110] on div "Suarez-Vega, Fidencio & Suarez, Irma Upgraded Chapter Chapter 7 Status PIF Dist…" at bounding box center [633, 93] width 1231 height 64
click at [261, 15] on link "Home" at bounding box center [254, 13] width 63 height 27
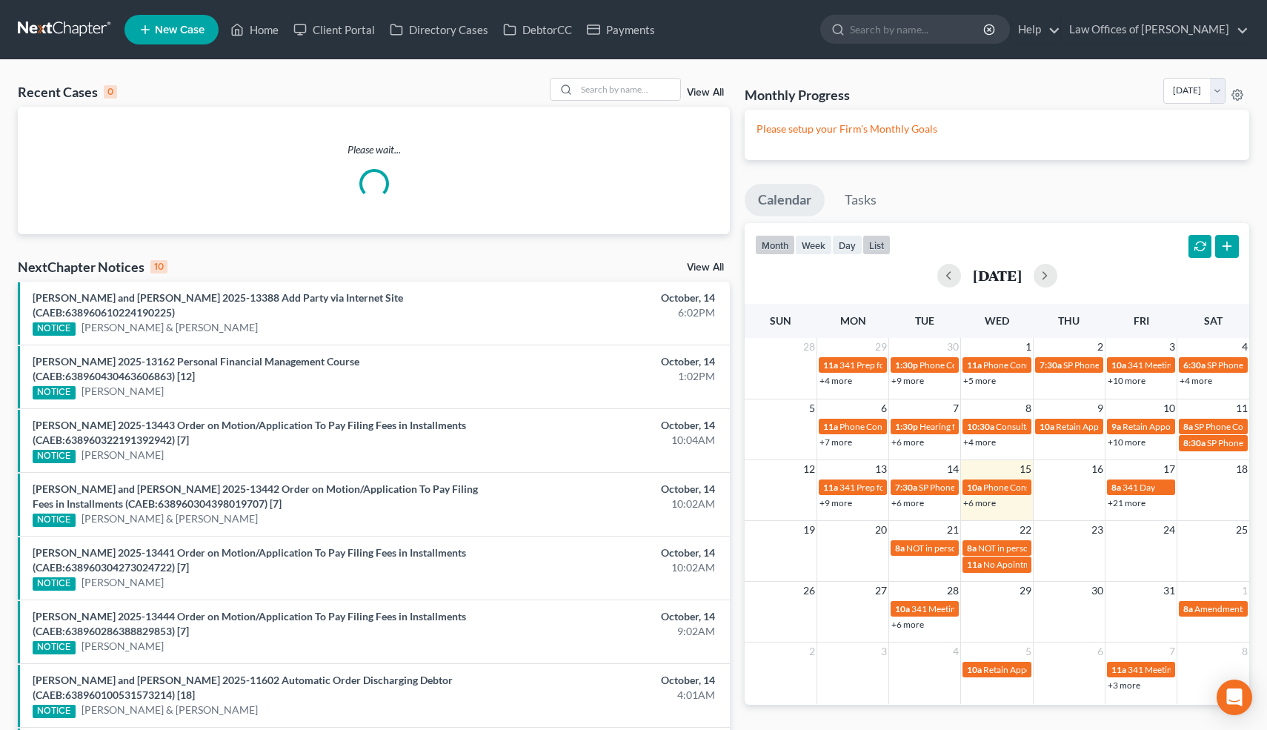
click at [879, 246] on button "list" at bounding box center [876, 245] width 28 height 20
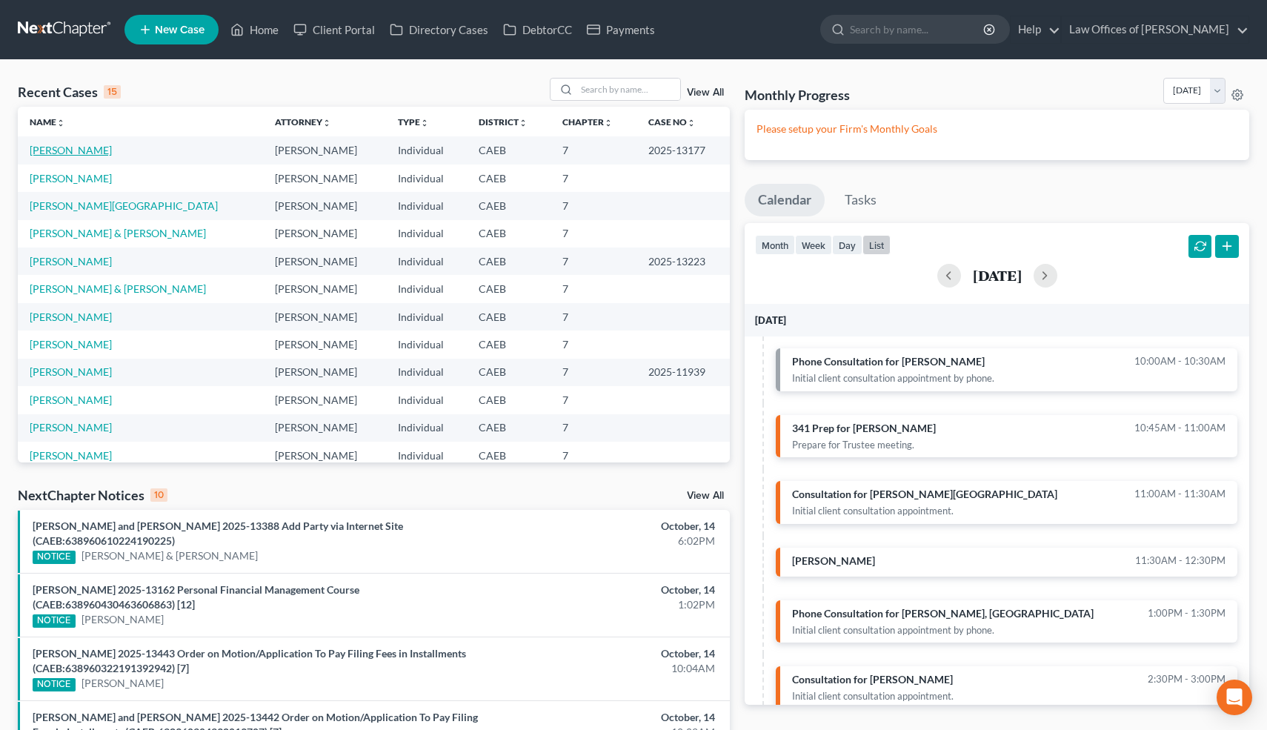
click at [112, 150] on link "[PERSON_NAME]" at bounding box center [71, 150] width 82 height 13
select select "6"
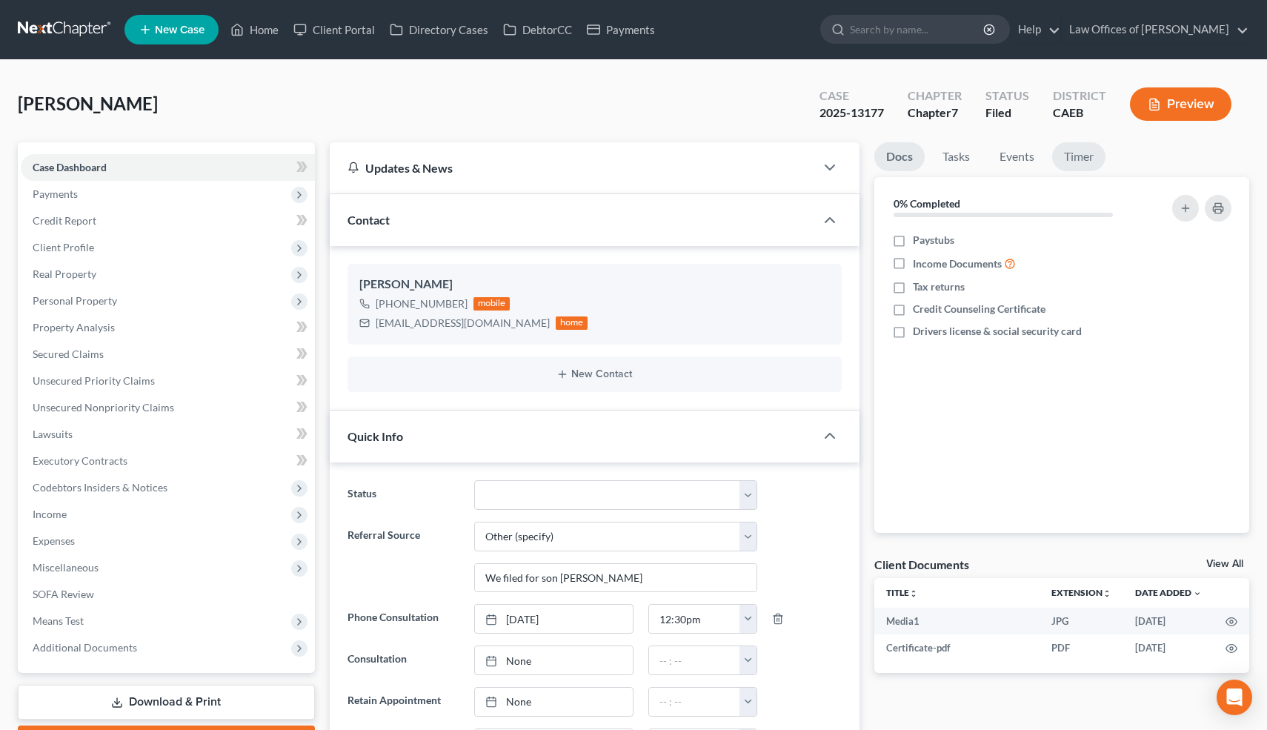
click at [1081, 160] on link "Timer" at bounding box center [1078, 156] width 53 height 29
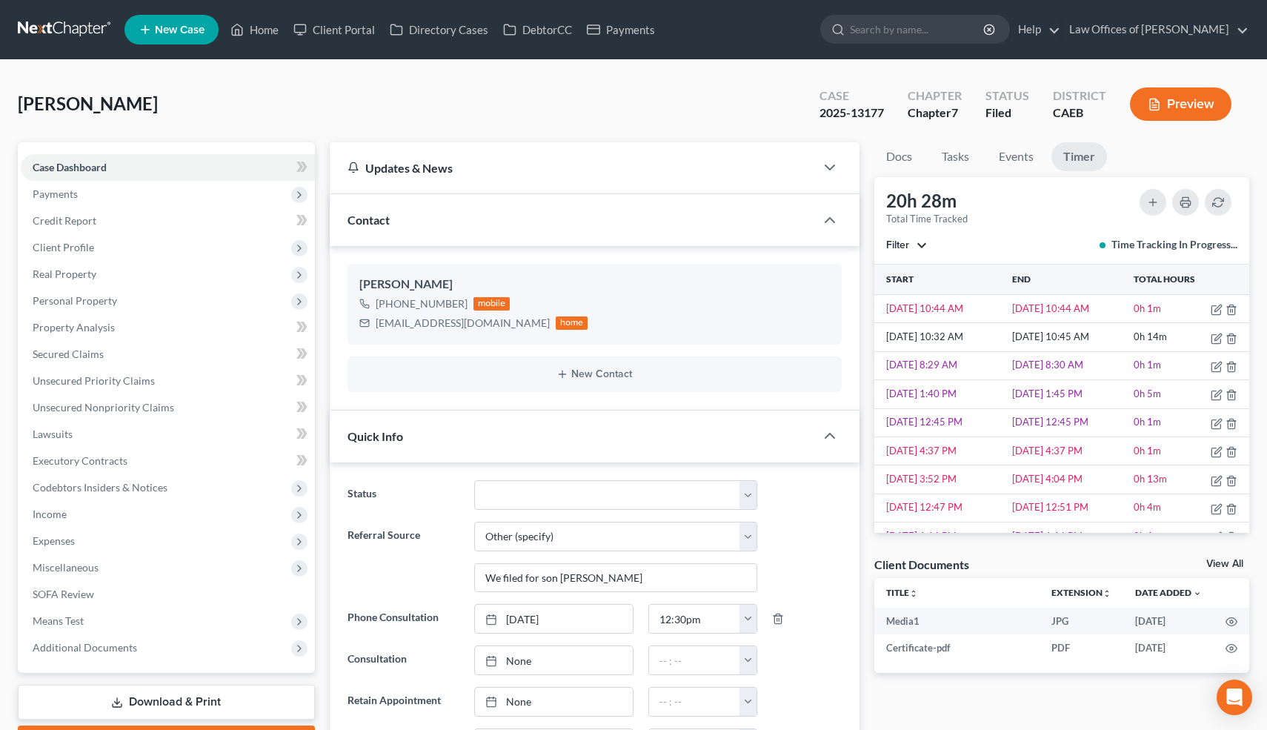
scroll to position [2366, 0]
click at [1017, 157] on link "Events" at bounding box center [1016, 156] width 59 height 29
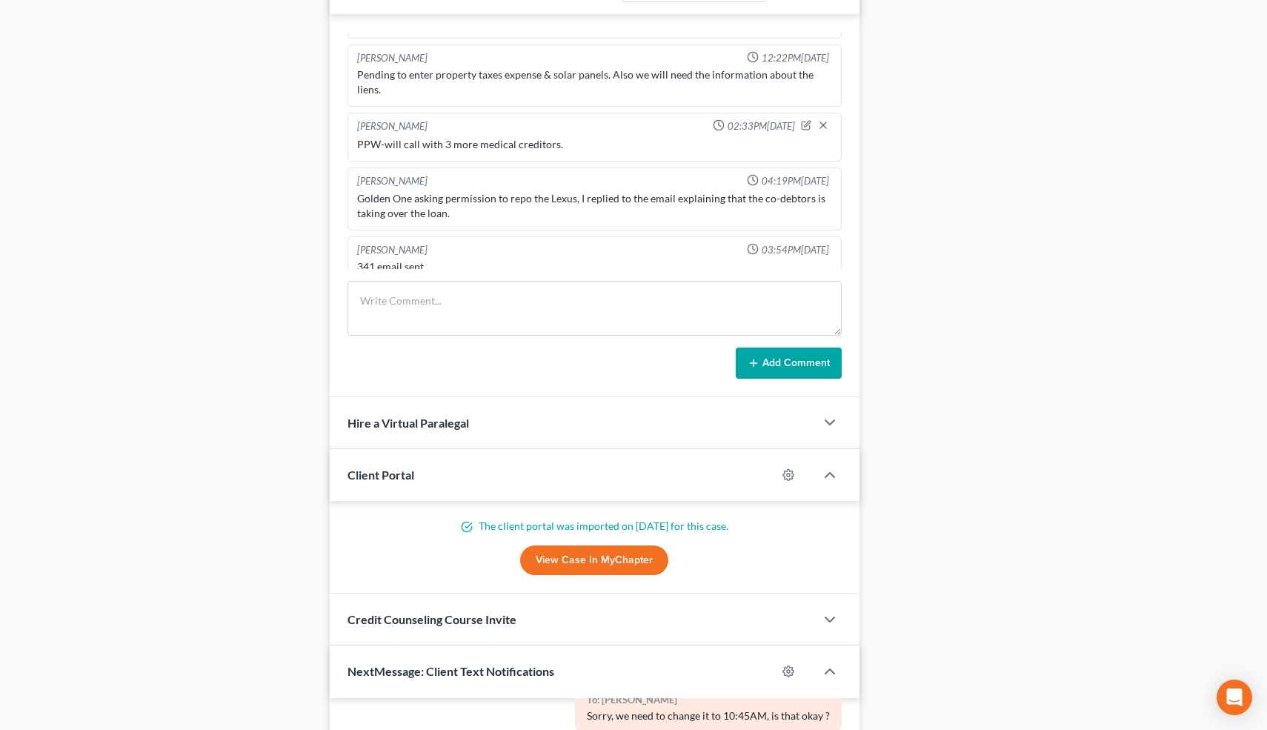
scroll to position [990, 0]
click at [445, 308] on textarea at bounding box center [594, 309] width 495 height 55
type textarea "Will do in office."
click at [759, 362] on icon at bounding box center [754, 365] width 12 height 12
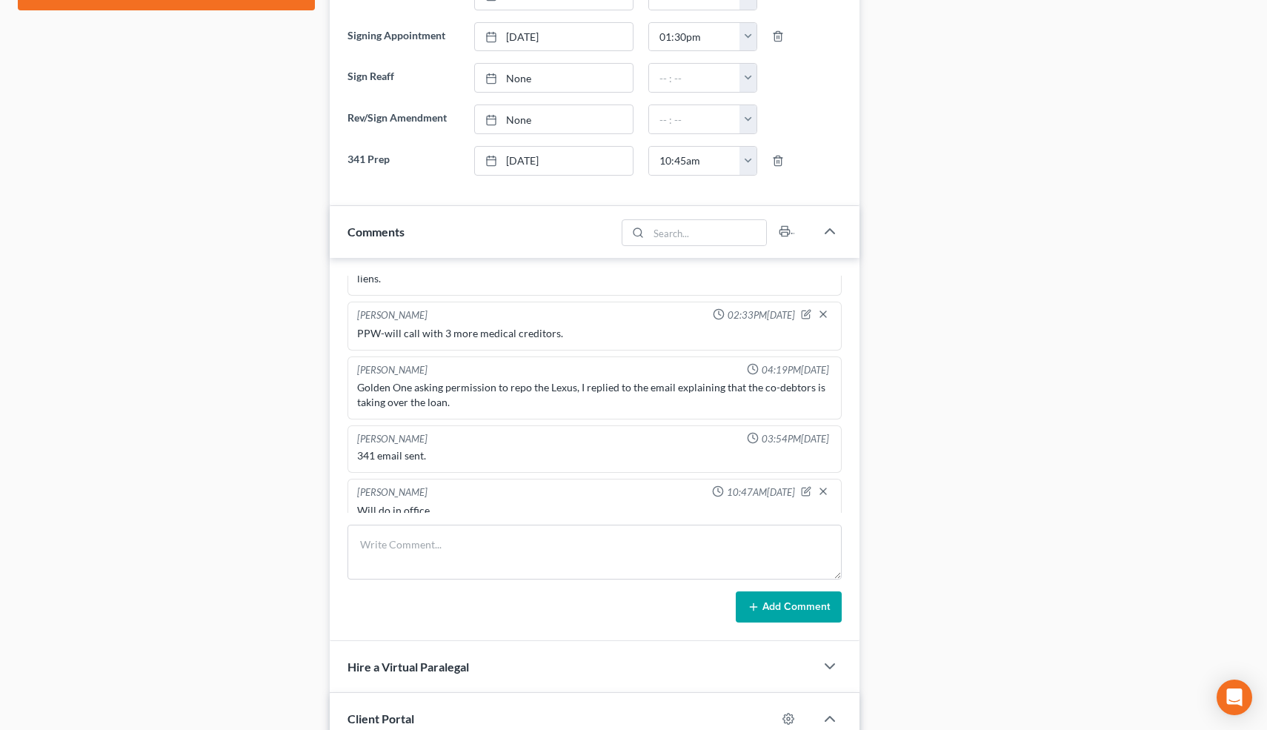
scroll to position [750, 0]
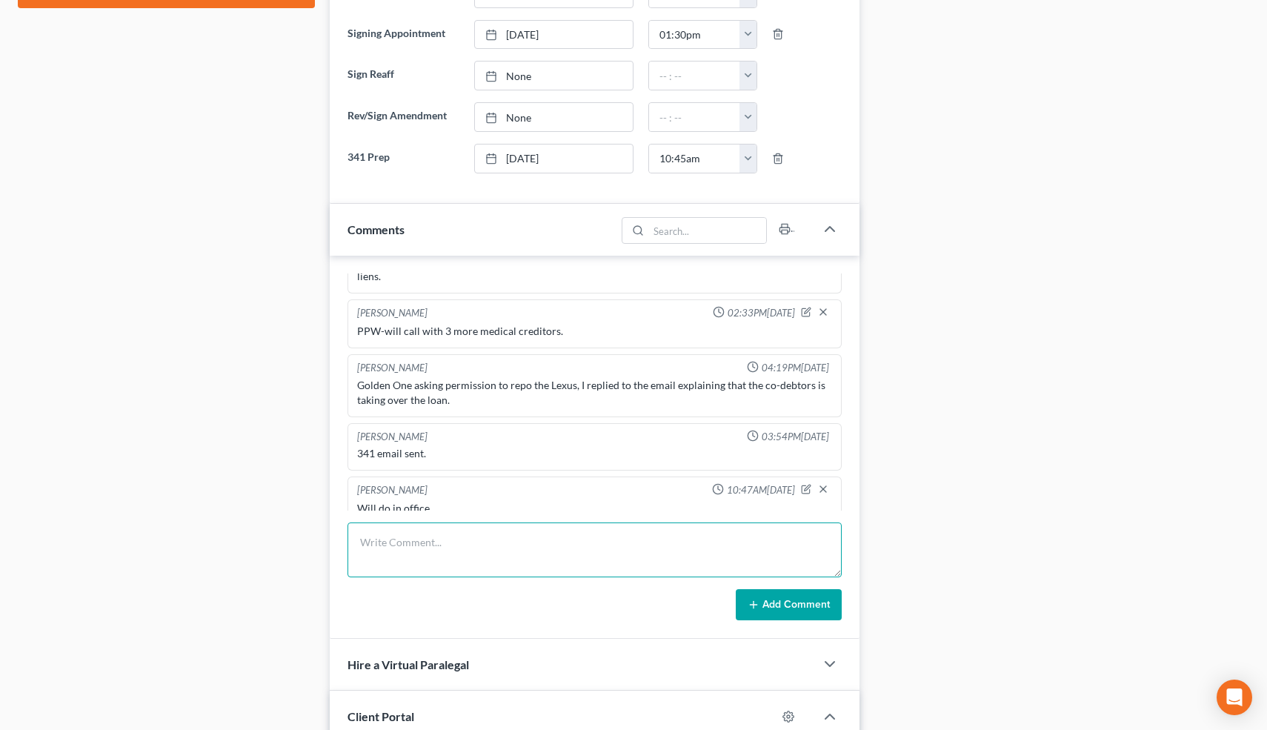
click at [428, 556] on textarea at bounding box center [594, 549] width 495 height 55
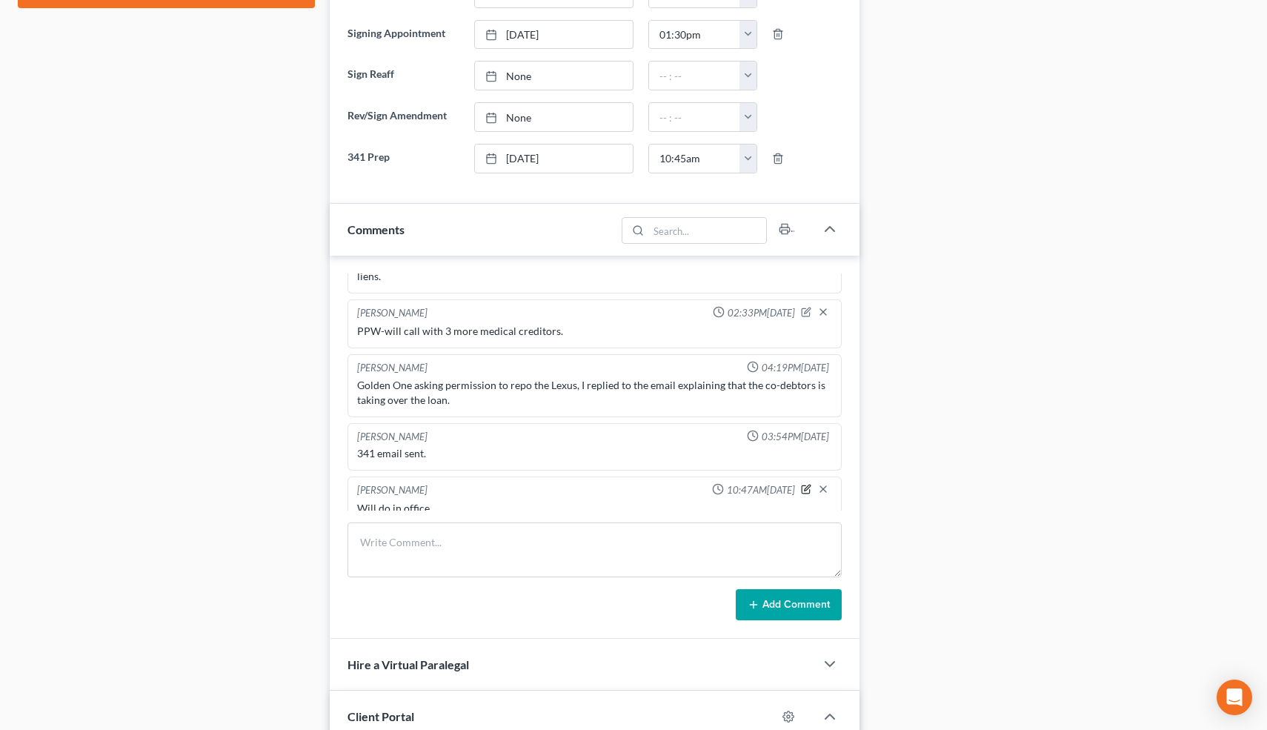
click at [808, 484] on icon "button" at bounding box center [806, 489] width 10 height 10
click at [459, 505] on textarea "Will do in office." at bounding box center [595, 528] width 476 height 55
click at [605, 505] on textarea "Will do in office. Did 341 prep. Please have the quesritons printed out for her." at bounding box center [595, 526] width 476 height 55
type textarea "Will do in office. Did 341 prep. Please have the questions printed out for her."
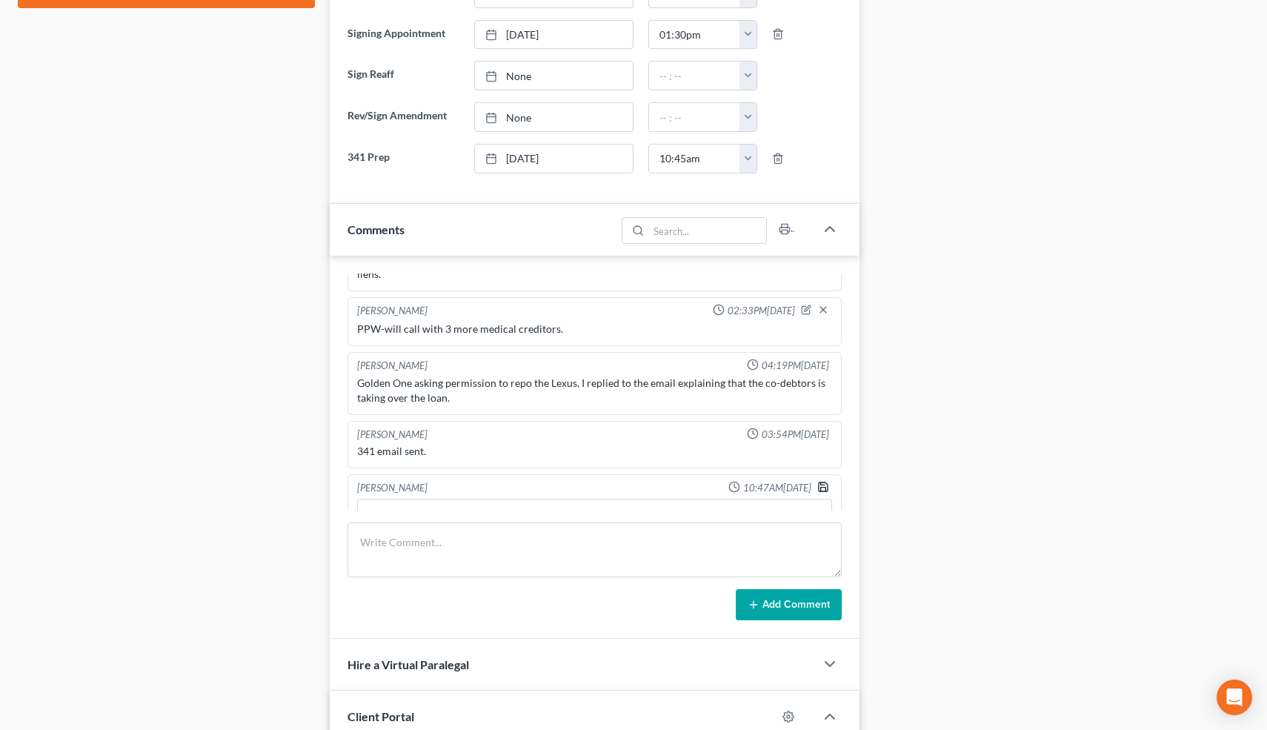
click at [822, 481] on icon "button" at bounding box center [823, 487] width 12 height 12
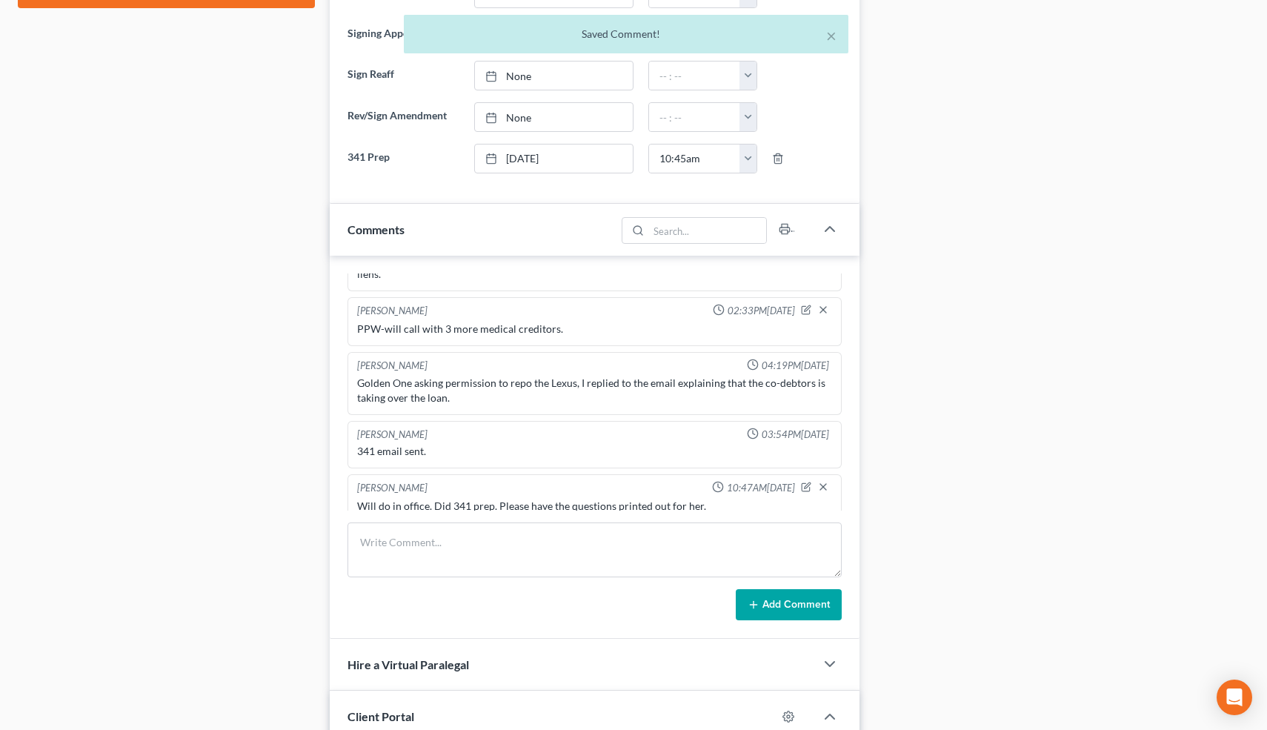
scroll to position [974, 0]
click at [832, 33] on button "×" at bounding box center [831, 36] width 10 height 18
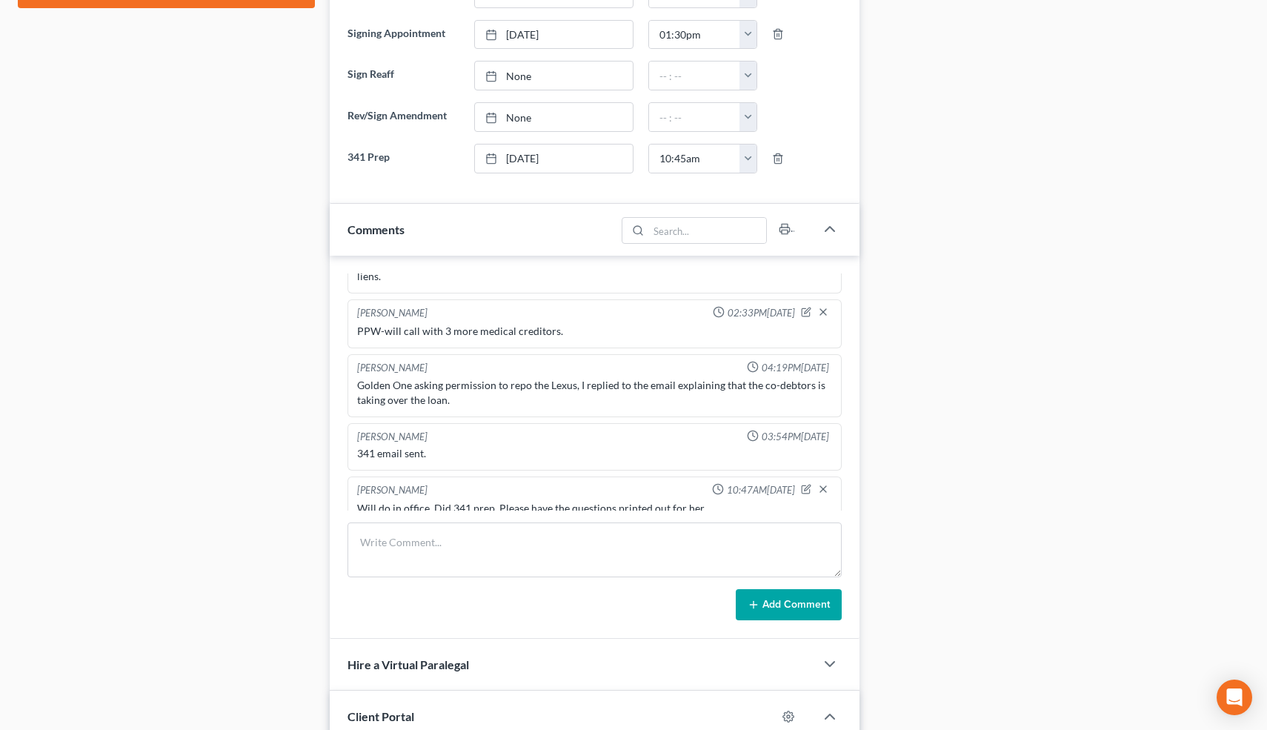
scroll to position [0, 0]
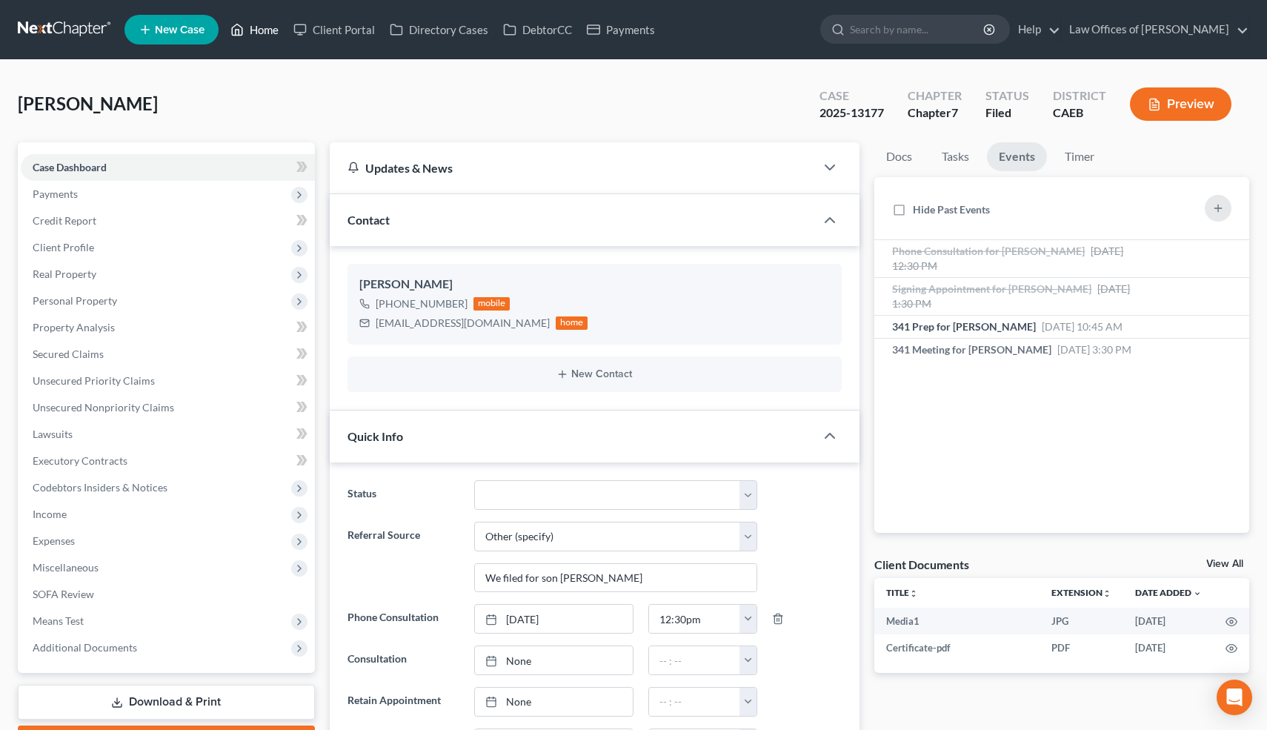
click at [265, 33] on link "Home" at bounding box center [254, 29] width 63 height 27
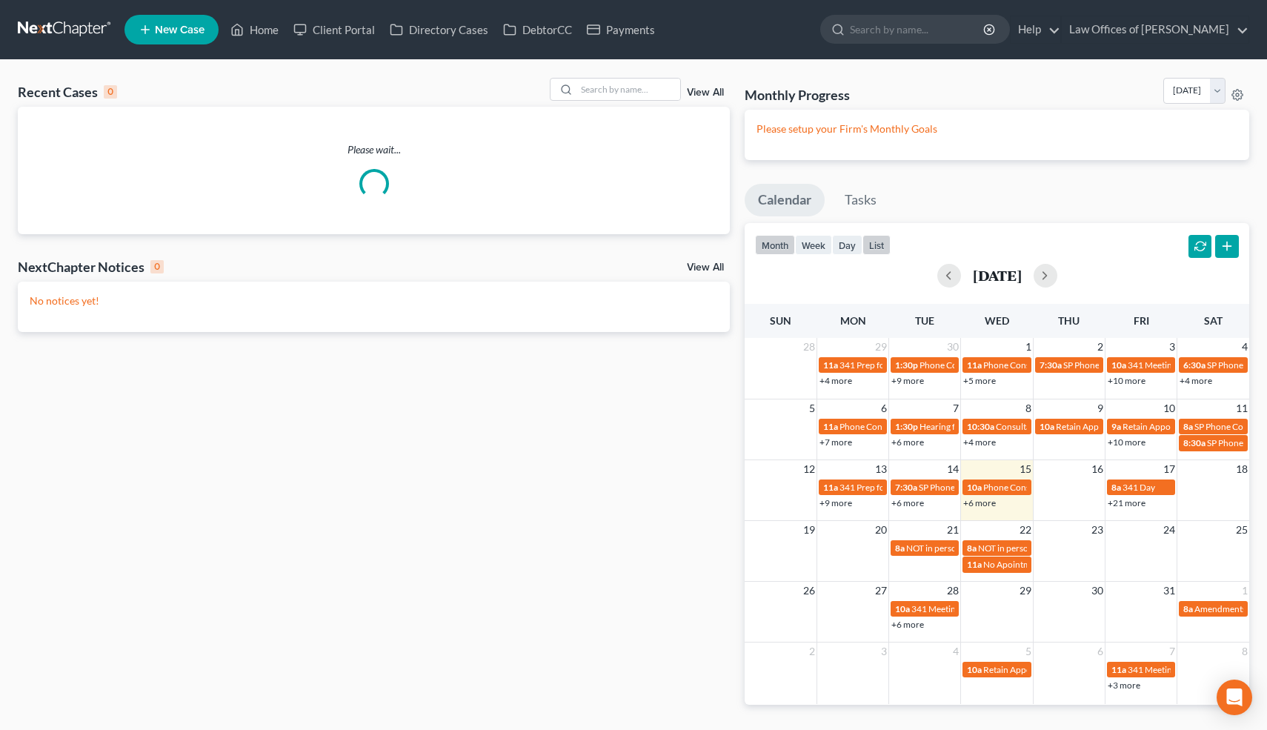
click at [880, 242] on button "list" at bounding box center [876, 245] width 28 height 20
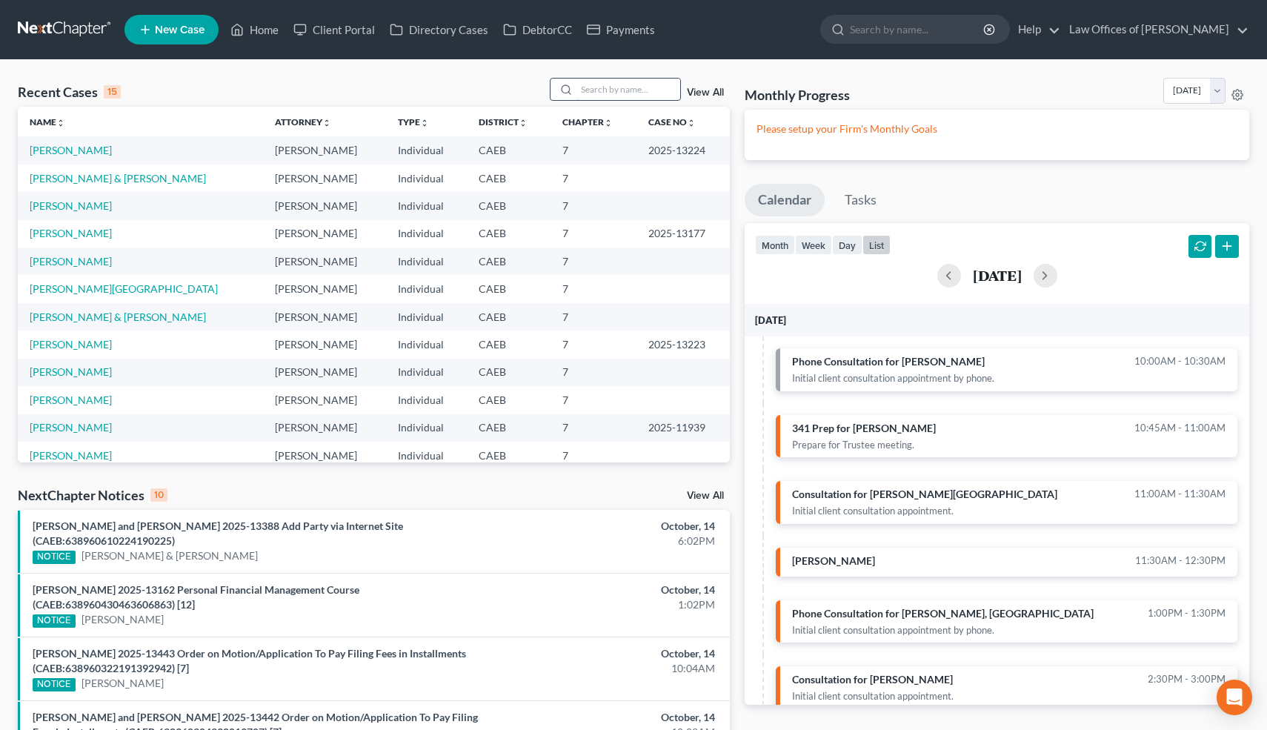
click at [625, 93] on input "search" at bounding box center [628, 89] width 104 height 21
click at [96, 287] on link "[PERSON_NAME][GEOGRAPHIC_DATA]" at bounding box center [124, 288] width 188 height 13
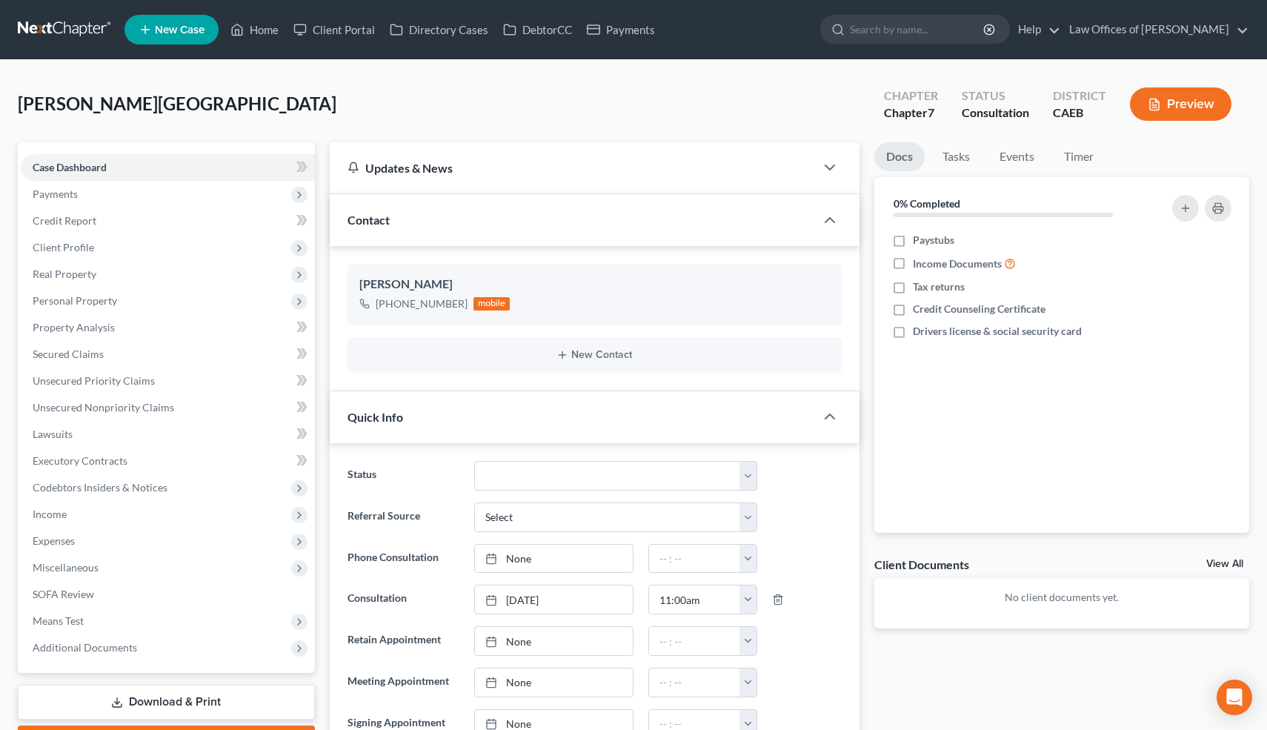
scroll to position [479, 0]
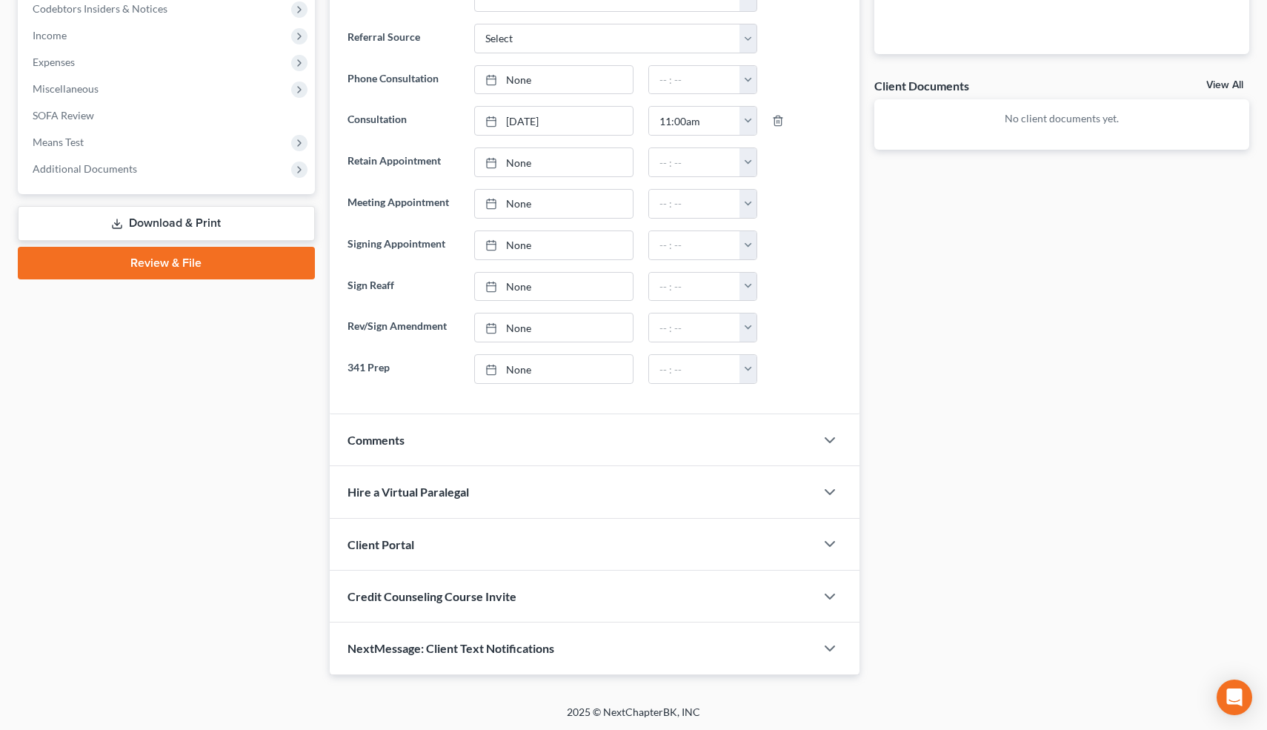
click at [466, 439] on div "Comments" at bounding box center [573, 439] width 486 height 51
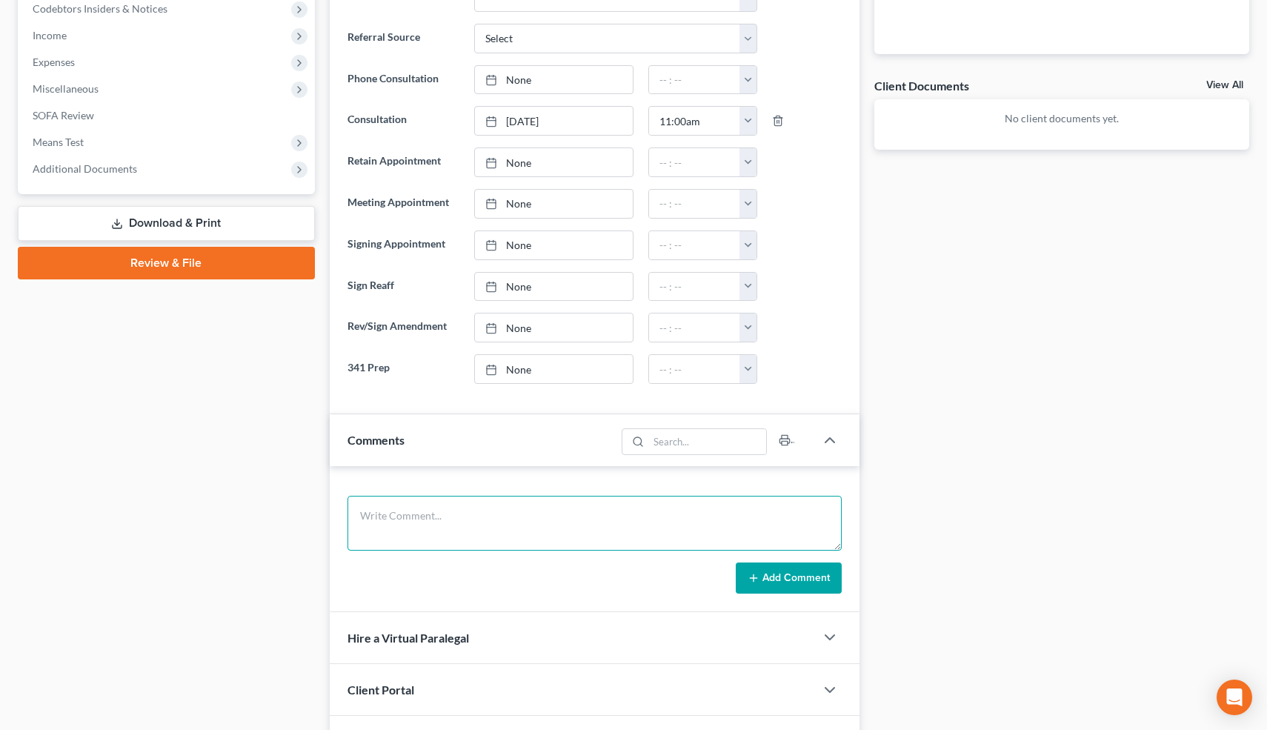
click at [396, 505] on textarea at bounding box center [594, 523] width 495 height 55
click at [779, 516] on textarea "Filed before 2000. Not married. Rent=650. 2008 Ford F-150 Onemain O=11k, P=447,…" at bounding box center [594, 523] width 495 height 55
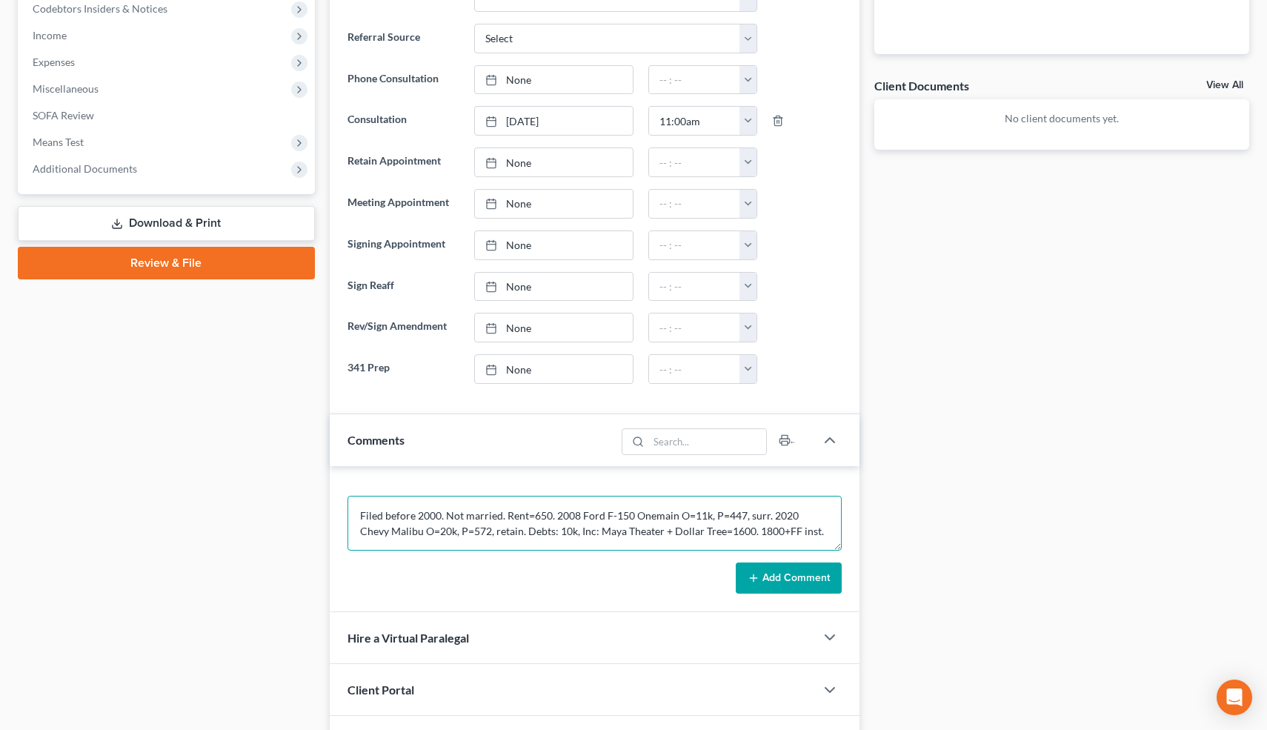
type textarea "Filed before 2000. Not married. Rent=650. 2008 Ford F-150 Onemain O=11k, P=447,…"
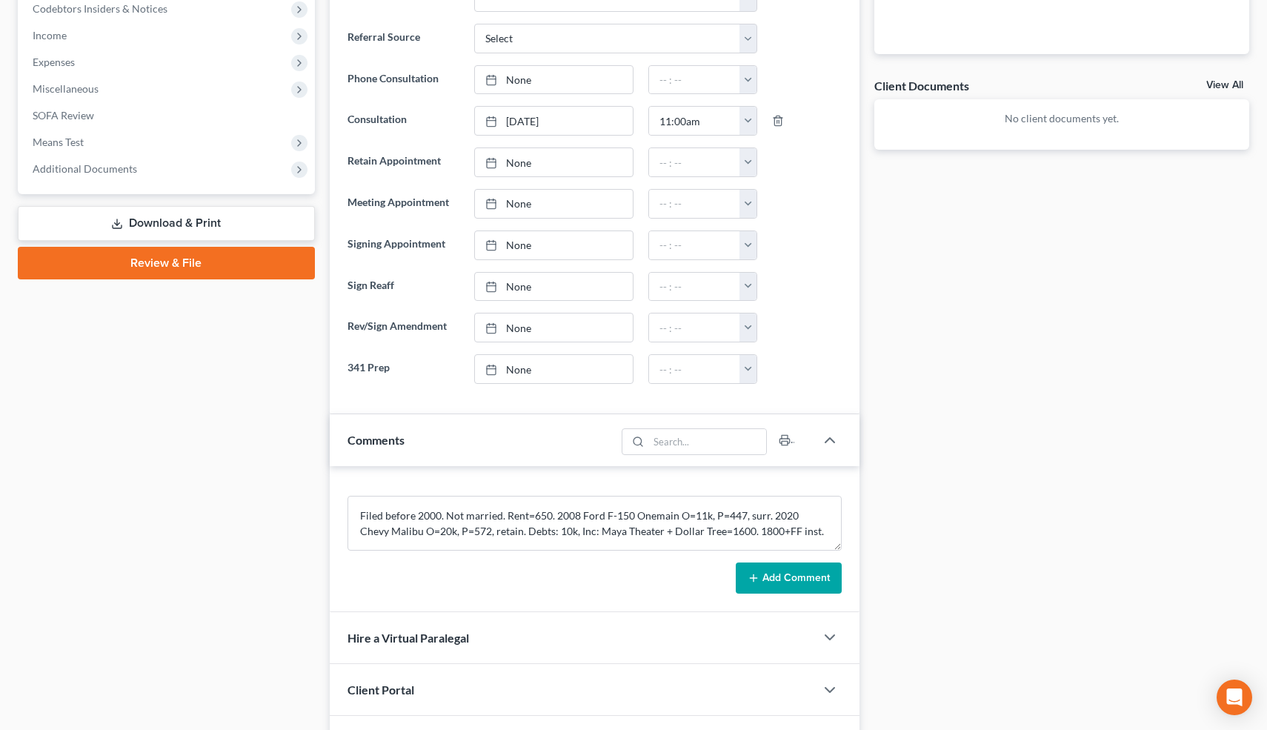
click at [818, 587] on button "Add Comment" at bounding box center [789, 577] width 106 height 31
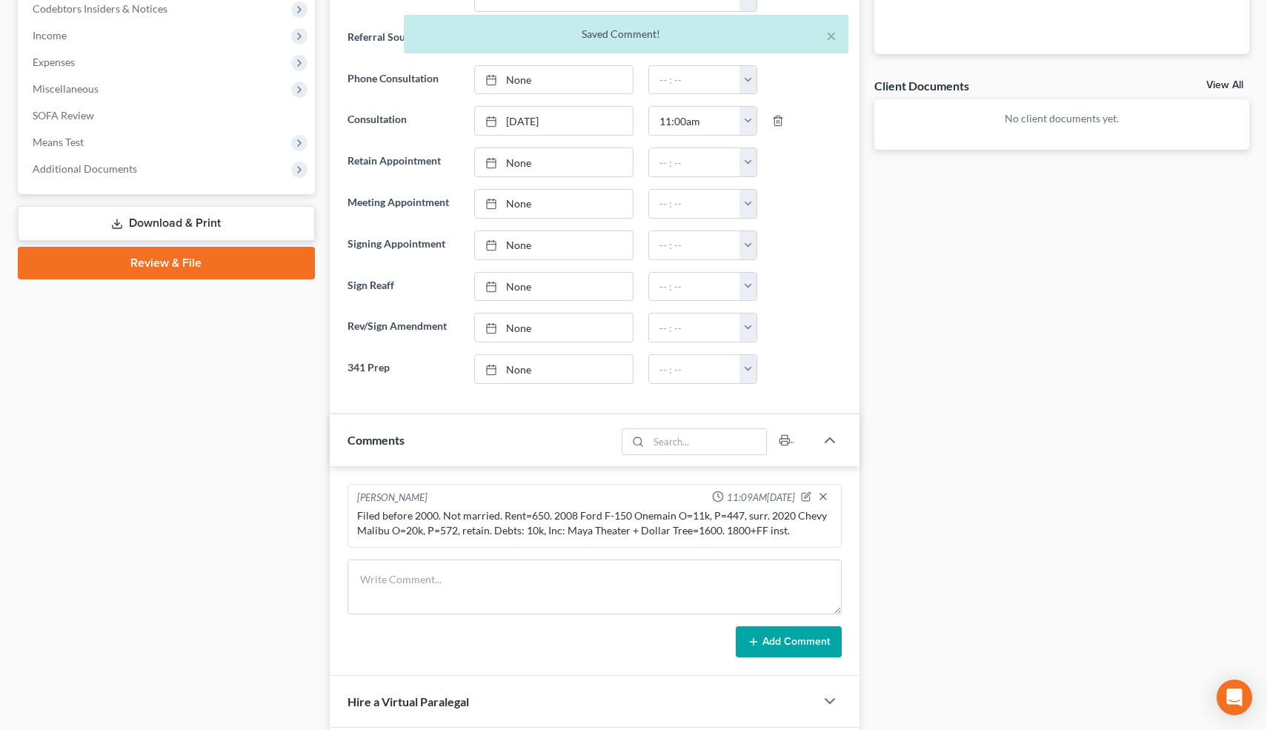
scroll to position [688, 0]
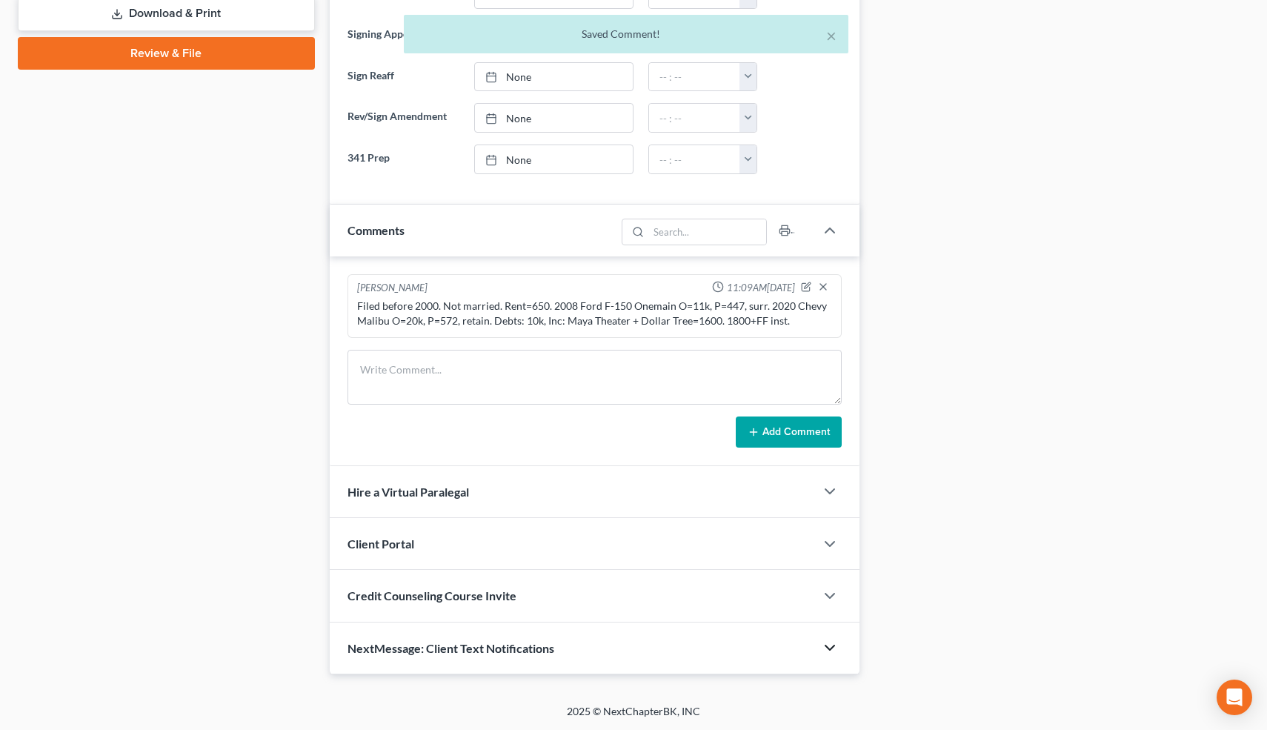
click at [831, 650] on icon "button" at bounding box center [830, 648] width 18 height 18
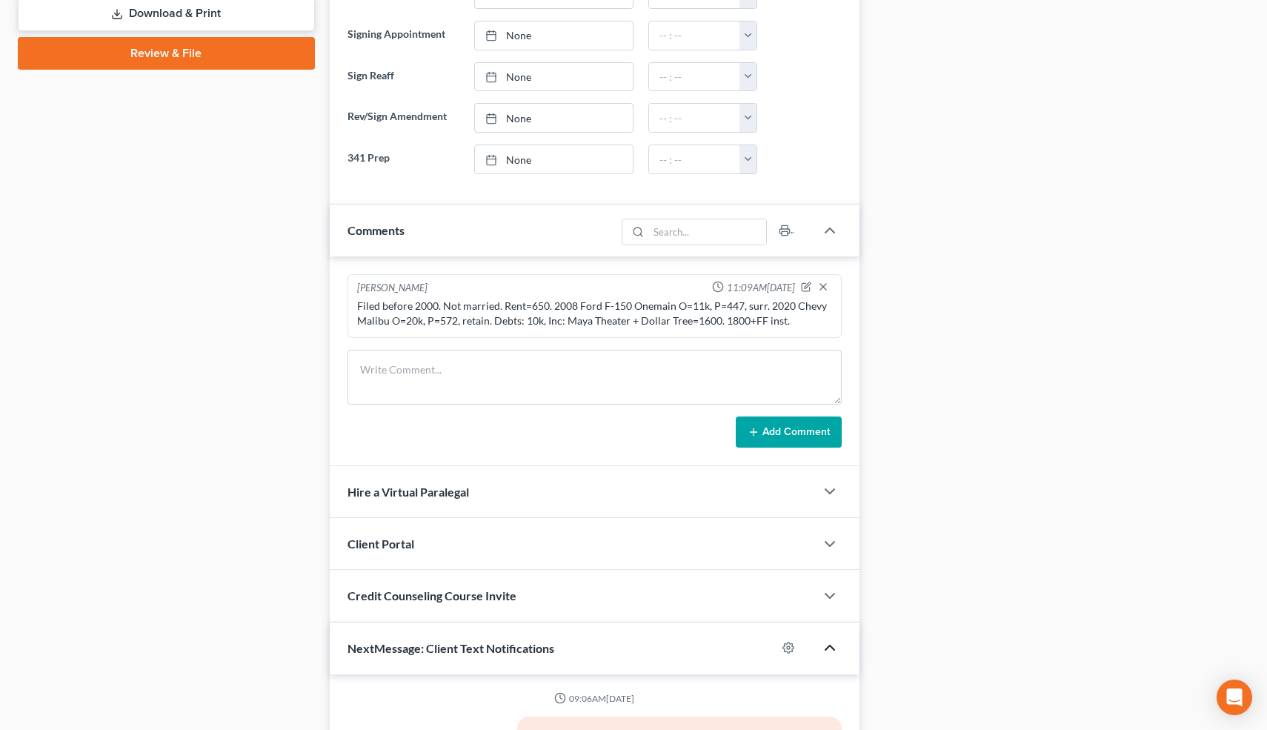
scroll to position [949, 0]
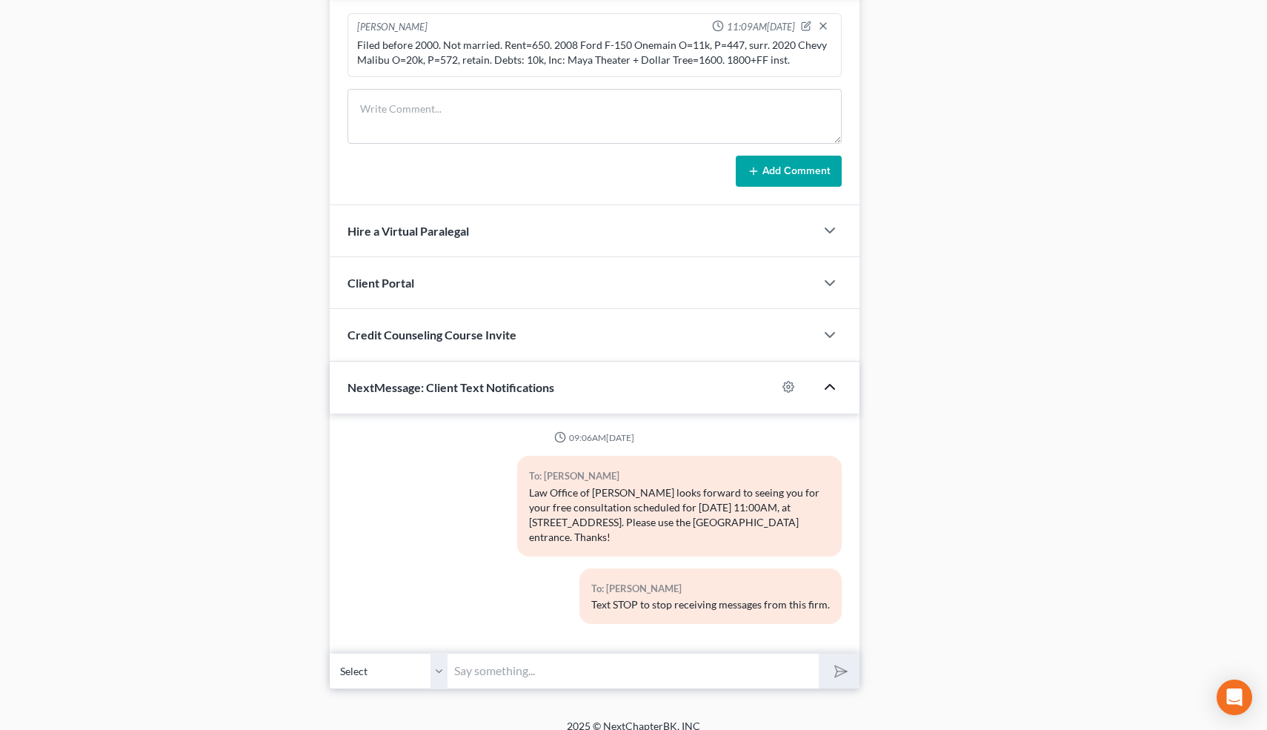
click at [582, 659] on input "text" at bounding box center [633, 671] width 371 height 36
type input "Nice talking to you! Like I said, just reply here if you have any questions or …"
click at [819, 653] on button "submit" at bounding box center [839, 670] width 41 height 35
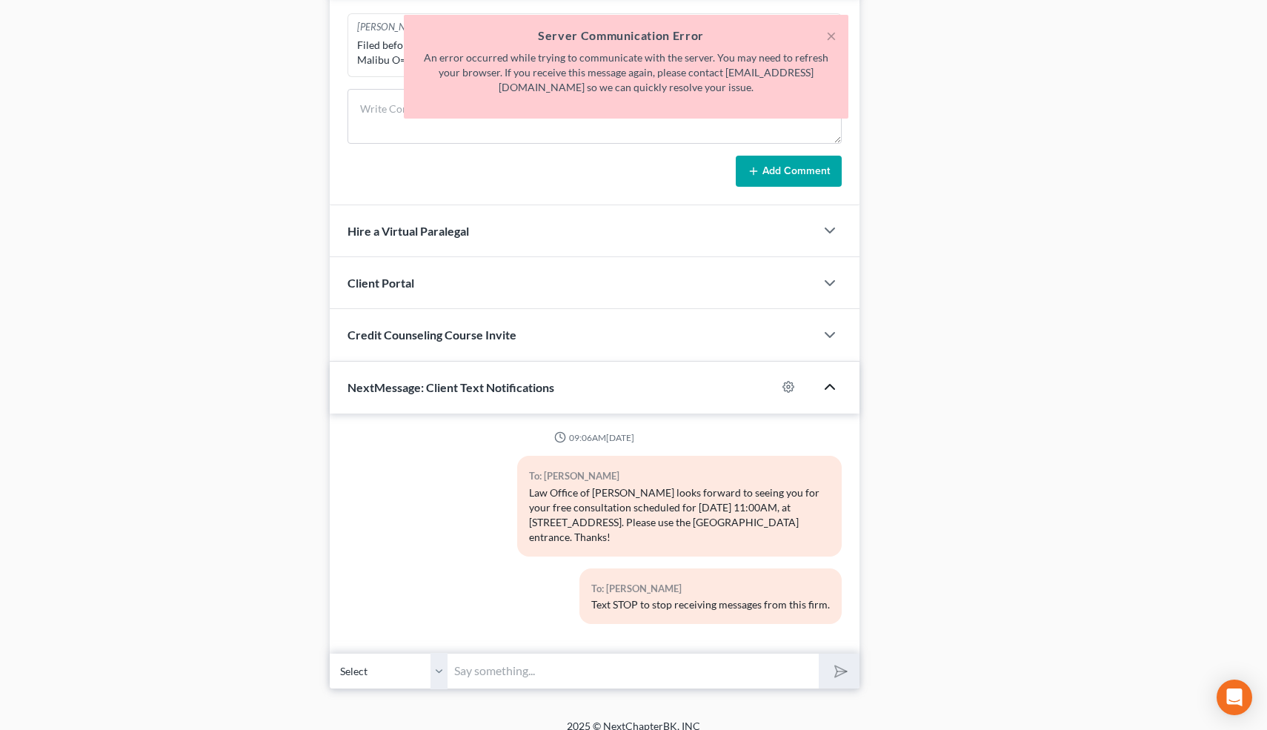
click at [831, 35] on button "×" at bounding box center [831, 36] width 10 height 18
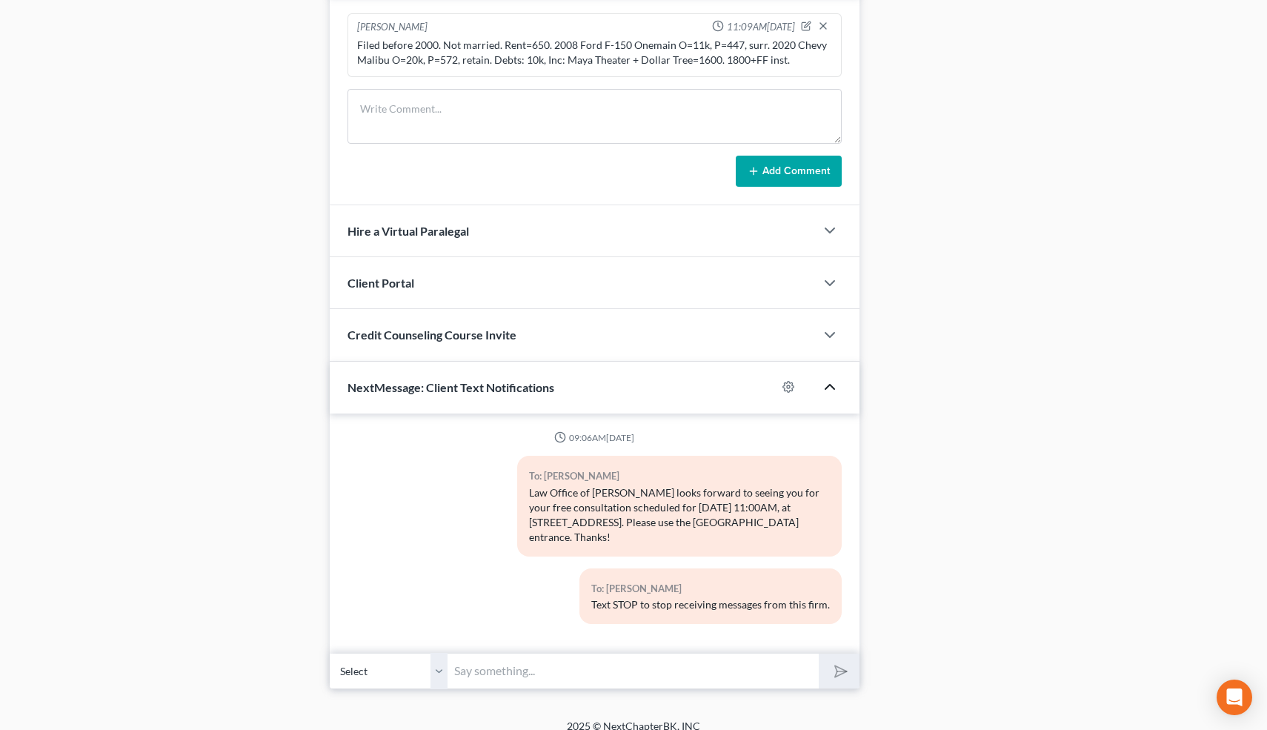
click at [775, 653] on input "text" at bounding box center [633, 671] width 371 height 36
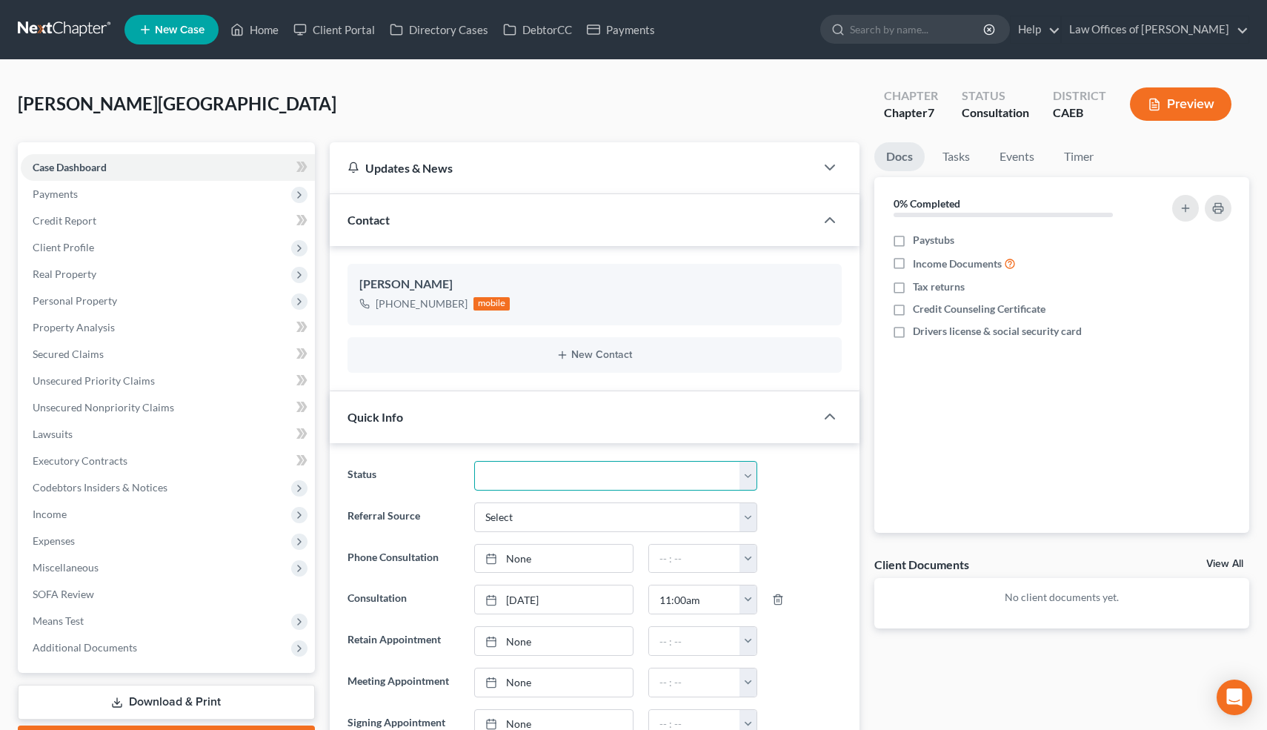
click at [564, 477] on select "Cancelled/Refund Closed Consultation Declined Discharged Filed Income Check In …" at bounding box center [615, 476] width 282 height 30
click at [556, 475] on select "Cancelled/Refund Closed Consultation Declined Discharged Filed Income Check In …" at bounding box center [615, 476] width 282 height 30
select select "10"
click at [474, 461] on select "Cancelled/Refund Closed Consultation Declined Discharged Filed Income Check In …" at bounding box center [615, 476] width 282 height 30
click at [269, 33] on link "Home" at bounding box center [254, 29] width 63 height 27
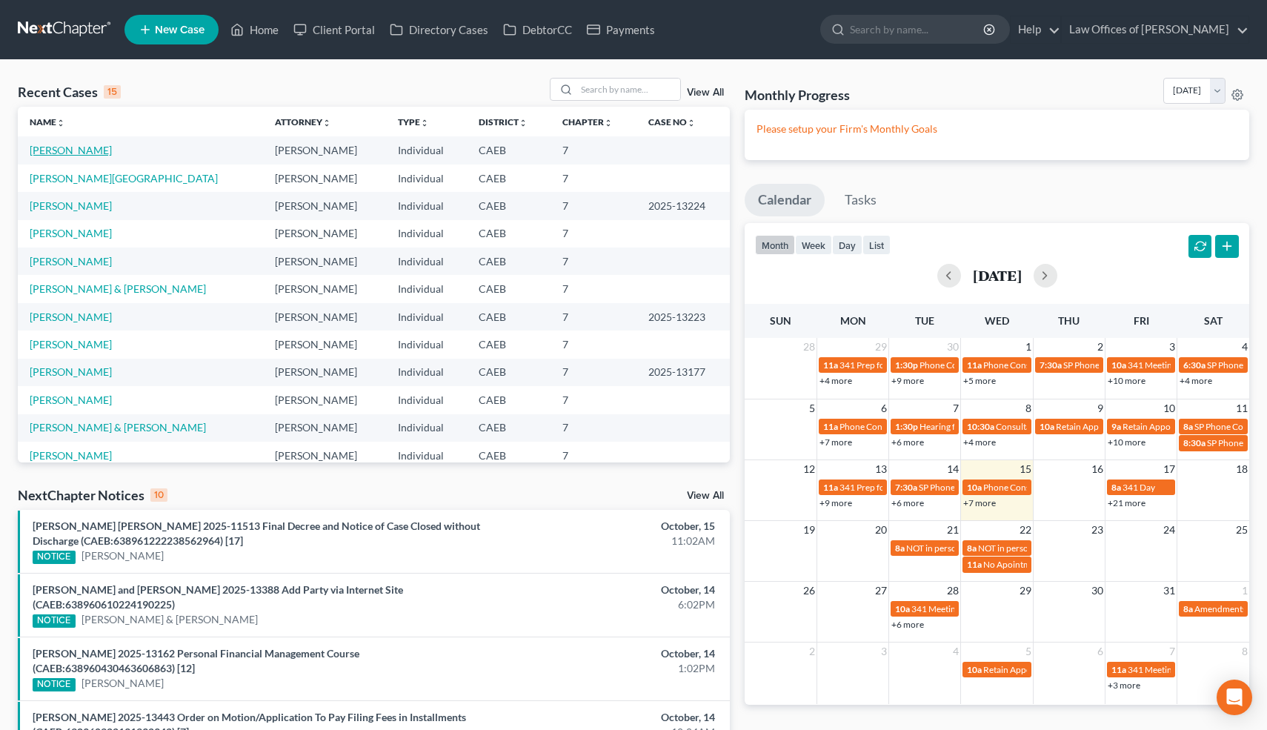
click at [110, 150] on link "[PERSON_NAME]" at bounding box center [71, 150] width 82 height 13
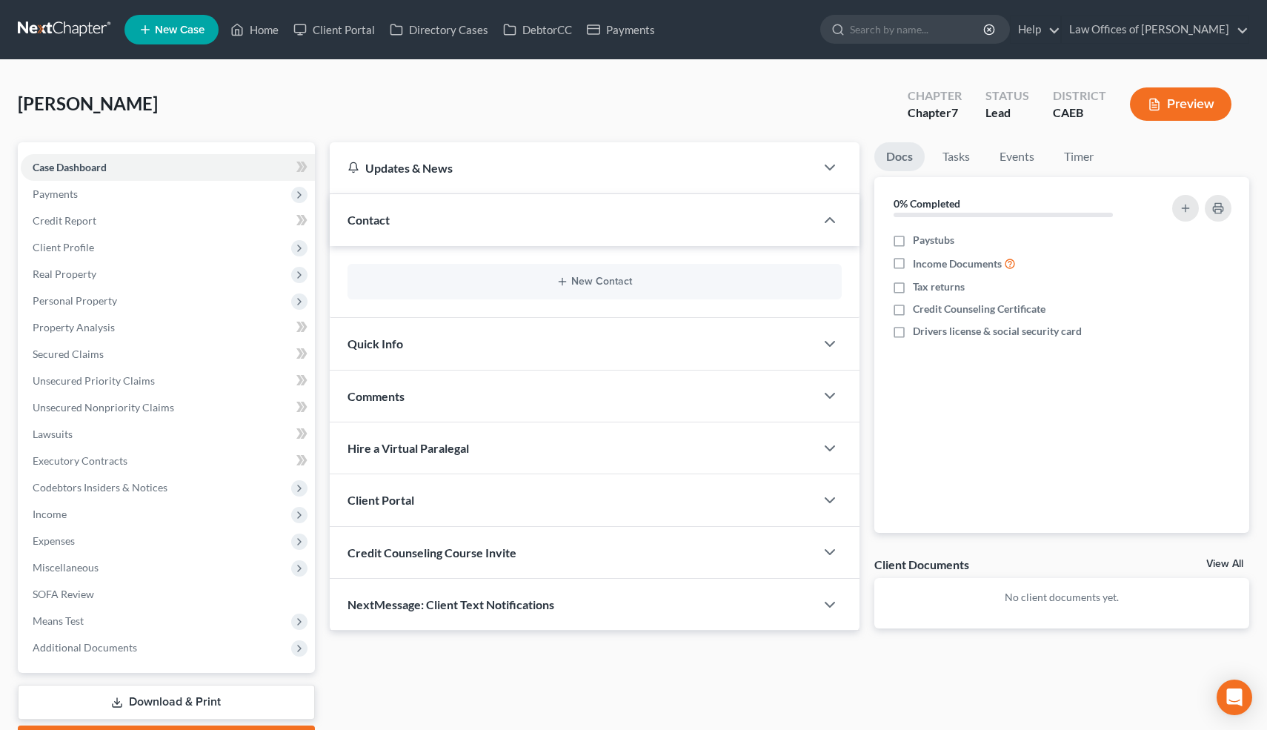
scroll to position [83, 0]
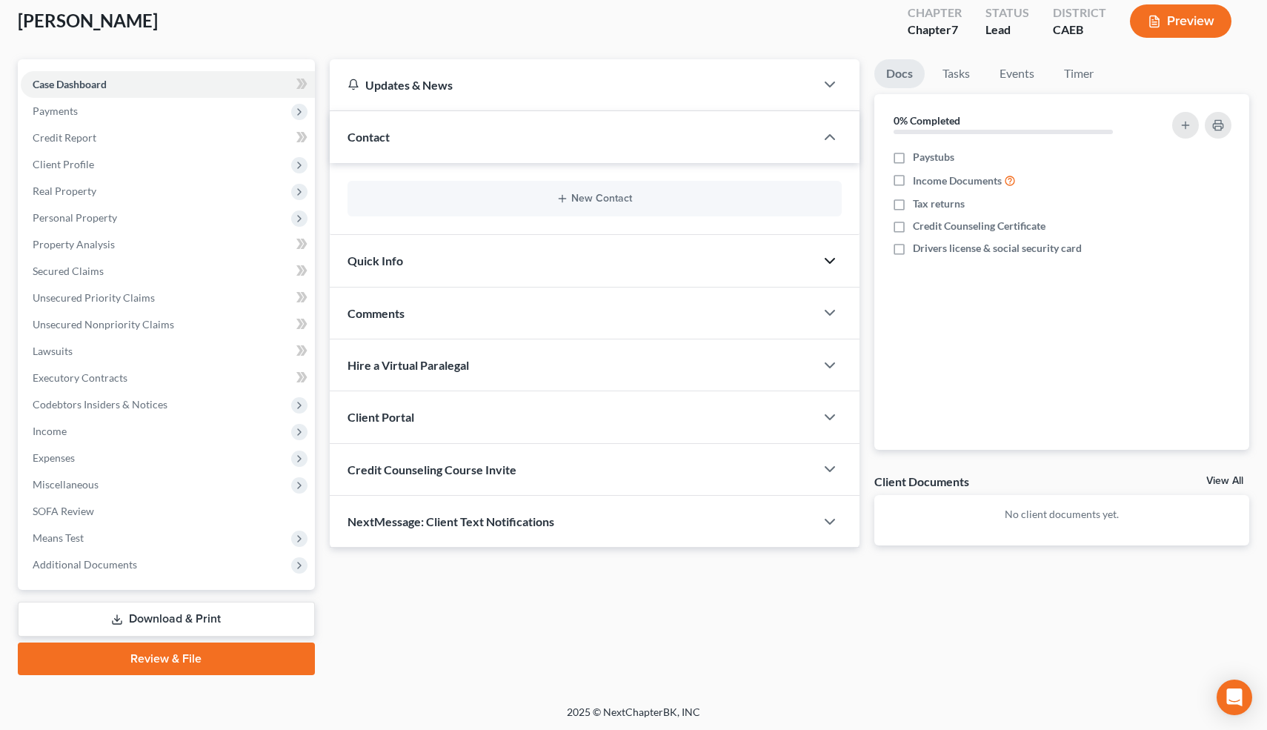
click at [833, 262] on icon "button" at bounding box center [830, 261] width 18 height 18
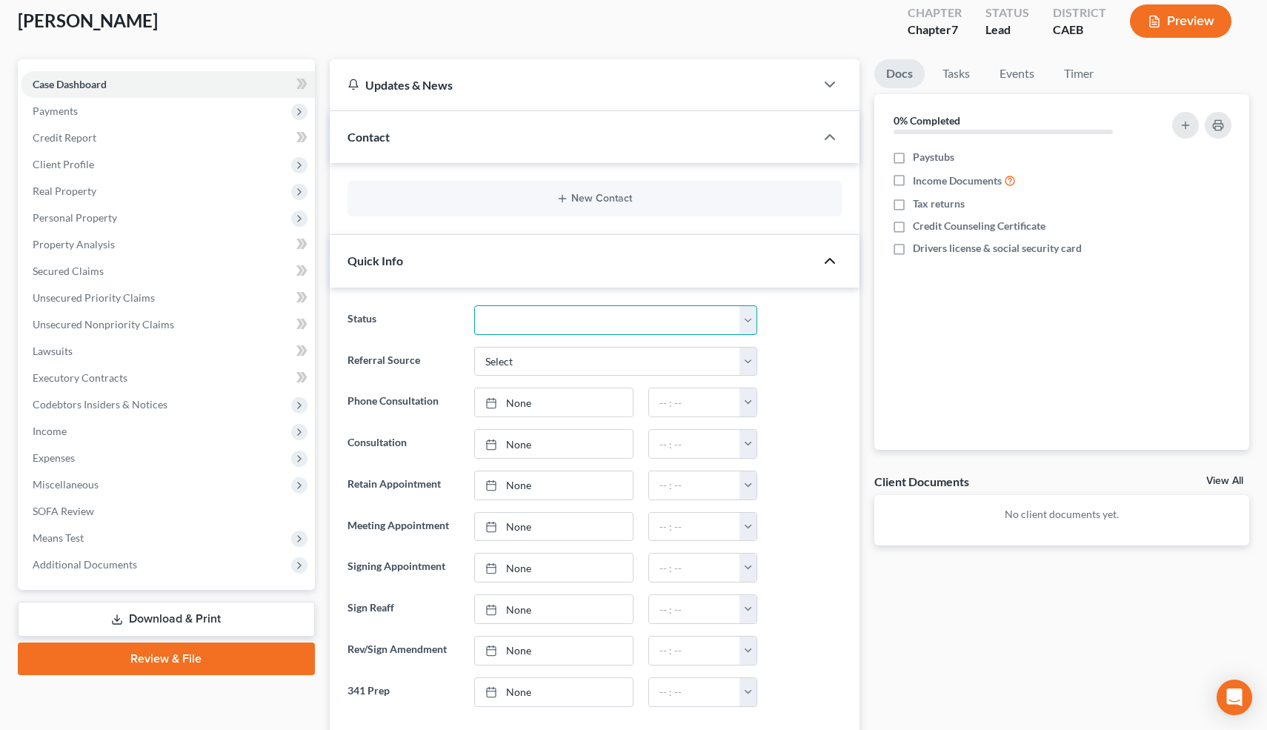
click at [612, 322] on select "Cancelled/Refund Closed Consultation Declined Discharged Filed Income Check In …" at bounding box center [615, 320] width 282 height 30
select select "2"
click at [474, 305] on select "Cancelled/Refund Closed Consultation Declined Discharged Filed Income Check In …" at bounding box center [615, 320] width 282 height 30
click at [868, 433] on div "Docs Tasks Events Timer 0% Completed Nothing here yet! Paystubs Income Document…" at bounding box center [1062, 528] width 390 height 938
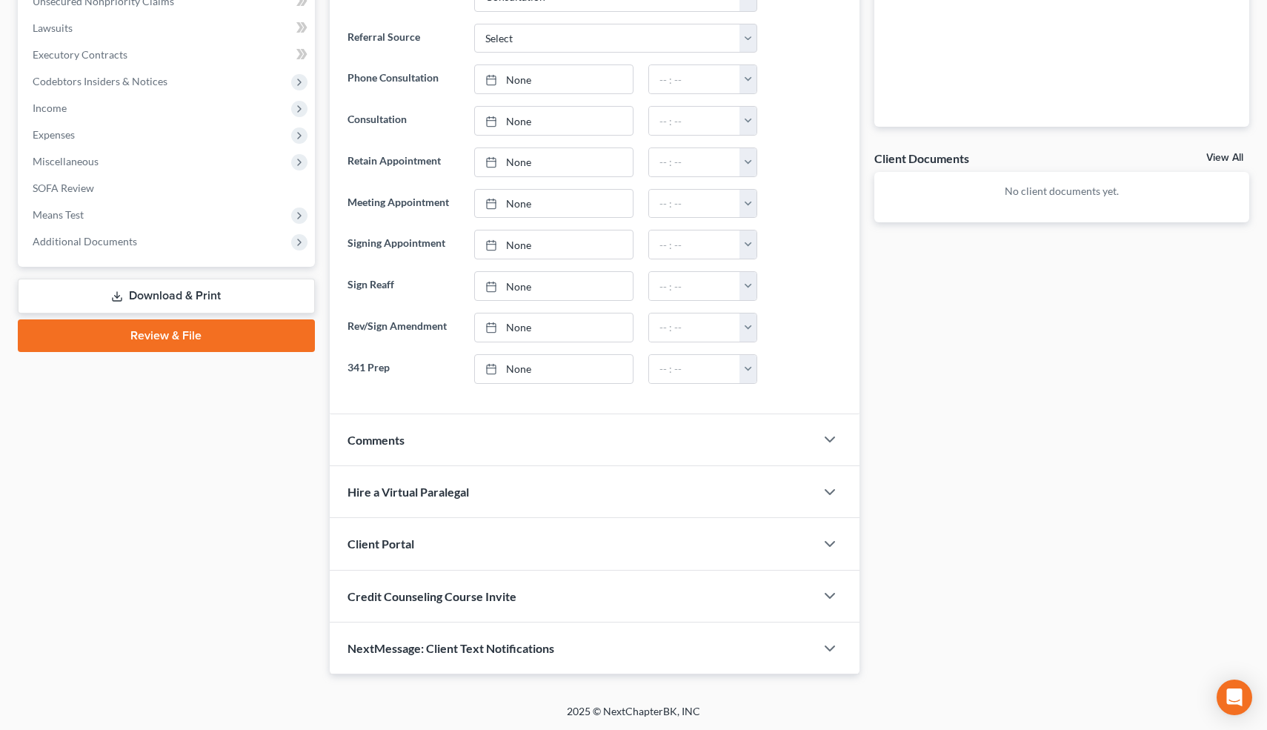
click at [807, 443] on div "Comments" at bounding box center [573, 439] width 486 height 51
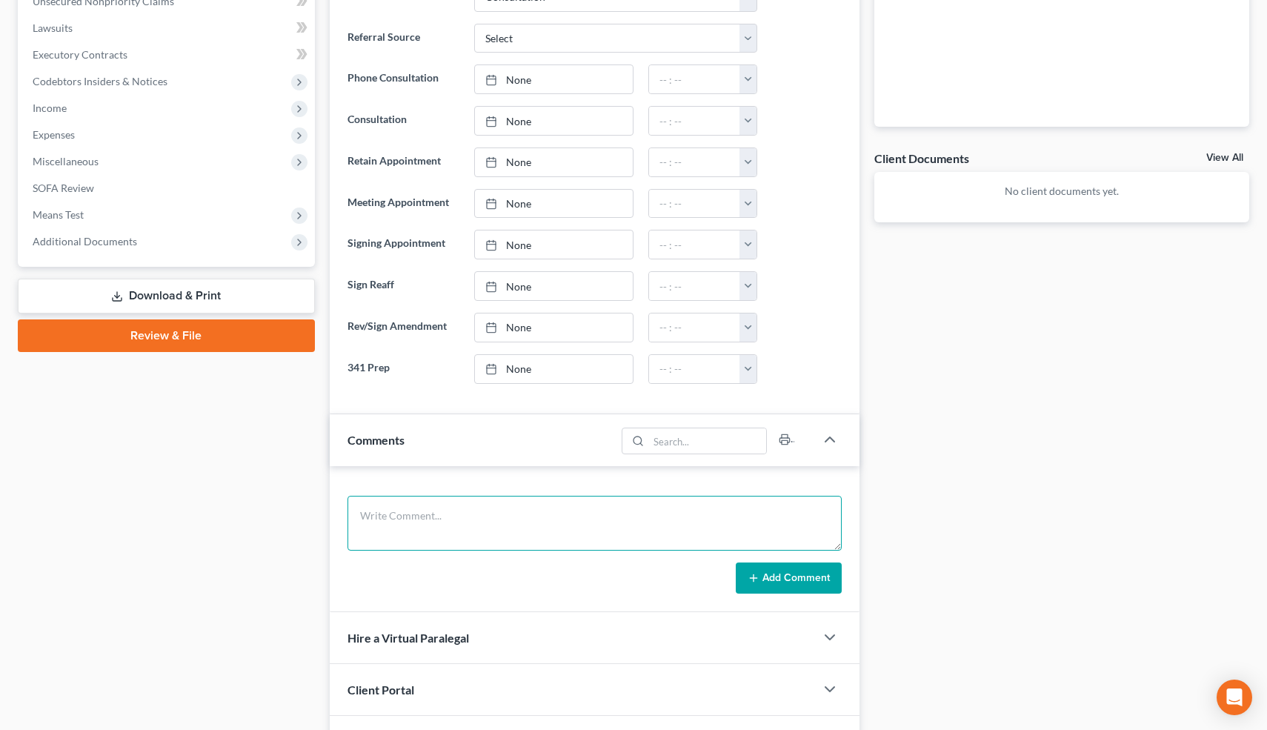
click at [425, 527] on textarea at bounding box center [594, 523] width 495 height 55
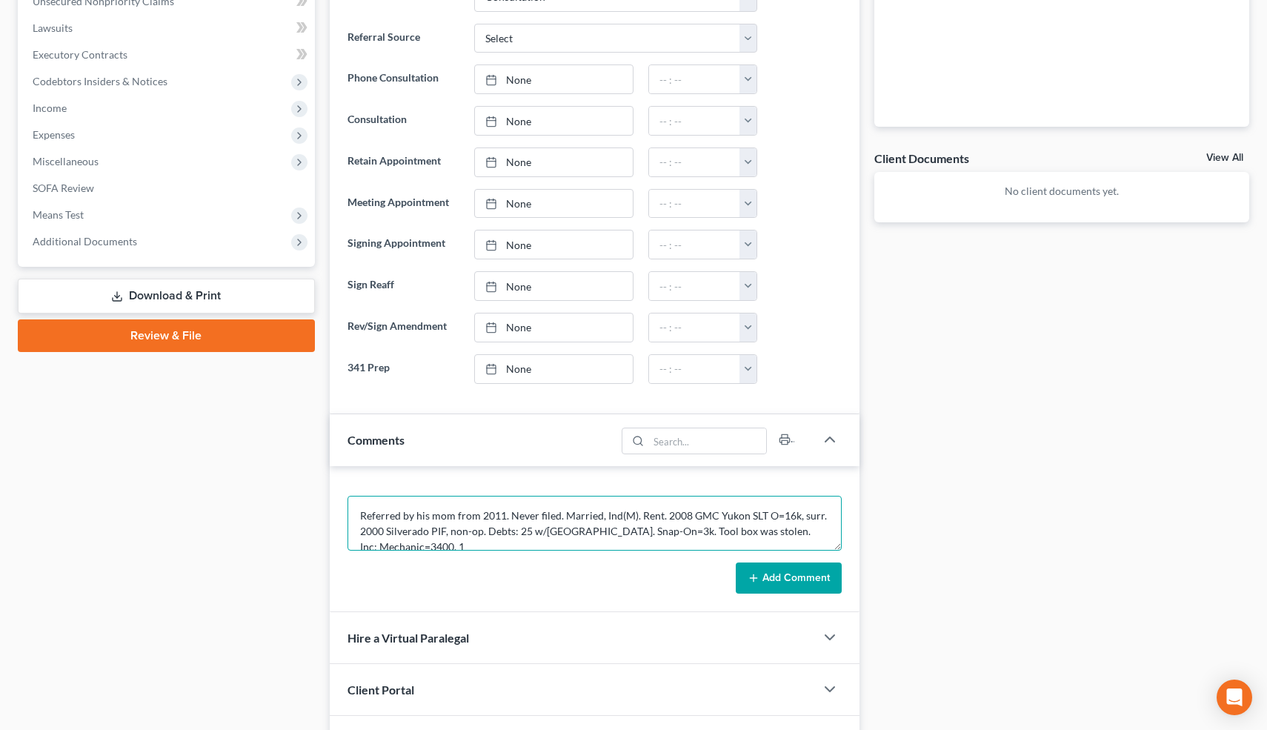
scroll to position [3, 0]
type textarea "Referred by his mom from 2011. Never filed. Married, Ind(M). Rent. 2008 GMC Yuk…"
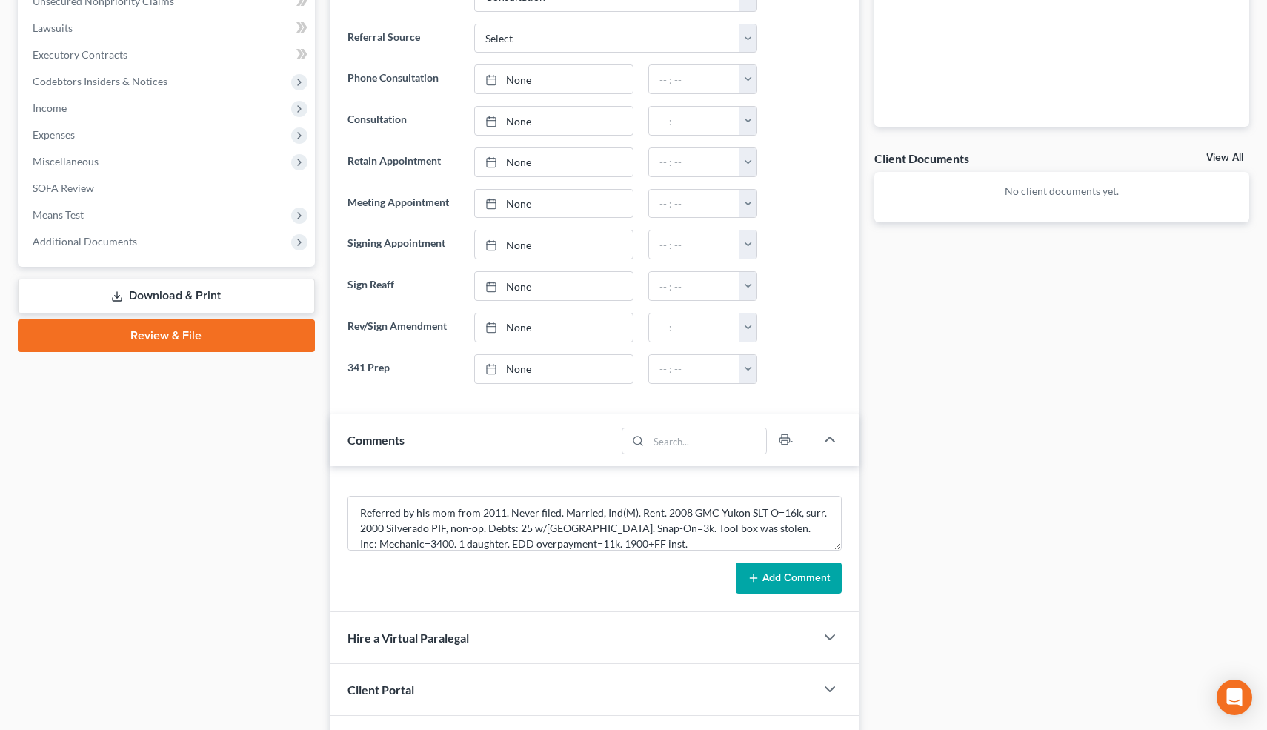
click at [779, 571] on button "Add Comment" at bounding box center [789, 577] width 106 height 31
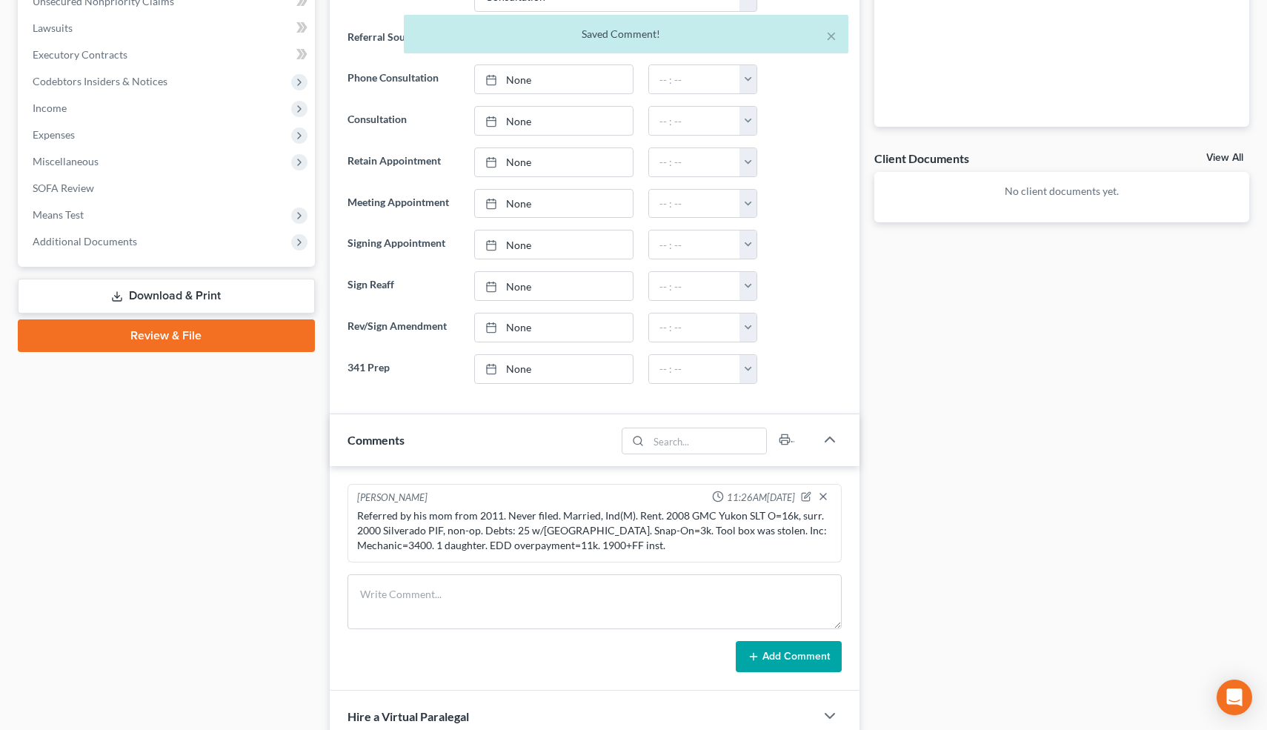
scroll to position [630, 0]
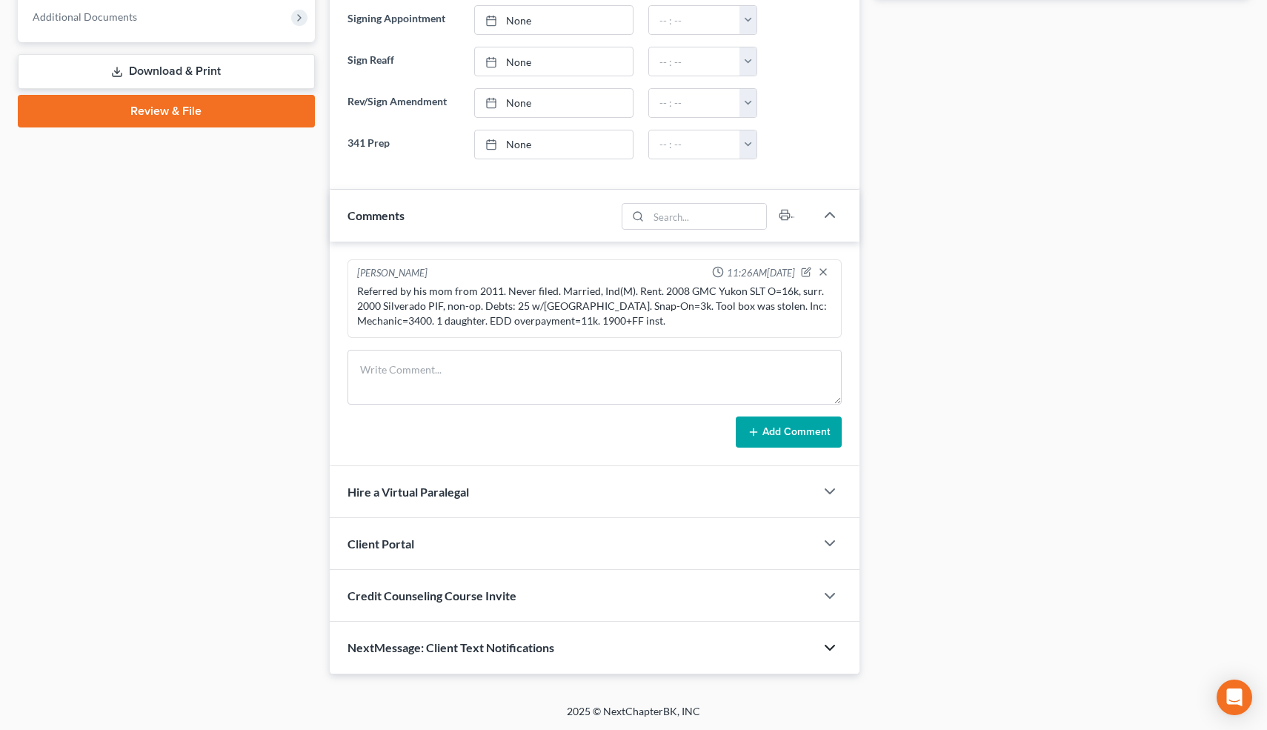
click at [829, 645] on icon "button" at bounding box center [830, 648] width 18 height 18
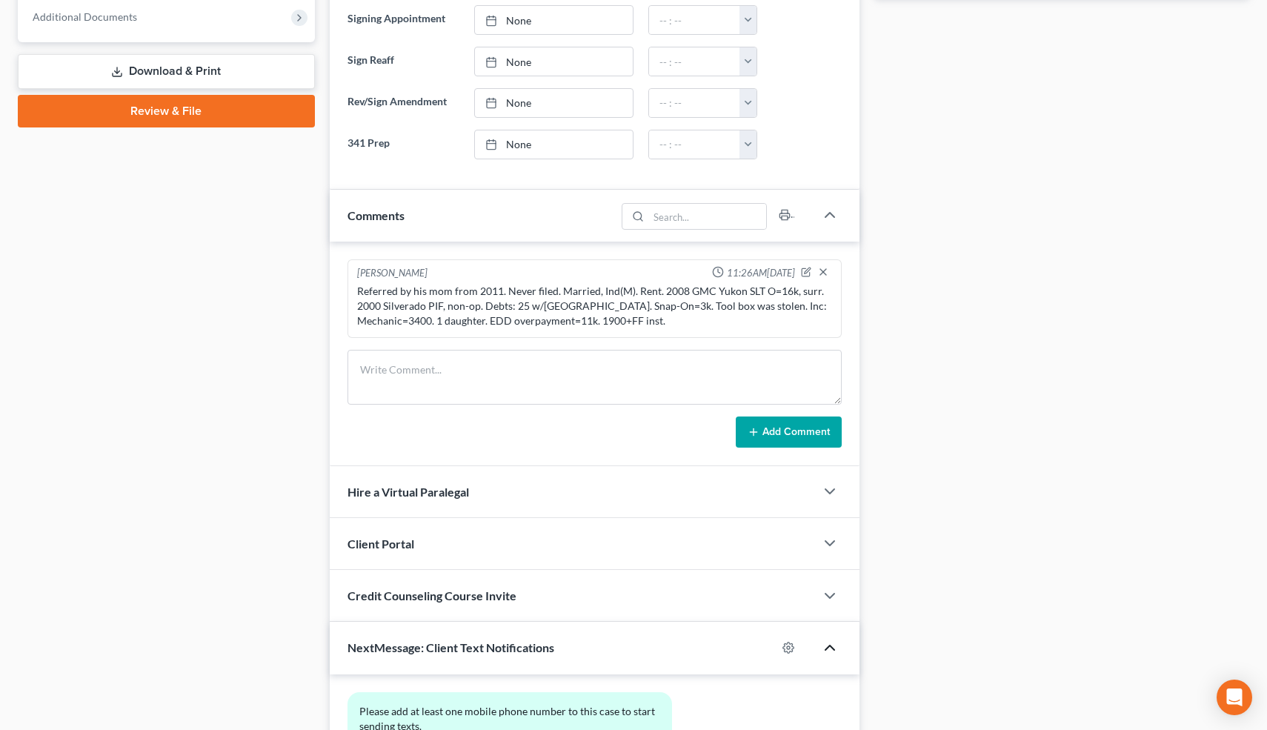
scroll to position [956, 0]
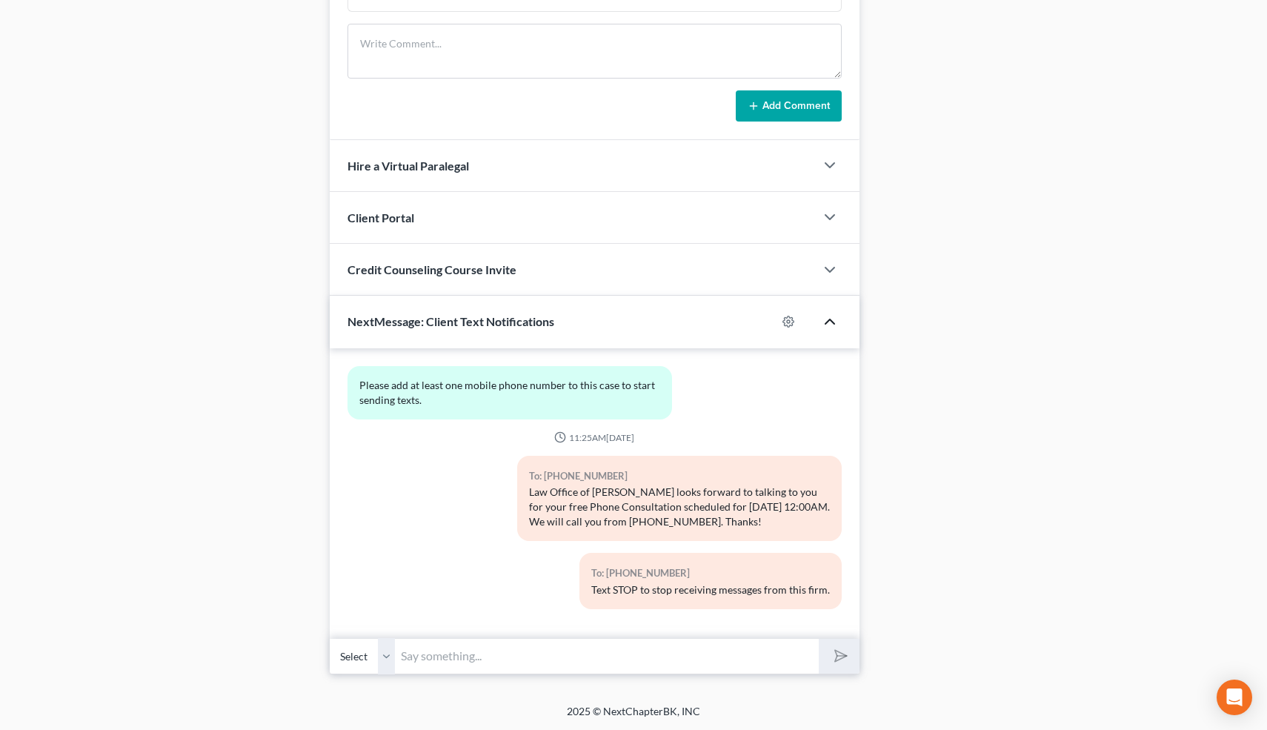
click at [499, 654] on input "text" at bounding box center [607, 656] width 425 height 36
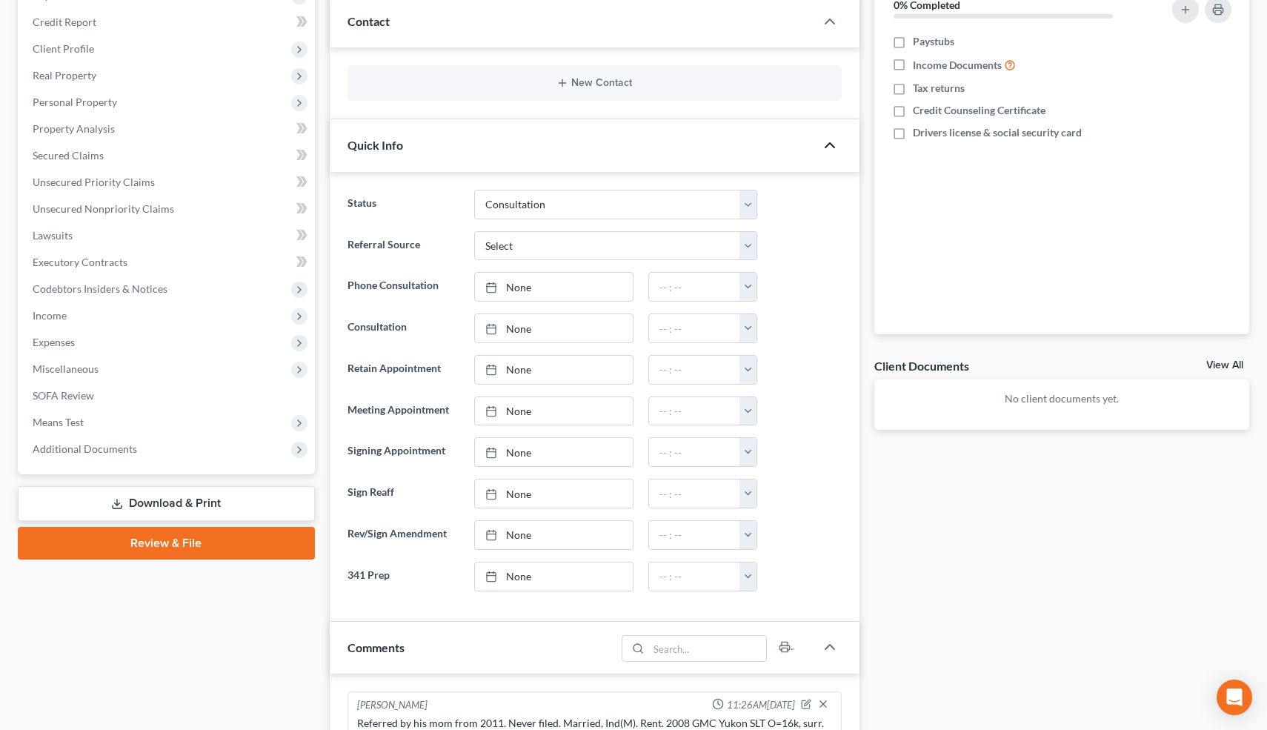
scroll to position [0, 0]
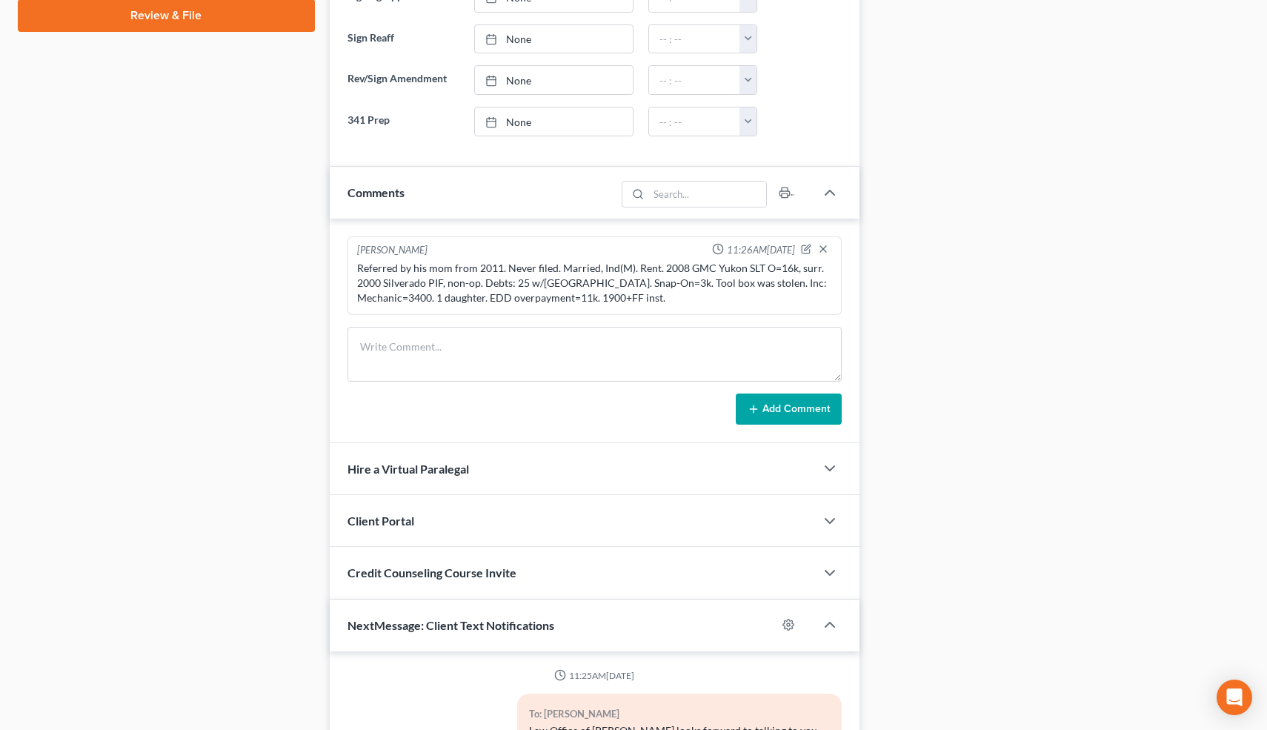
scroll to position [964, 0]
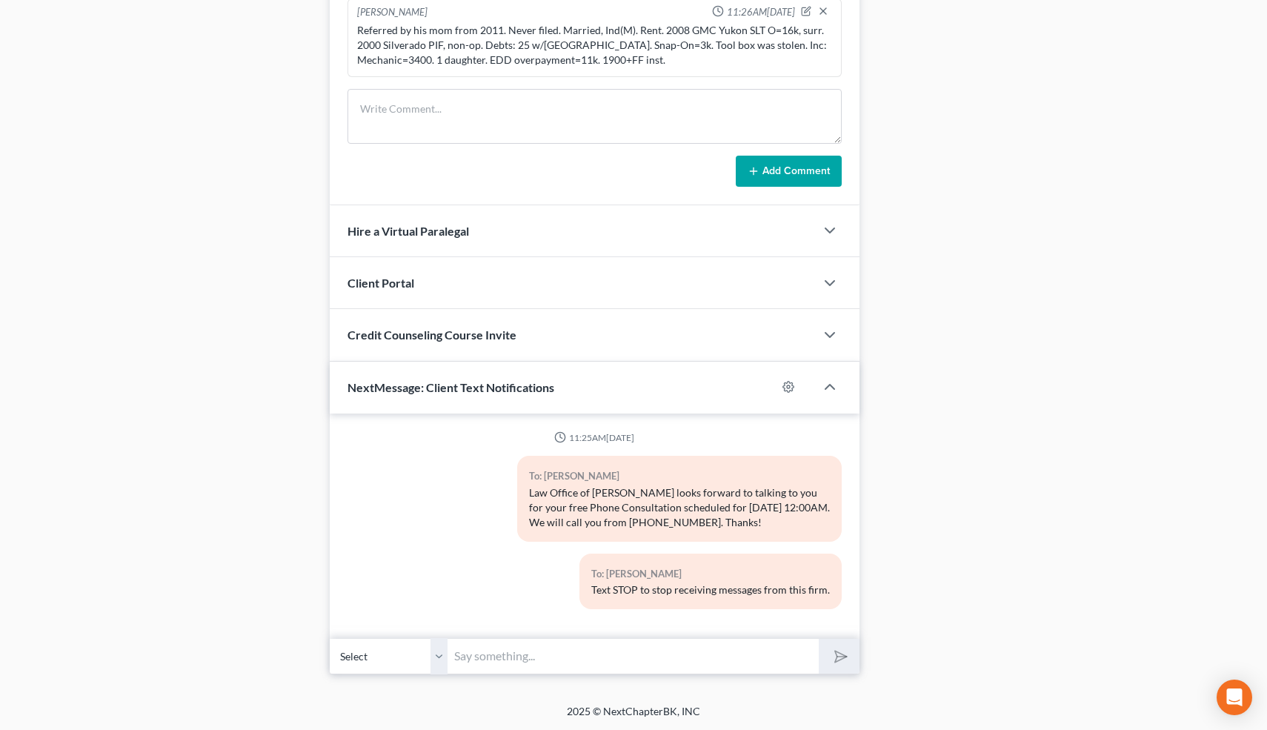
click at [533, 656] on input "text" at bounding box center [633, 656] width 371 height 36
type input "Nice talking to you! Like I said, just reply here if you have any questions or …"
click at [843, 653] on polygon "submit" at bounding box center [838, 657] width 18 height 18
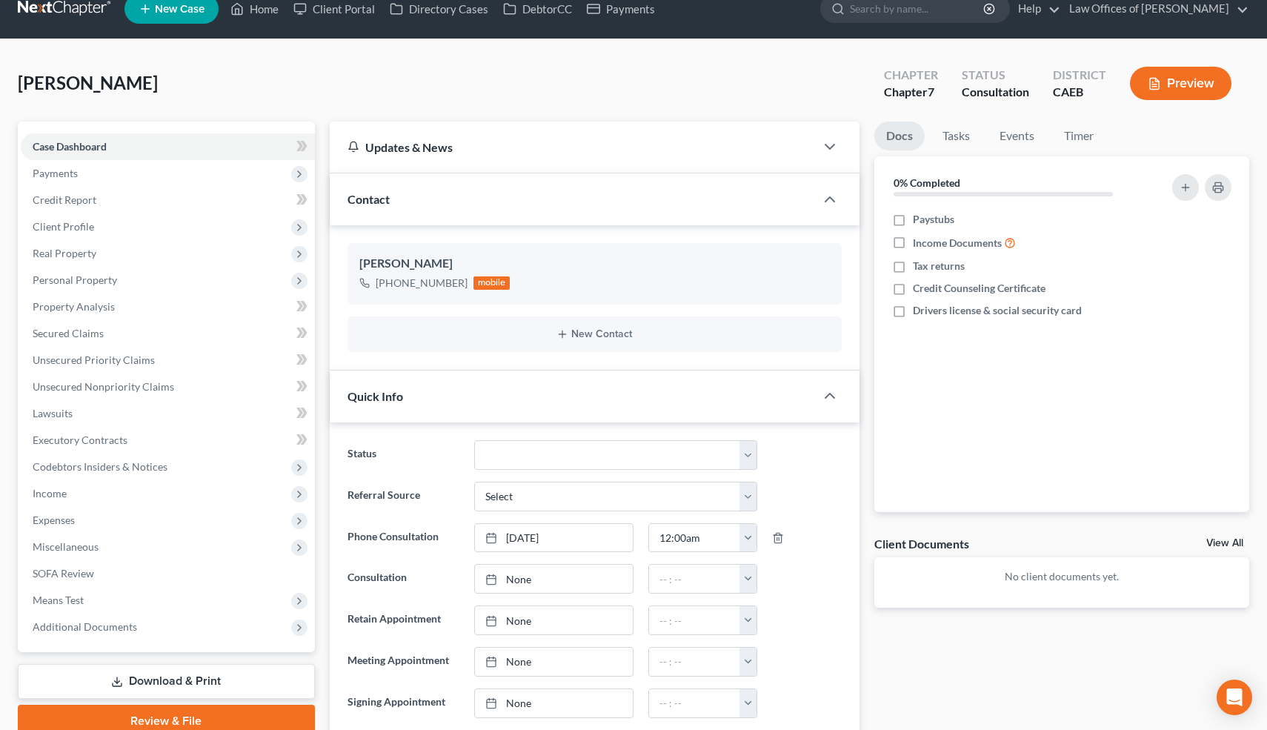
scroll to position [0, 0]
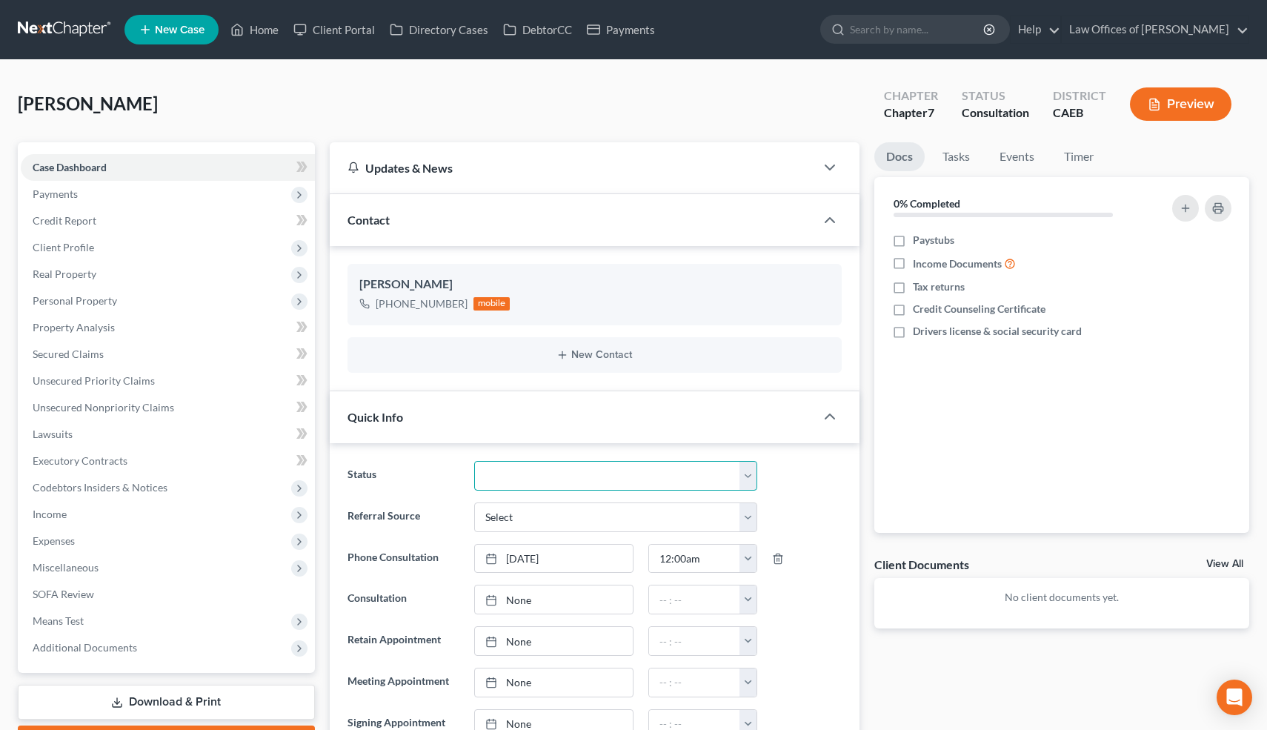
click at [625, 473] on select "Cancelled/Refund Closed Consultation Declined Discharged Filed Income Check In …" at bounding box center [615, 476] width 282 height 30
select select "10"
click at [474, 461] on select "Cancelled/Refund Closed Consultation Declined Discharged Filed Income Check In …" at bounding box center [615, 476] width 282 height 30
click at [270, 30] on link "Home" at bounding box center [254, 29] width 63 height 27
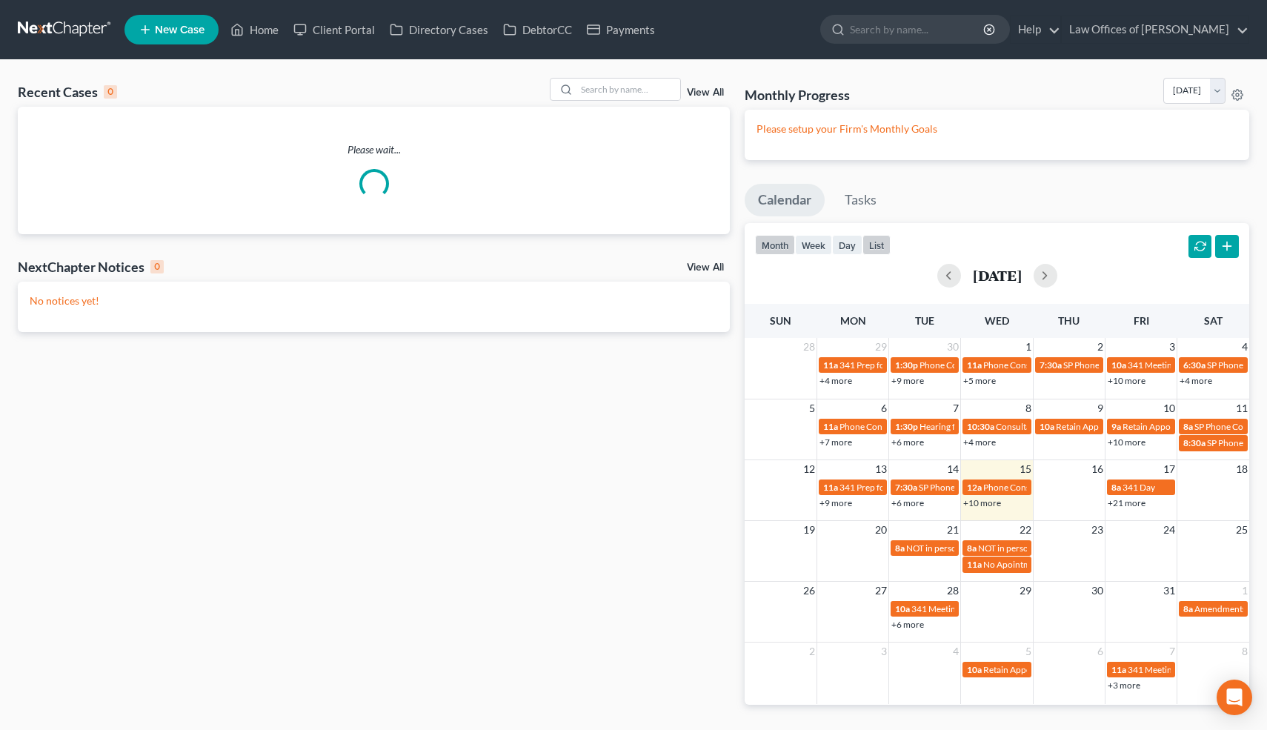
click at [883, 242] on button "list" at bounding box center [876, 245] width 28 height 20
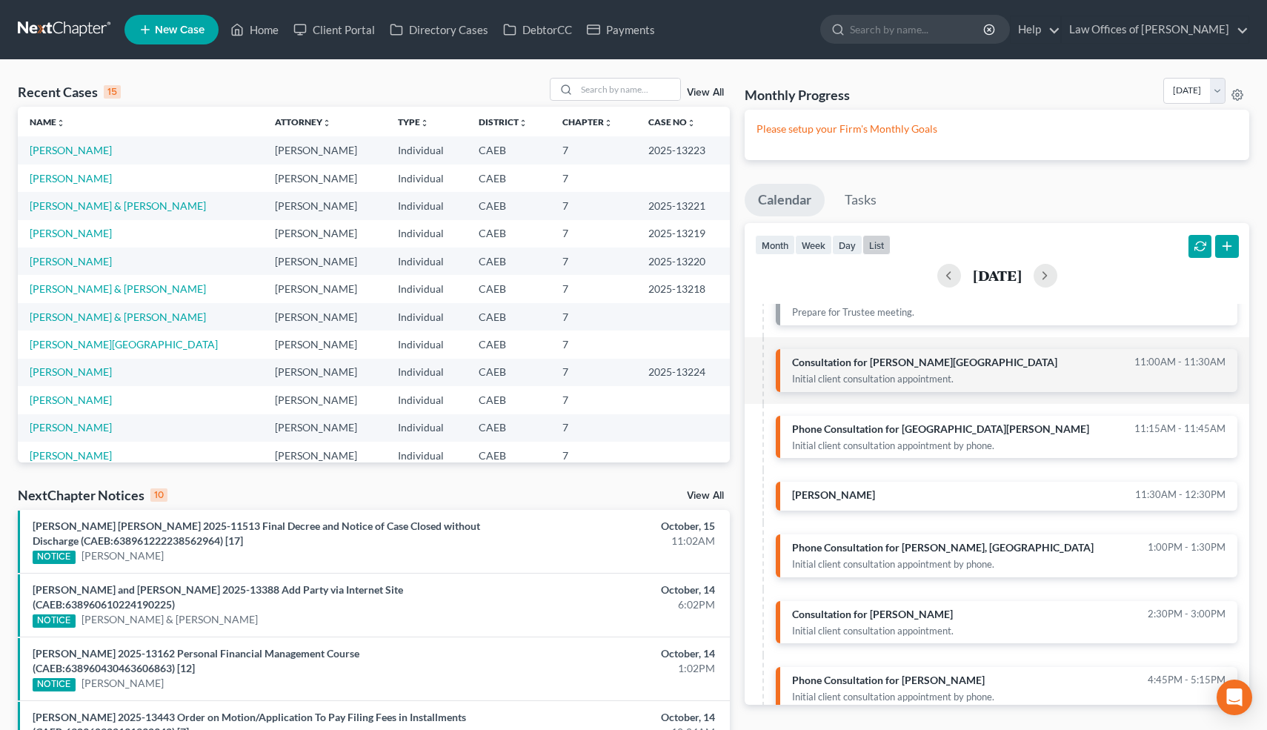
scroll to position [348, 0]
